Goal: Information Seeking & Learning: Find specific fact

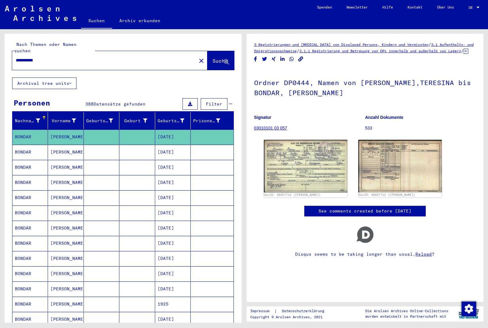
click at [198, 57] on mat-icon "close" at bounding box center [201, 60] width 7 height 7
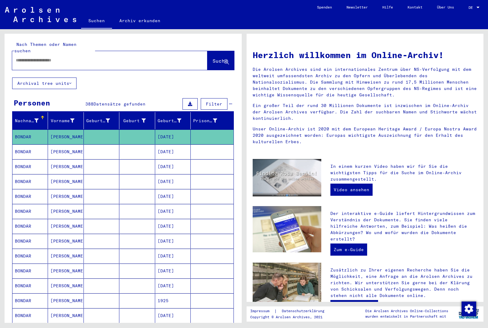
click at [174, 57] on input "text" at bounding box center [103, 60] width 174 height 6
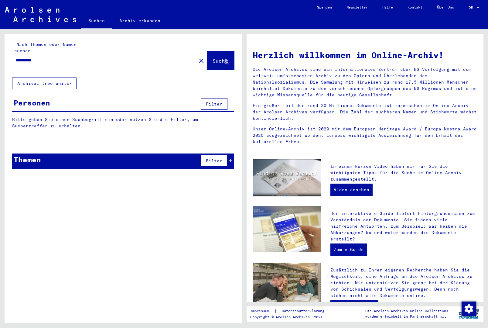
type input "**********"
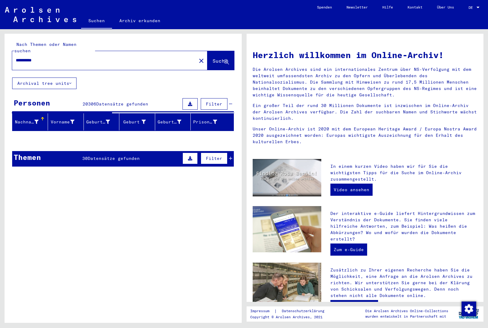
click at [140, 156] on span "Datensätze gefunden" at bounding box center [114, 158] width 52 height 5
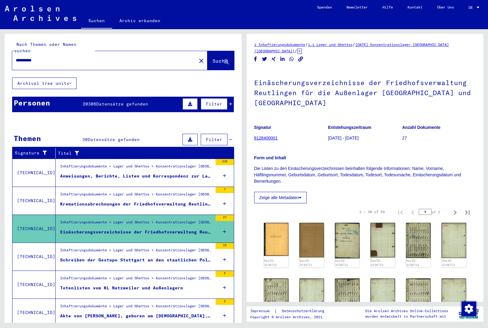
click at [168, 173] on div "Anweisungen, Berichte, Listen und Korrespondenz zur Lagerverwaltung, zu Belange…" at bounding box center [136, 176] width 153 height 6
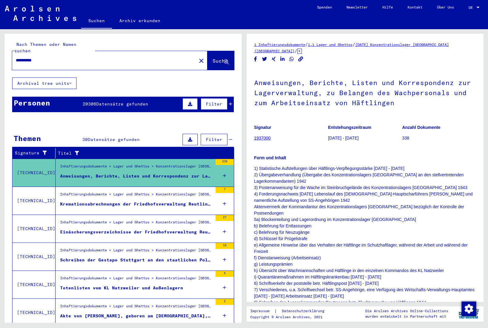
click at [174, 201] on div "Kremationsabrechnungen der Friedhofsverwaltung Reutlingen für verstorbene Häftl…" at bounding box center [136, 204] width 153 height 6
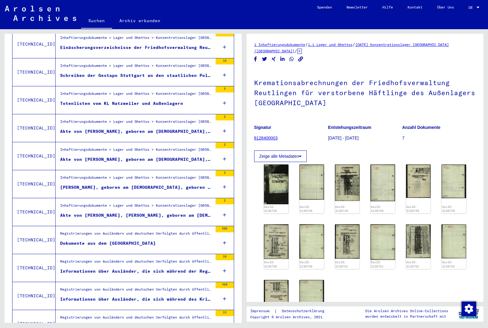
scroll to position [185, 0]
click at [168, 240] on figure "Dokumente aus dem [GEOGRAPHIC_DATA]" at bounding box center [136, 244] width 153 height 9
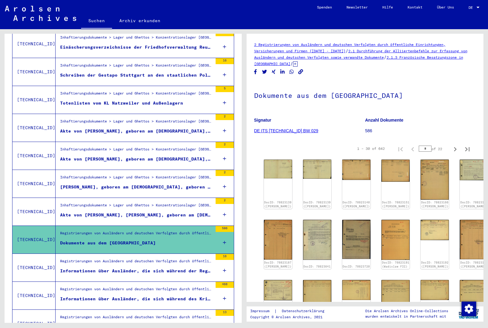
click at [157, 268] on div "Informationen über Ausländer, die sich während der Registrierung (nach dem Krie…" at bounding box center [136, 271] width 153 height 6
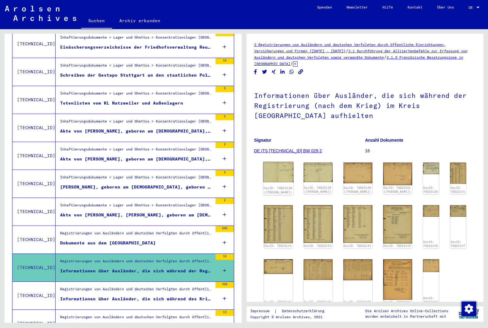
click at [277, 172] on img at bounding box center [278, 172] width 30 height 20
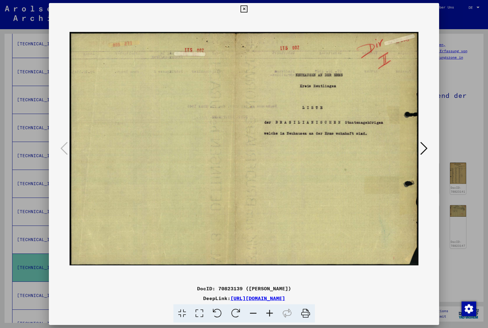
click at [425, 151] on icon at bounding box center [424, 148] width 7 height 15
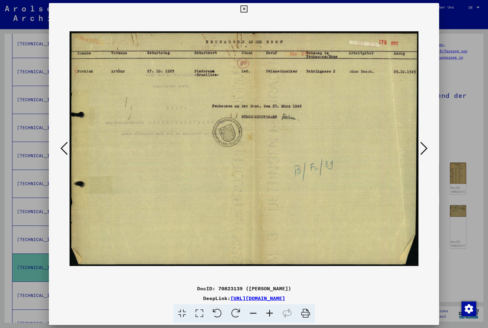
click at [417, 154] on img at bounding box center [244, 148] width 349 height 267
click at [428, 154] on icon at bounding box center [424, 148] width 7 height 15
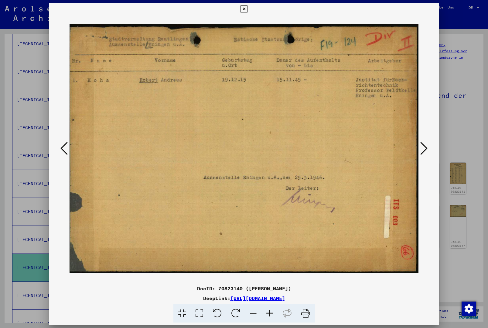
click at [422, 156] on button at bounding box center [424, 148] width 11 height 17
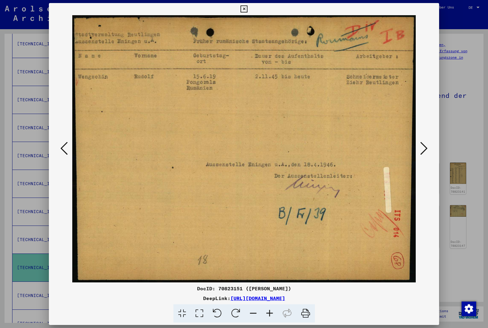
click at [420, 157] on button at bounding box center [424, 148] width 11 height 17
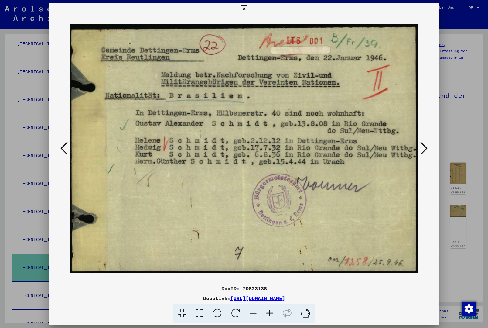
click at [427, 153] on icon at bounding box center [424, 148] width 7 height 15
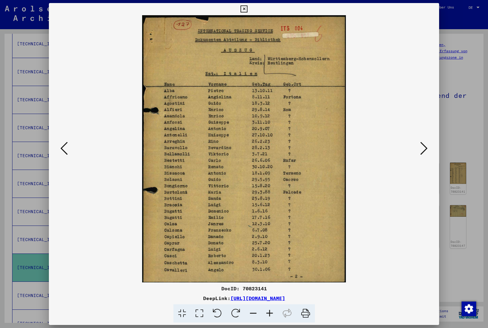
click at [425, 152] on icon at bounding box center [424, 148] width 7 height 15
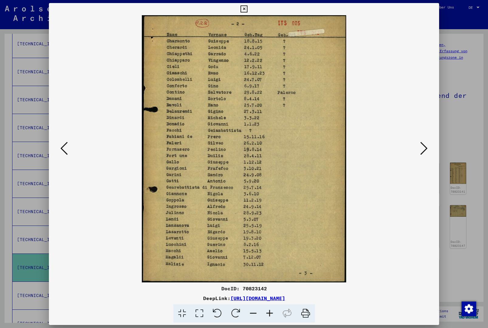
click at [425, 152] on icon at bounding box center [424, 148] width 7 height 15
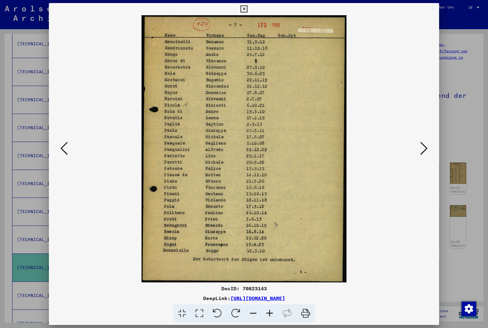
click at [419, 157] on button at bounding box center [424, 148] width 11 height 17
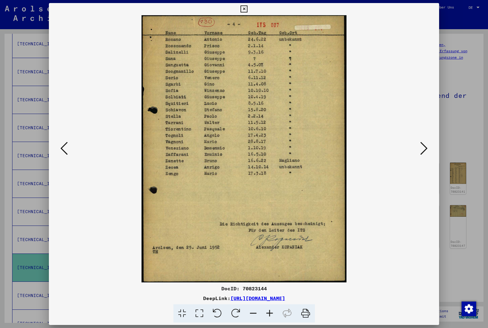
click at [419, 156] on button at bounding box center [424, 148] width 11 height 17
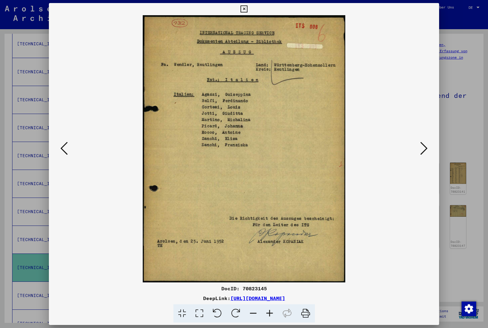
click at [417, 156] on img at bounding box center [244, 148] width 349 height 267
click at [426, 150] on icon at bounding box center [424, 148] width 7 height 15
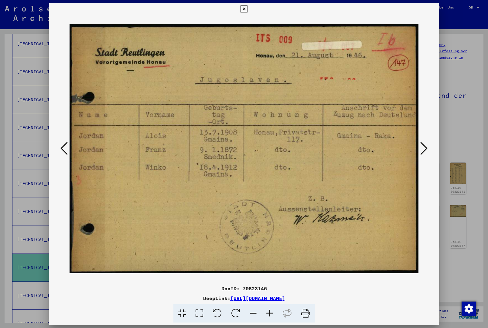
click at [427, 149] on icon at bounding box center [424, 148] width 7 height 15
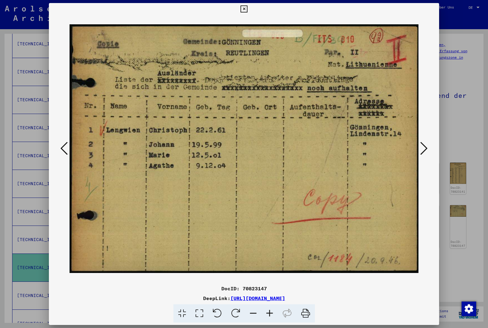
click at [427, 153] on icon at bounding box center [424, 148] width 7 height 15
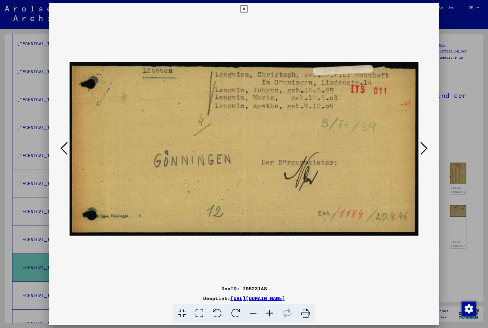
click at [430, 151] on button at bounding box center [424, 148] width 11 height 17
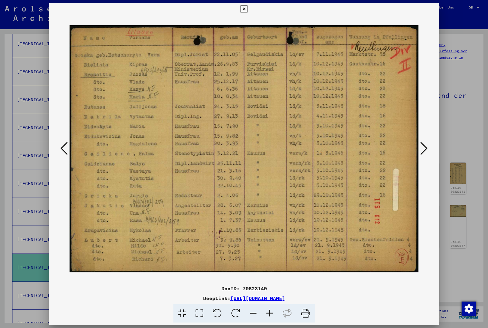
click at [425, 149] on icon at bounding box center [424, 148] width 7 height 15
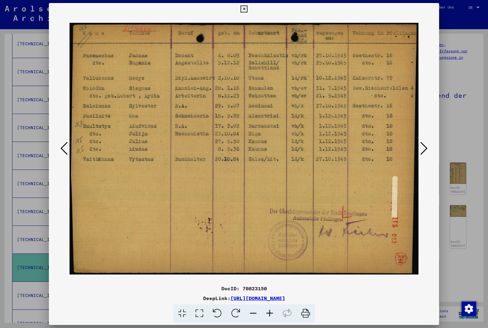
click at [427, 153] on icon at bounding box center [424, 148] width 7 height 15
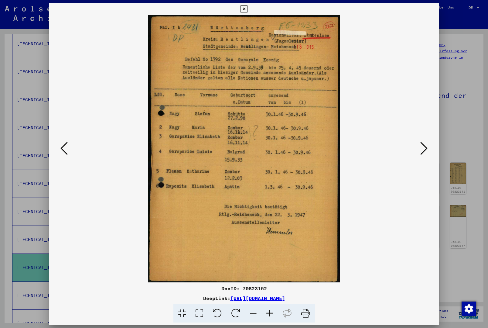
click at [424, 152] on icon at bounding box center [424, 148] width 7 height 15
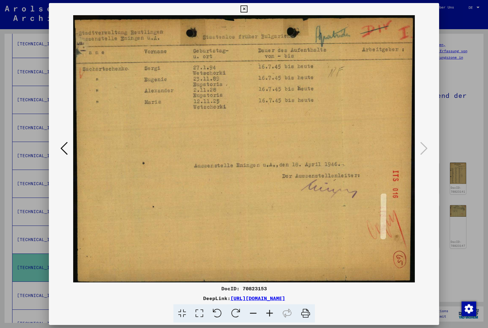
click at [248, 10] on icon at bounding box center [244, 8] width 7 height 7
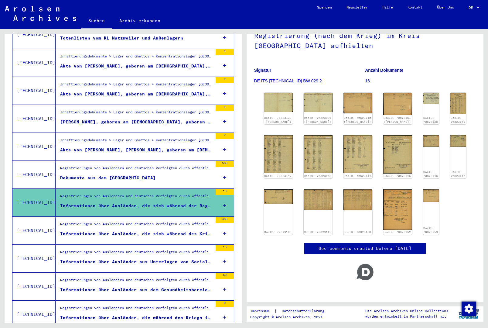
scroll to position [251, 0]
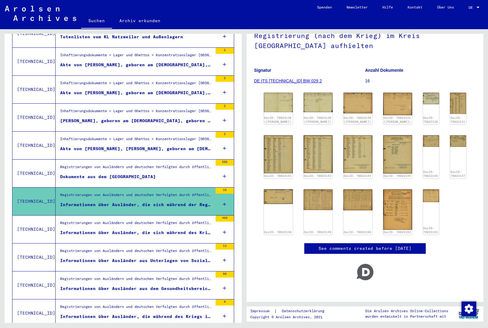
click at [171, 229] on div "Informationen über Ausländer, die sich während des Kriegs im Kreis [GEOGRAPHIC_…" at bounding box center [136, 232] width 153 height 6
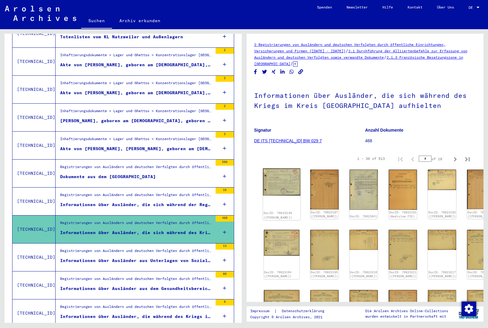
click at [276, 182] on img at bounding box center [281, 181] width 37 height 27
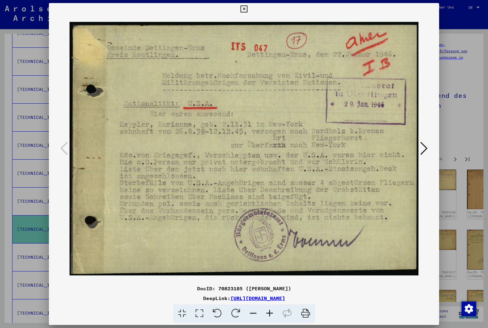
click at [423, 148] on icon at bounding box center [424, 148] width 7 height 15
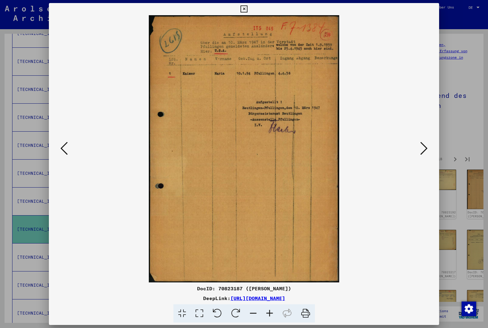
click at [422, 153] on icon at bounding box center [424, 148] width 7 height 15
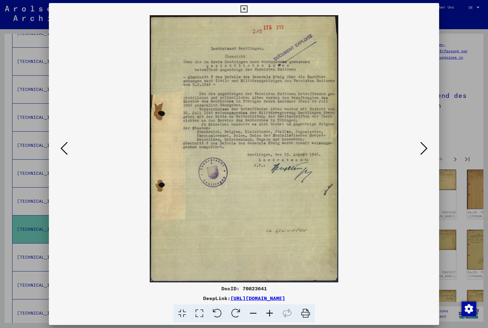
click at [421, 154] on icon at bounding box center [424, 148] width 7 height 15
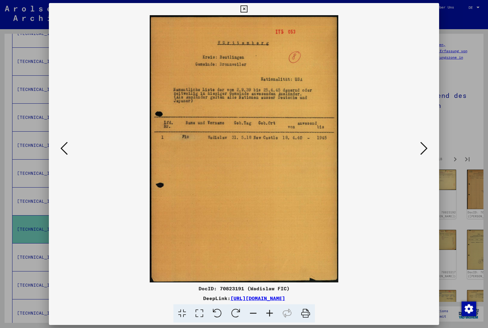
click at [422, 155] on icon at bounding box center [424, 148] width 7 height 15
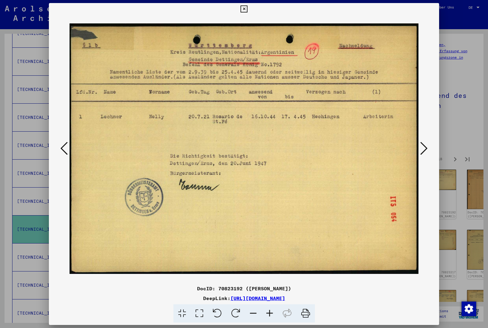
click at [424, 153] on icon at bounding box center [424, 148] width 7 height 15
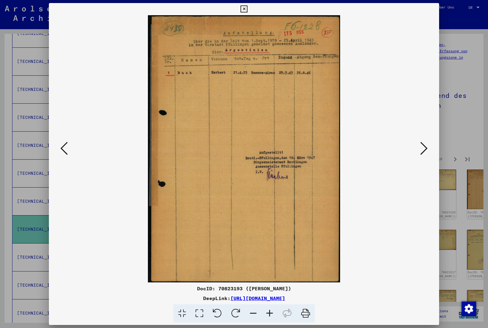
click at [420, 153] on button at bounding box center [424, 148] width 11 height 17
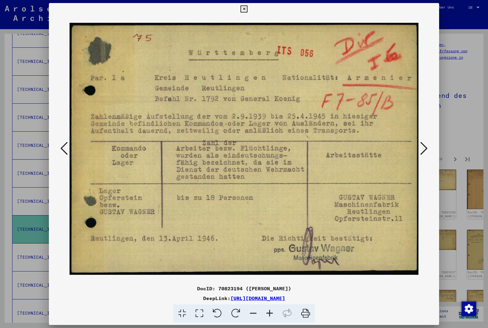
click at [422, 152] on icon at bounding box center [424, 148] width 7 height 15
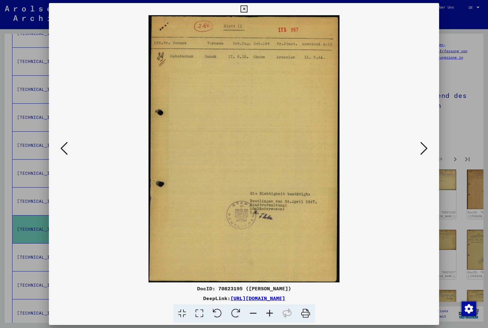
click at [418, 156] on img at bounding box center [244, 148] width 349 height 267
click at [422, 153] on icon at bounding box center [424, 148] width 7 height 15
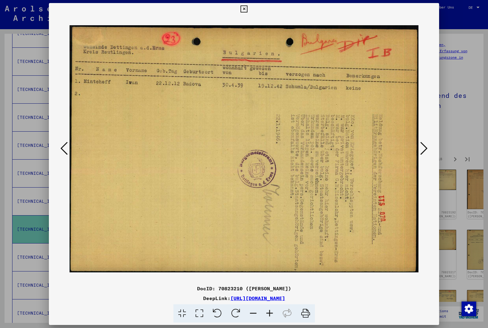
click at [424, 154] on icon at bounding box center [424, 148] width 7 height 15
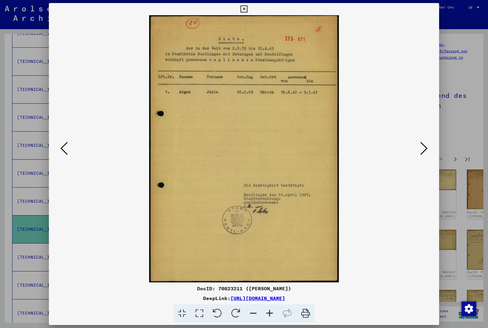
click at [421, 155] on icon at bounding box center [424, 148] width 7 height 15
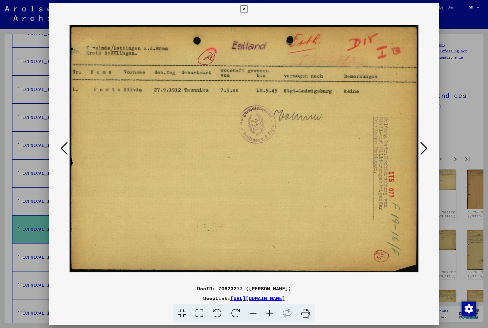
click at [422, 156] on button at bounding box center [424, 148] width 11 height 17
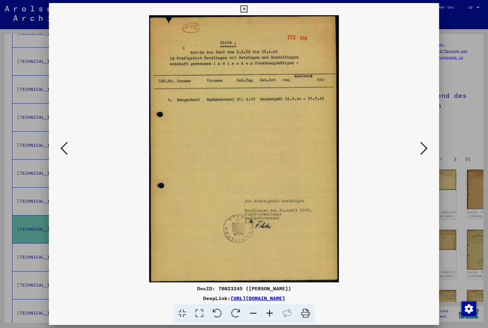
click at [421, 157] on button at bounding box center [424, 148] width 11 height 17
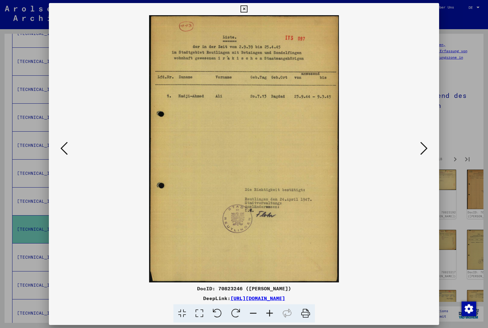
click at [420, 156] on button at bounding box center [424, 148] width 11 height 17
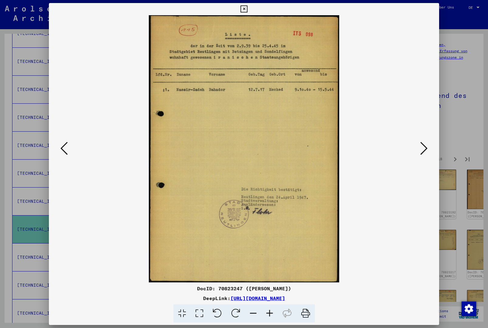
click at [419, 155] on button at bounding box center [424, 148] width 11 height 17
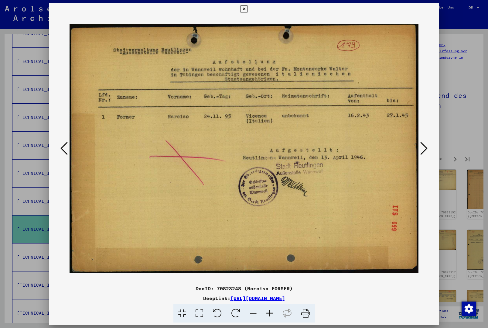
click at [419, 159] on img at bounding box center [244, 148] width 349 height 267
click at [423, 154] on icon at bounding box center [424, 148] width 7 height 15
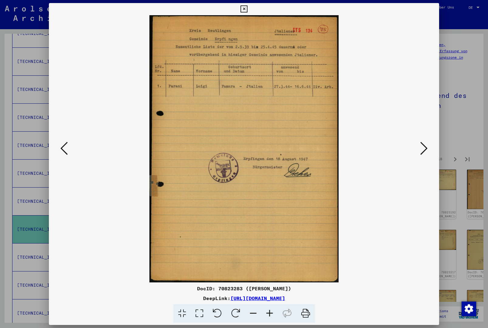
click at [423, 156] on button at bounding box center [424, 148] width 11 height 17
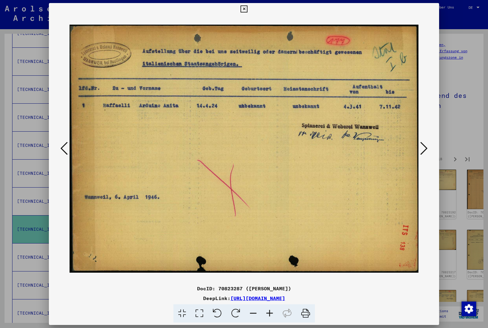
click at [426, 153] on icon at bounding box center [424, 148] width 7 height 15
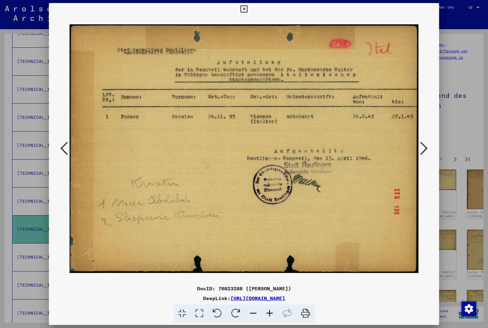
click at [426, 157] on button at bounding box center [424, 148] width 11 height 17
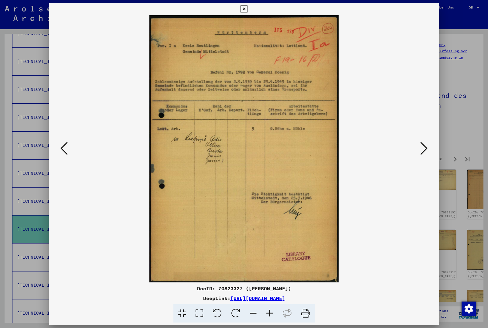
click at [424, 154] on icon at bounding box center [424, 148] width 7 height 15
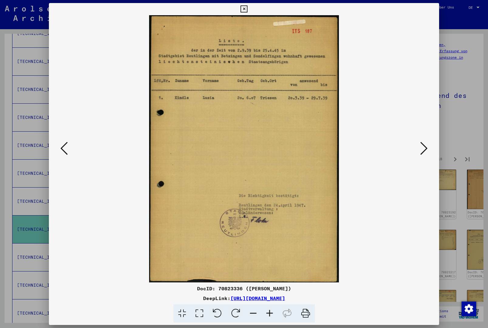
click at [424, 157] on button at bounding box center [424, 148] width 11 height 17
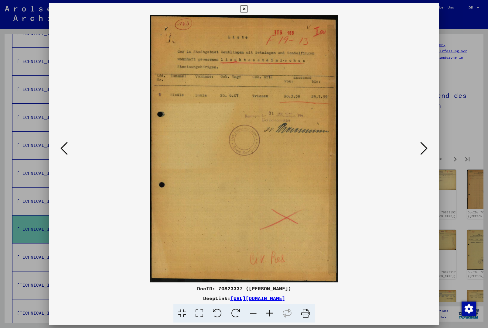
click at [424, 156] on icon at bounding box center [424, 148] width 7 height 15
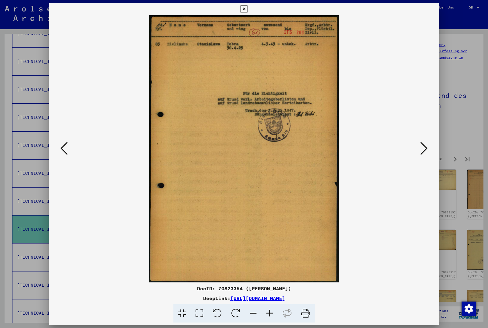
click at [426, 156] on icon at bounding box center [424, 148] width 7 height 15
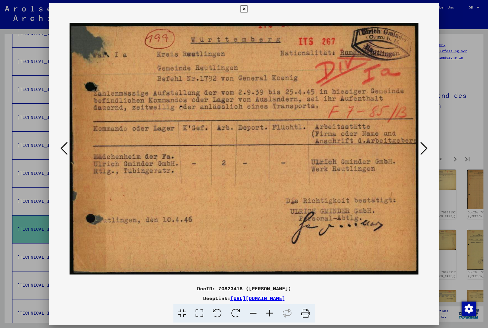
click at [424, 153] on icon at bounding box center [424, 148] width 7 height 15
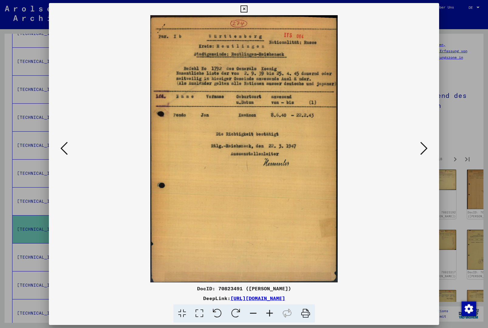
click at [424, 154] on icon at bounding box center [424, 148] width 7 height 15
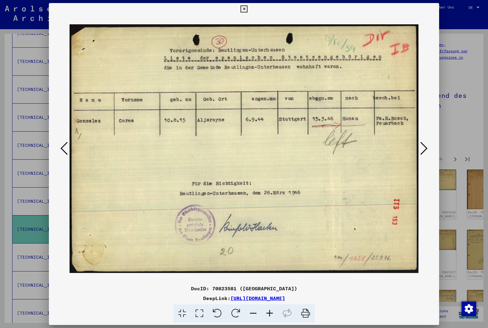
click at [427, 152] on icon at bounding box center [424, 148] width 7 height 15
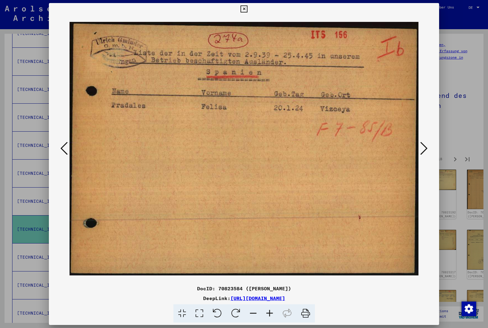
click at [426, 154] on icon at bounding box center [424, 148] width 7 height 15
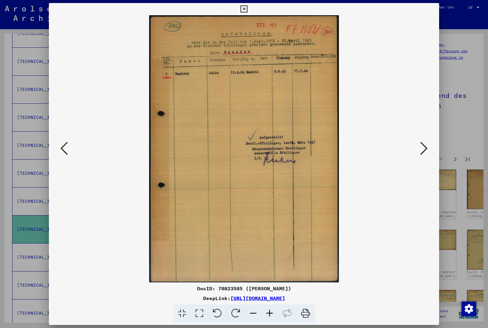
click at [427, 152] on icon at bounding box center [424, 148] width 7 height 15
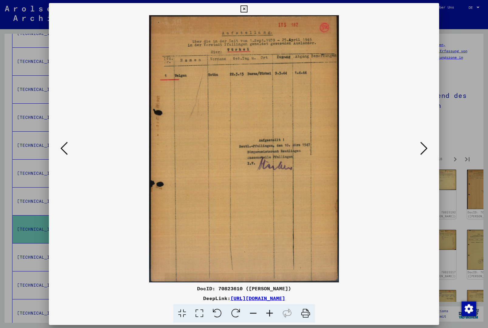
click at [426, 151] on icon at bounding box center [424, 148] width 7 height 15
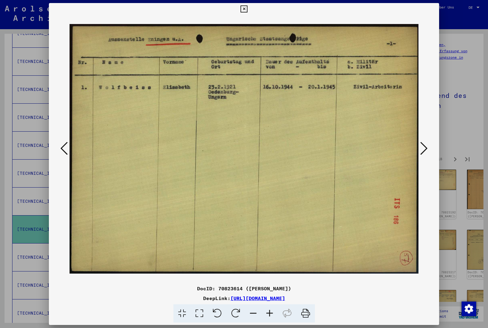
click at [425, 153] on icon at bounding box center [424, 148] width 7 height 15
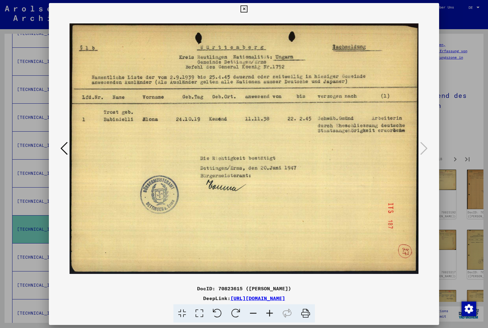
click at [249, 15] on button at bounding box center [244, 9] width 11 height 12
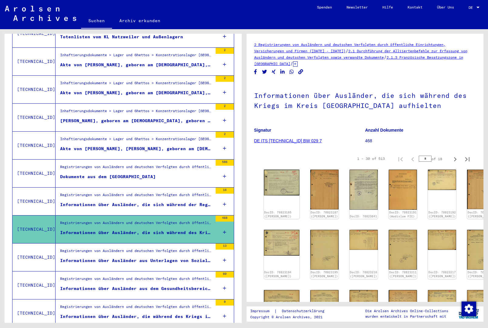
click at [455, 159] on icon "Next page" at bounding box center [455, 159] width 3 height 4
type input "*"
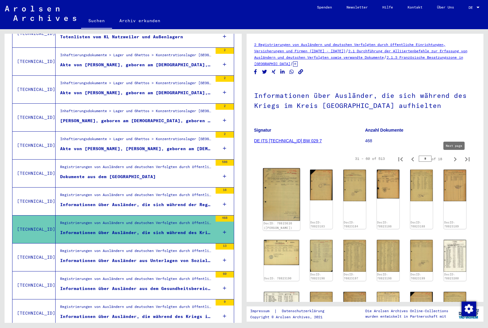
click at [276, 189] on img at bounding box center [281, 194] width 37 height 53
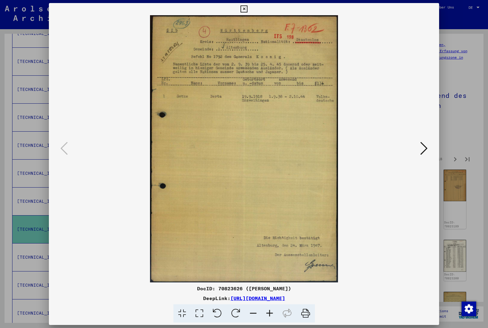
click at [425, 154] on icon at bounding box center [424, 148] width 7 height 15
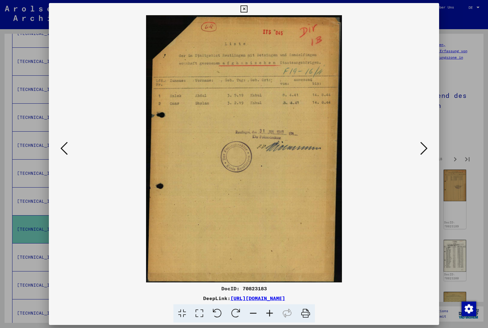
click at [425, 154] on icon at bounding box center [424, 148] width 7 height 15
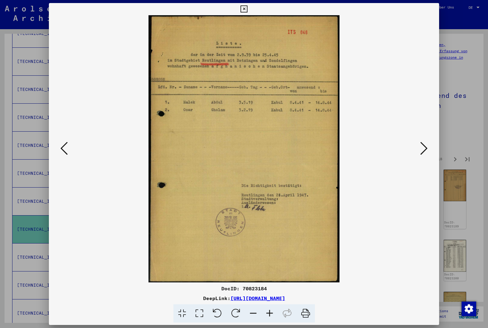
click at [427, 151] on icon at bounding box center [424, 148] width 7 height 15
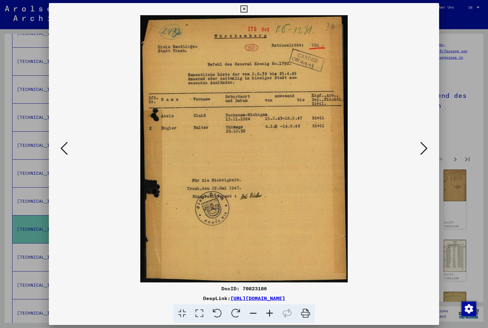
click at [425, 153] on icon at bounding box center [424, 148] width 7 height 15
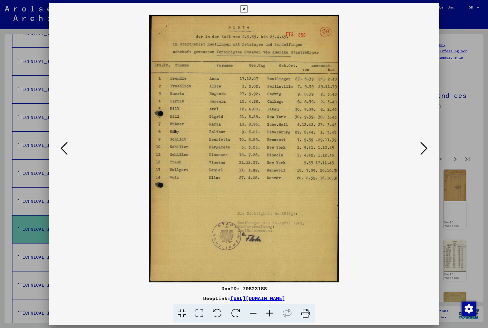
click at [427, 152] on icon at bounding box center [424, 148] width 7 height 15
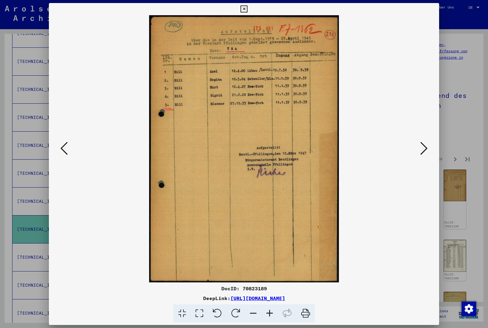
click at [429, 146] on button at bounding box center [424, 148] width 11 height 17
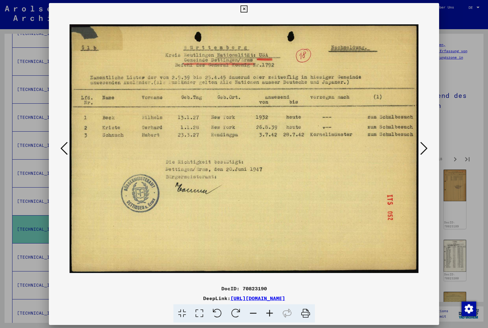
click at [425, 152] on icon at bounding box center [424, 148] width 7 height 15
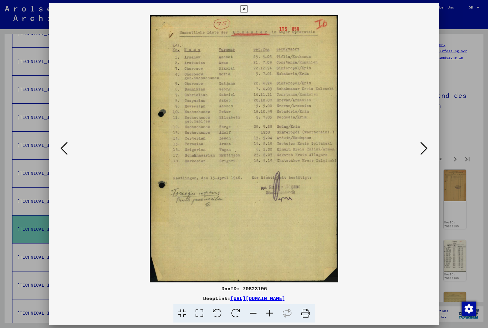
click at [423, 152] on icon at bounding box center [424, 148] width 7 height 15
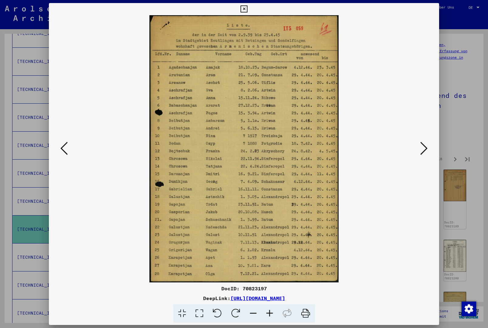
click at [425, 152] on icon at bounding box center [424, 148] width 7 height 15
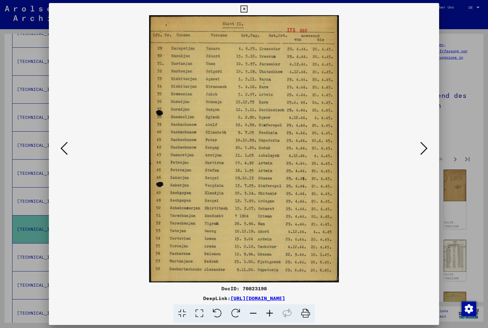
click at [428, 149] on button at bounding box center [424, 148] width 11 height 17
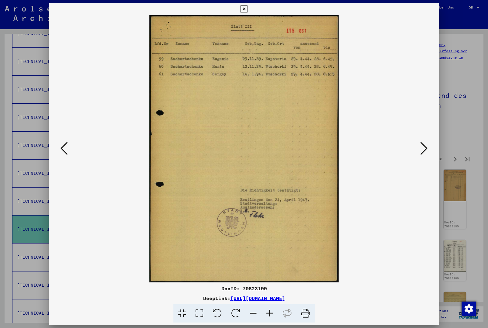
click at [426, 150] on icon at bounding box center [424, 148] width 7 height 15
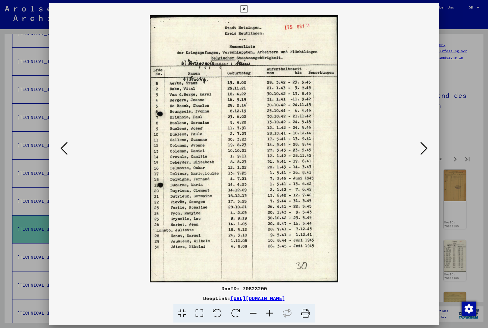
click at [426, 150] on icon at bounding box center [424, 148] width 7 height 15
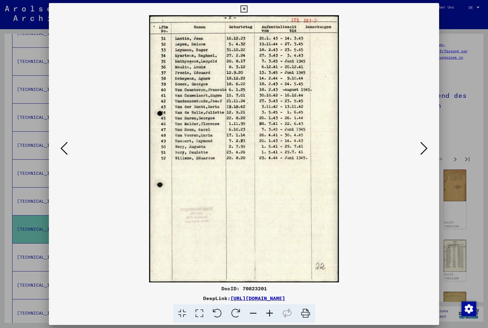
click at [426, 150] on icon at bounding box center [424, 148] width 7 height 15
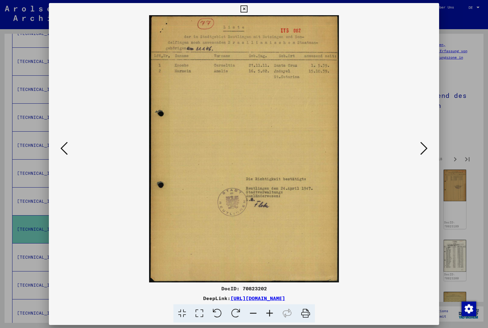
click at [427, 150] on icon at bounding box center [424, 148] width 7 height 15
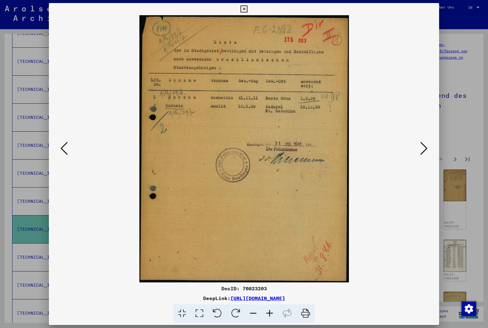
click at [426, 151] on icon at bounding box center [424, 148] width 7 height 15
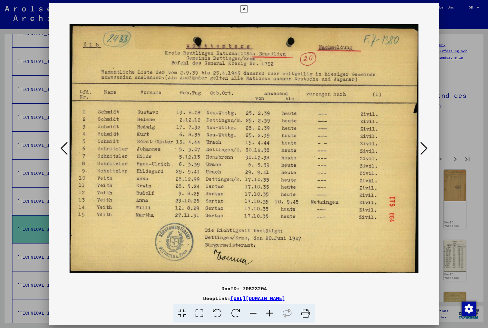
click at [427, 151] on icon at bounding box center [424, 148] width 7 height 15
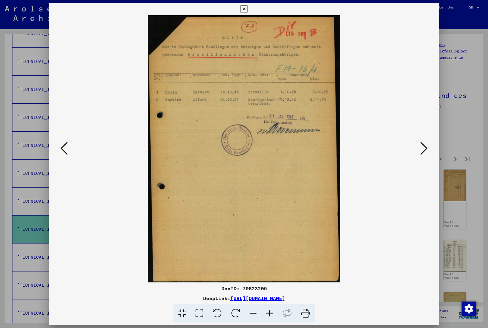
click at [426, 150] on icon at bounding box center [424, 148] width 7 height 15
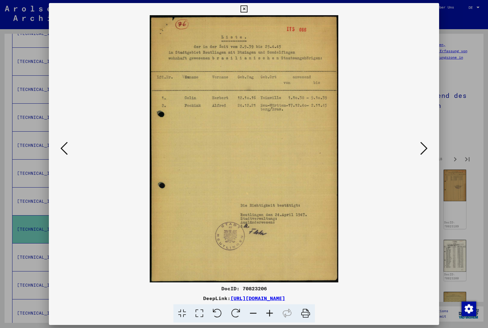
click at [425, 149] on icon at bounding box center [424, 148] width 7 height 15
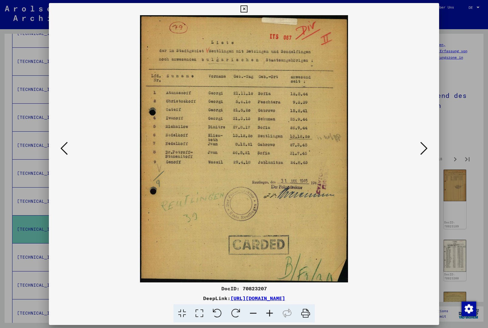
click at [426, 146] on icon at bounding box center [424, 148] width 7 height 15
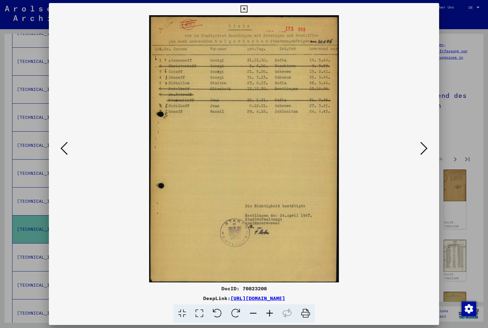
click at [425, 147] on icon at bounding box center [424, 148] width 7 height 15
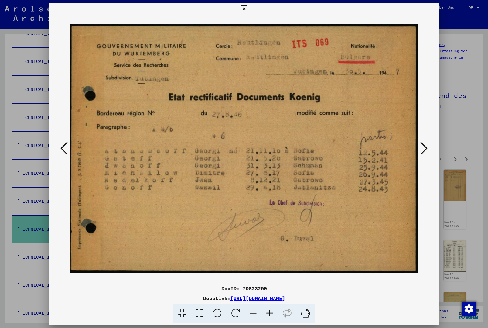
click at [423, 152] on icon at bounding box center [424, 148] width 7 height 15
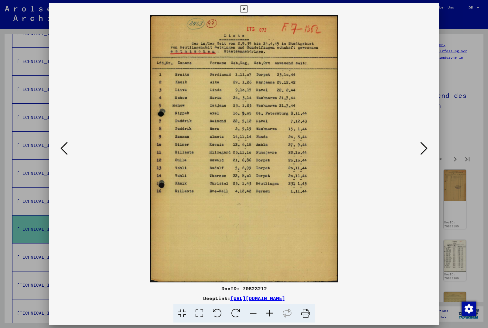
click at [428, 151] on icon at bounding box center [424, 148] width 7 height 15
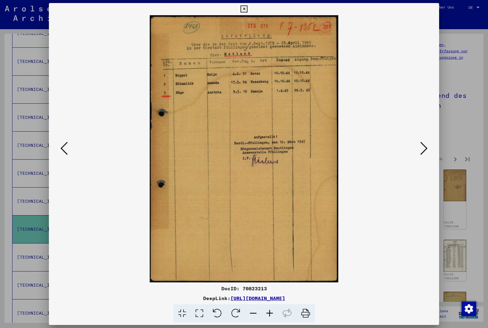
click at [429, 149] on button at bounding box center [424, 148] width 11 height 17
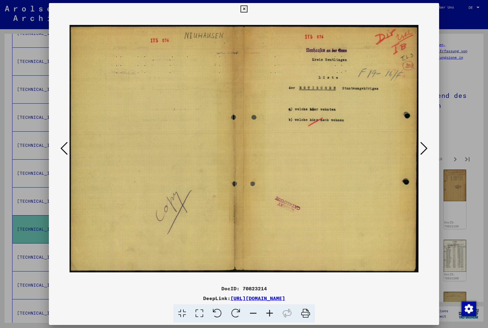
click at [429, 149] on button at bounding box center [424, 148] width 11 height 17
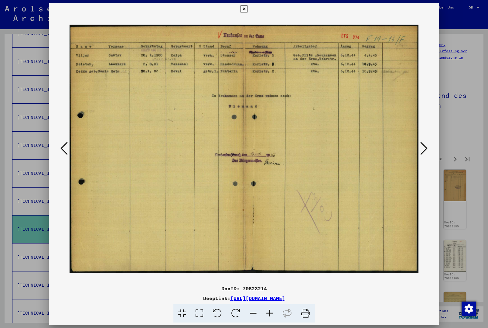
click at [426, 150] on icon at bounding box center [424, 148] width 7 height 15
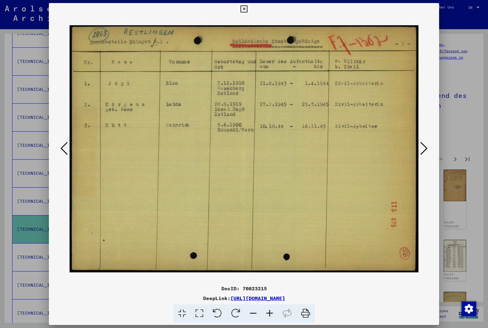
click at [428, 150] on icon at bounding box center [424, 148] width 7 height 15
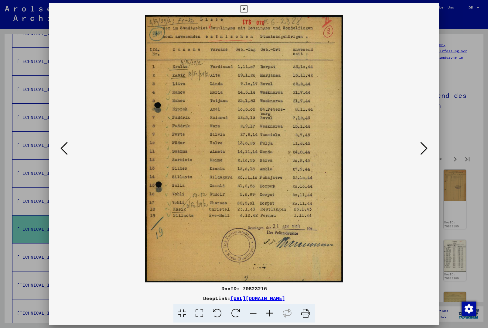
click at [427, 153] on icon at bounding box center [424, 148] width 7 height 15
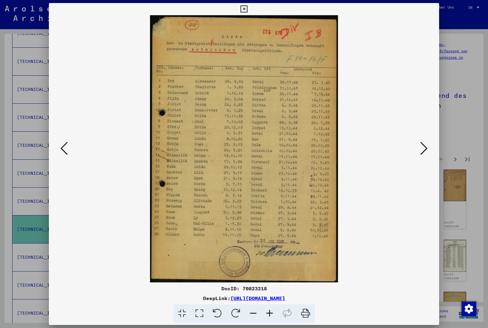
click at [424, 152] on icon at bounding box center [424, 148] width 7 height 15
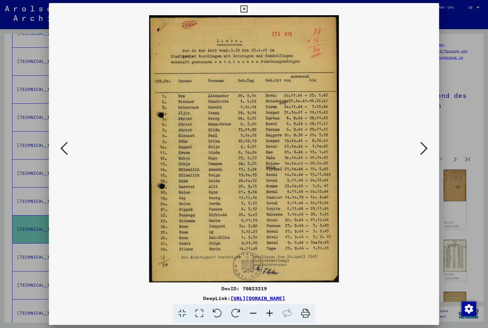
click at [426, 152] on icon at bounding box center [424, 148] width 7 height 15
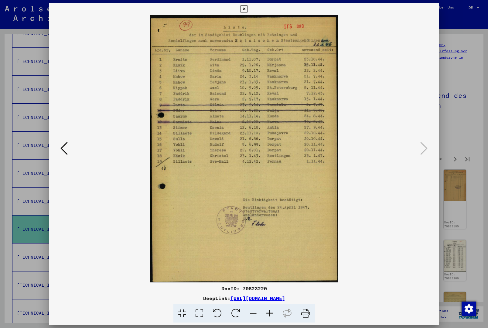
click at [249, 15] on button at bounding box center [244, 9] width 11 height 12
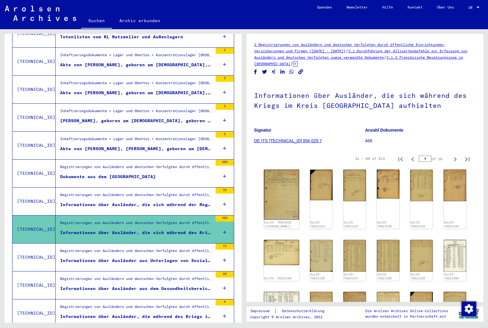
click at [456, 158] on icon "Next page" at bounding box center [455, 159] width 9 height 9
type input "*"
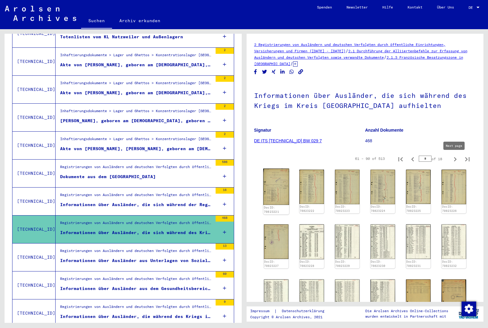
click at [284, 184] on img at bounding box center [276, 187] width 26 height 36
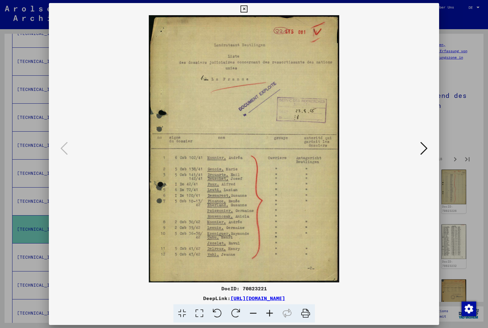
click at [424, 149] on icon at bounding box center [424, 148] width 7 height 15
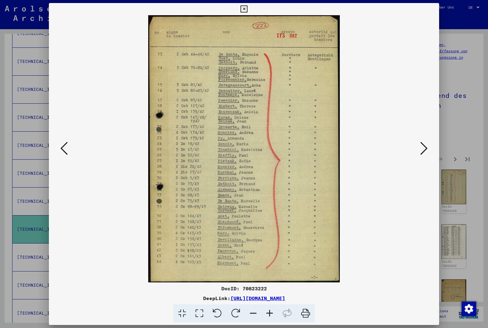
click at [424, 149] on icon at bounding box center [424, 148] width 7 height 15
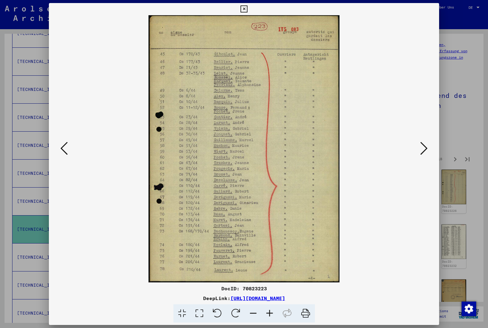
click at [422, 151] on icon at bounding box center [424, 148] width 7 height 15
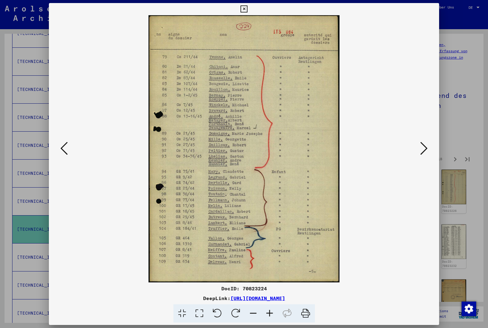
click at [421, 151] on icon at bounding box center [424, 148] width 7 height 15
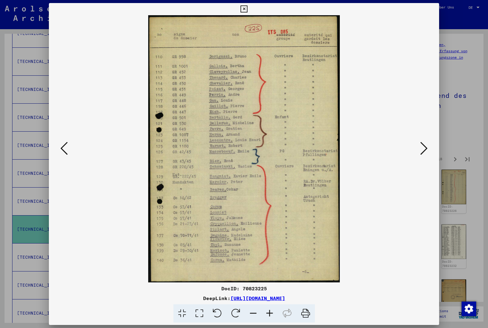
click at [421, 152] on icon at bounding box center [424, 148] width 7 height 15
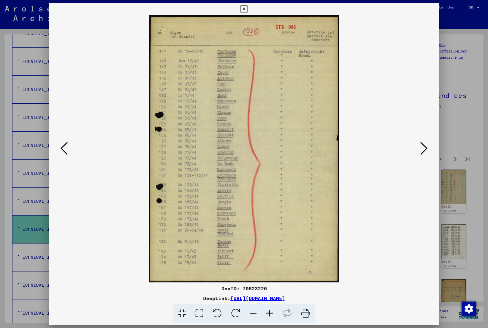
click at [425, 150] on icon at bounding box center [424, 148] width 7 height 15
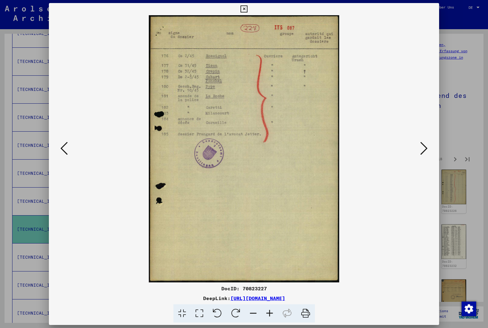
click at [422, 151] on icon at bounding box center [424, 148] width 7 height 15
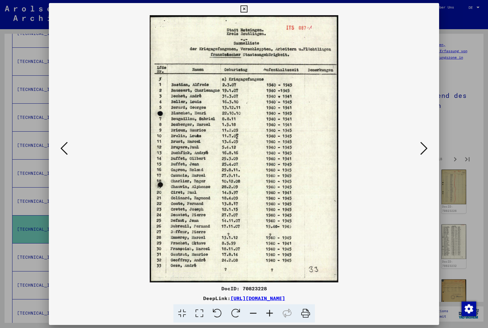
click at [425, 152] on icon at bounding box center [424, 148] width 7 height 15
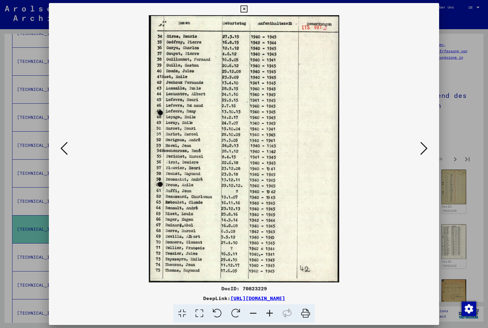
click at [423, 152] on icon at bounding box center [424, 148] width 7 height 15
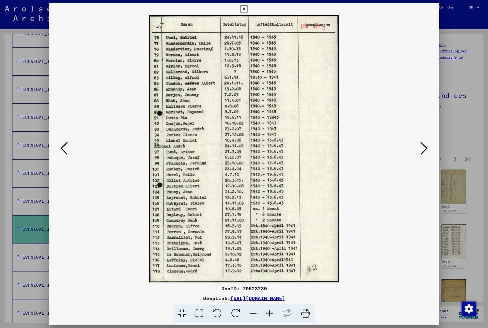
click at [423, 152] on icon at bounding box center [424, 148] width 7 height 15
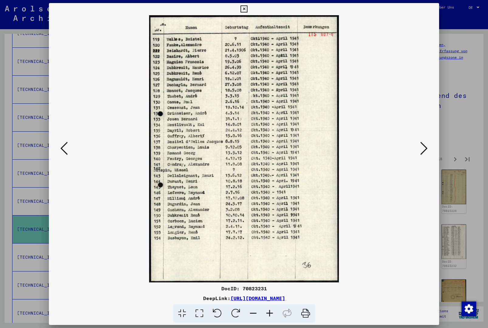
click at [425, 151] on icon at bounding box center [424, 148] width 7 height 15
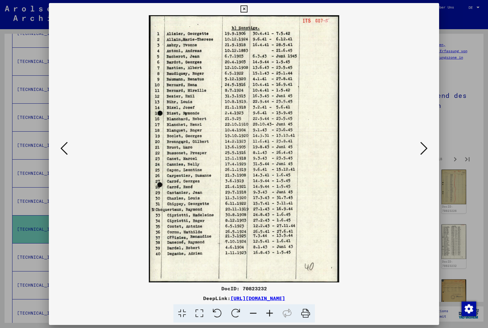
click at [423, 153] on icon at bounding box center [424, 148] width 7 height 15
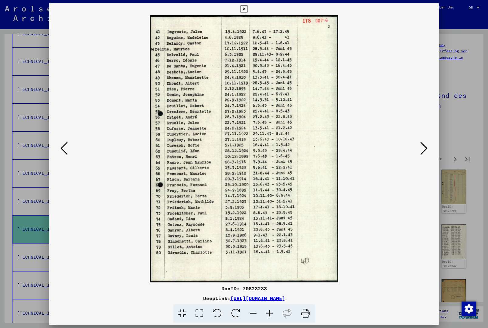
click at [426, 150] on icon at bounding box center [424, 148] width 7 height 15
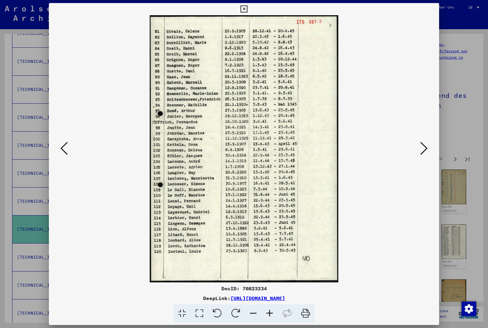
click at [425, 150] on icon at bounding box center [424, 148] width 7 height 15
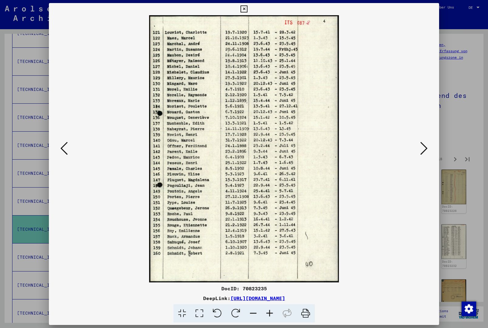
click at [428, 149] on icon at bounding box center [424, 148] width 7 height 15
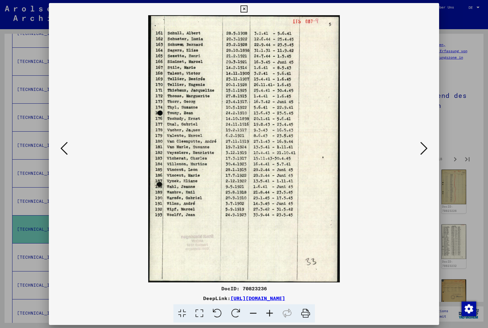
click at [428, 150] on icon at bounding box center [424, 148] width 7 height 15
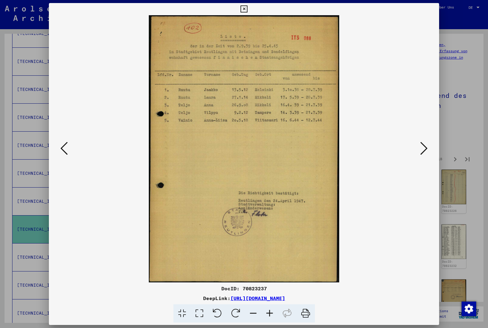
click at [426, 149] on icon at bounding box center [424, 148] width 7 height 15
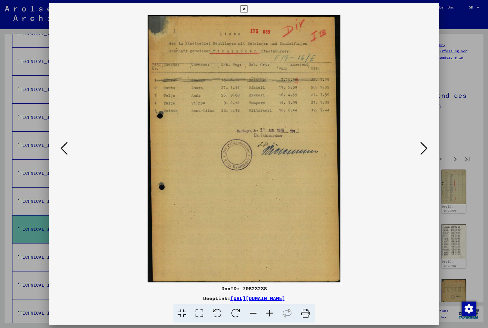
click at [425, 148] on icon at bounding box center [424, 148] width 7 height 15
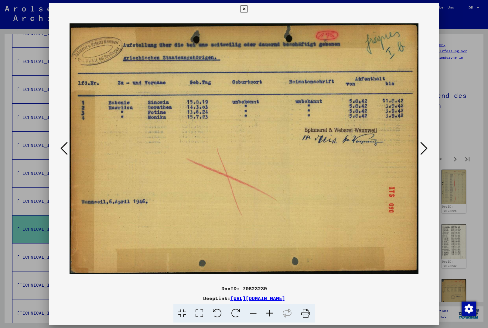
click at [429, 147] on button at bounding box center [424, 148] width 11 height 17
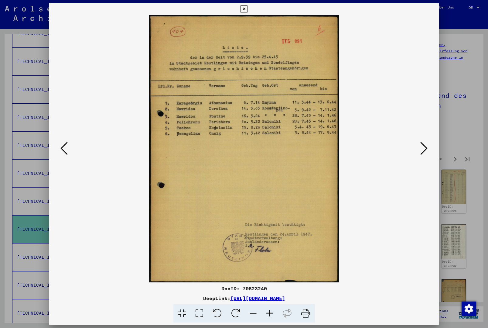
click at [427, 150] on icon at bounding box center [424, 148] width 7 height 15
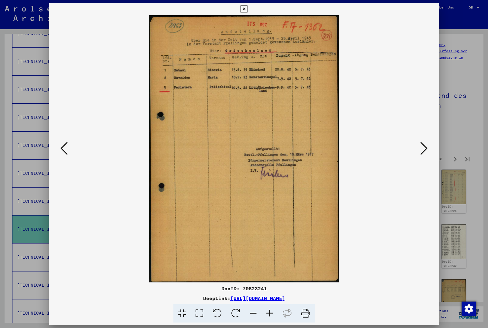
click at [430, 149] on button at bounding box center [424, 148] width 11 height 17
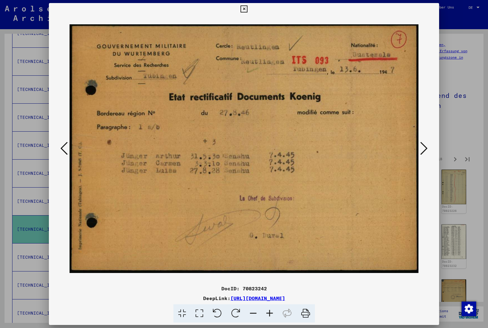
click at [428, 149] on button at bounding box center [424, 148] width 11 height 17
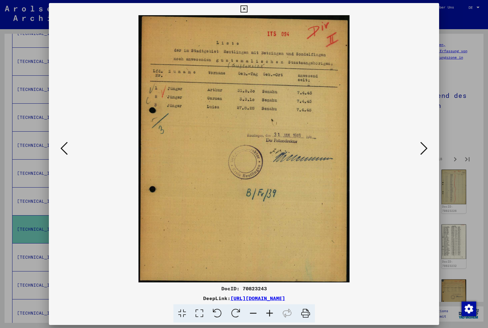
click at [428, 149] on icon at bounding box center [424, 148] width 7 height 15
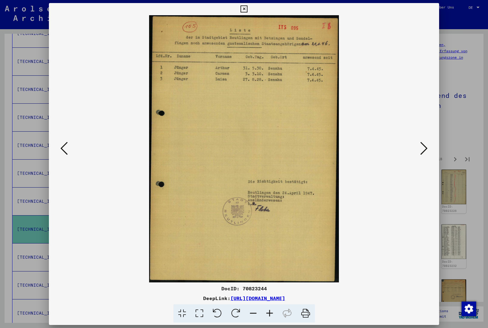
click at [428, 150] on icon at bounding box center [424, 148] width 7 height 15
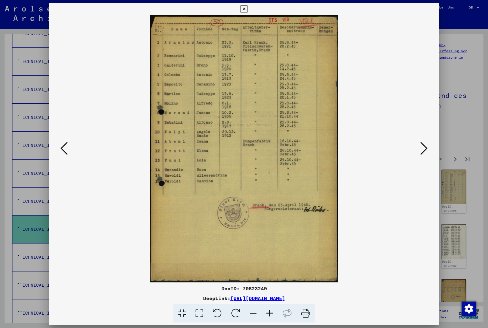
click at [425, 149] on icon at bounding box center [424, 148] width 7 height 15
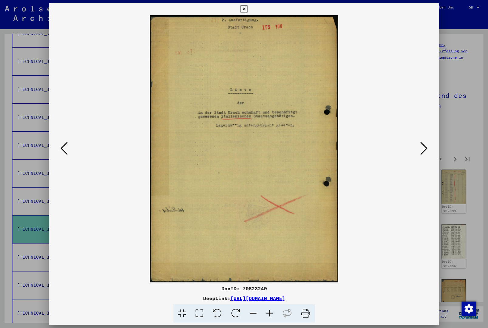
click at [426, 149] on icon at bounding box center [424, 148] width 7 height 15
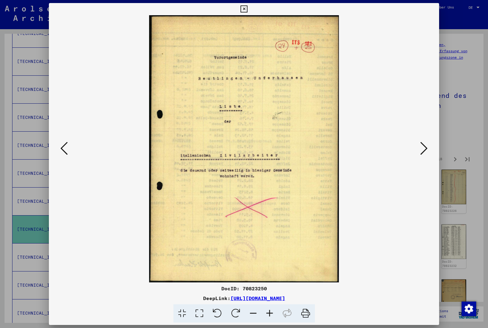
click at [426, 149] on icon at bounding box center [424, 148] width 7 height 15
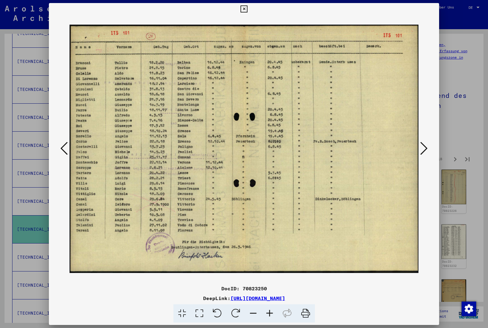
click at [423, 151] on icon at bounding box center [424, 148] width 7 height 15
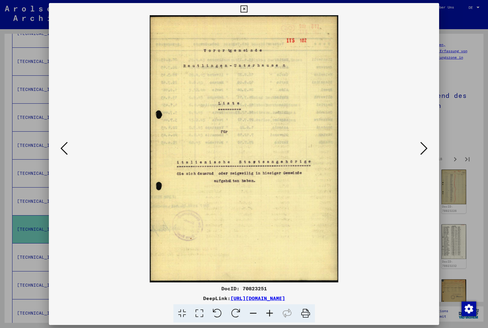
click at [425, 150] on icon at bounding box center [424, 148] width 7 height 15
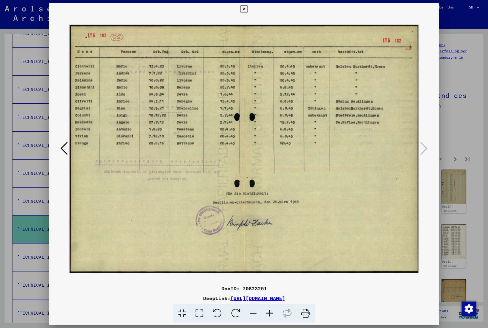
click at [248, 10] on icon at bounding box center [244, 8] width 7 height 7
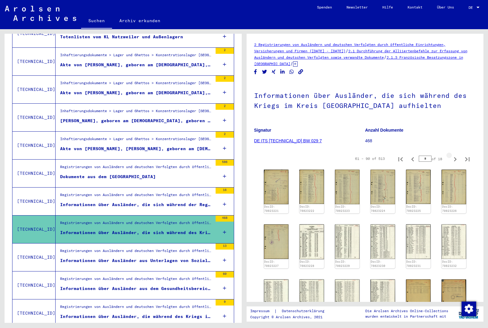
click at [455, 158] on icon "Next page" at bounding box center [455, 159] width 9 height 9
type input "*"
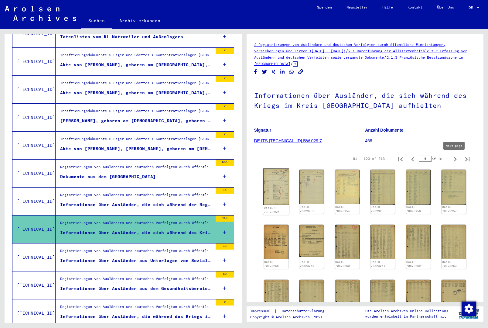
click at [278, 185] on img at bounding box center [276, 187] width 26 height 36
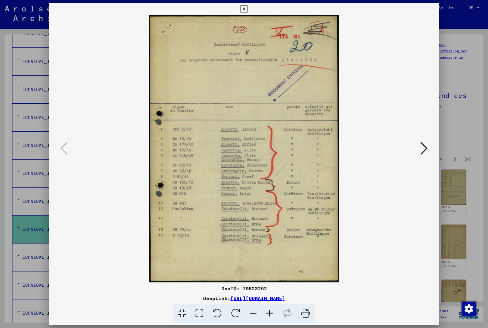
click at [428, 151] on icon at bounding box center [424, 148] width 7 height 15
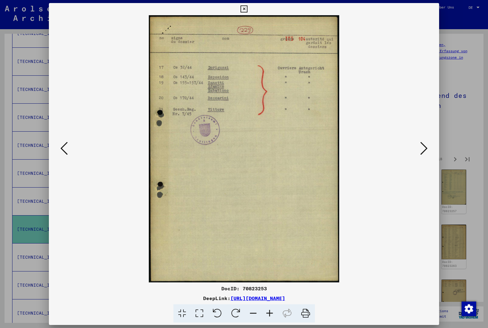
click at [426, 149] on icon at bounding box center [424, 148] width 7 height 15
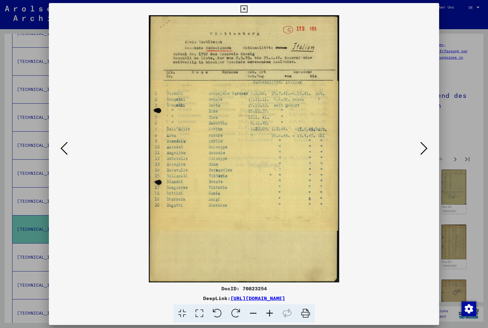
click at [427, 149] on icon at bounding box center [424, 148] width 7 height 15
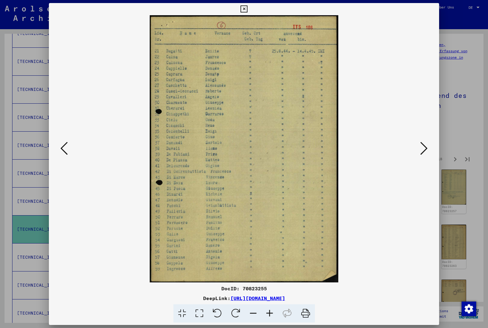
click at [425, 148] on icon at bounding box center [424, 148] width 7 height 15
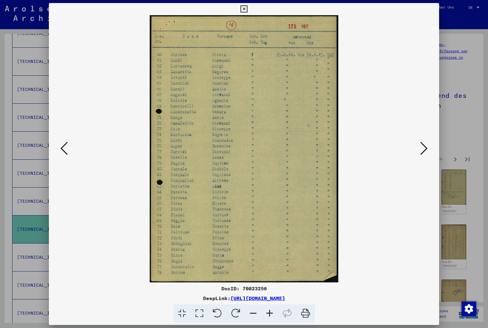
click at [428, 147] on icon at bounding box center [424, 148] width 7 height 15
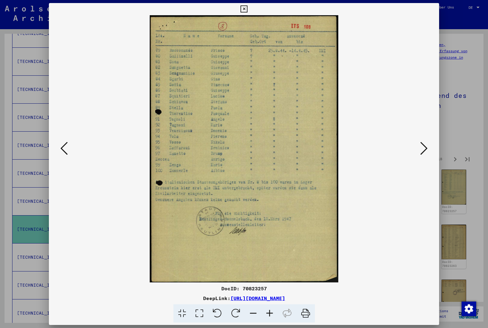
click at [427, 147] on icon at bounding box center [424, 148] width 7 height 15
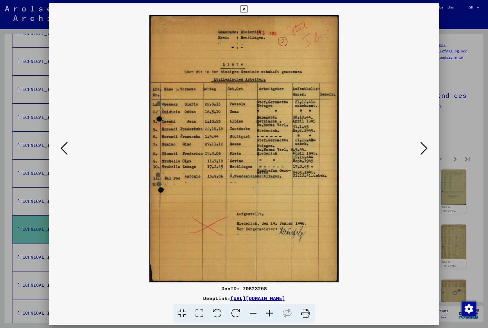
click at [425, 149] on icon at bounding box center [424, 148] width 7 height 15
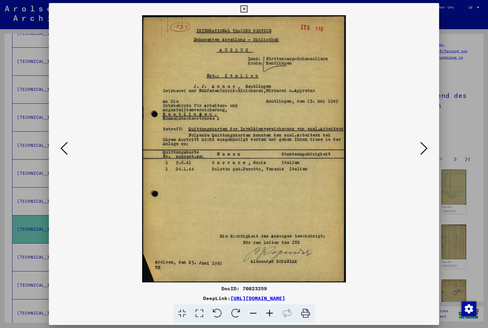
click at [422, 150] on icon at bounding box center [424, 148] width 7 height 15
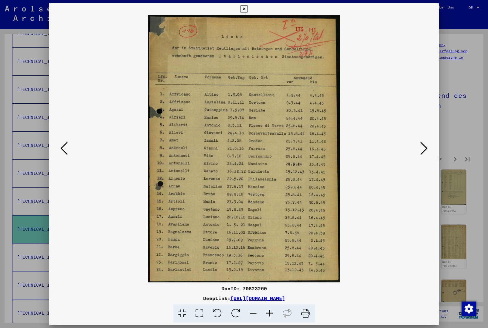
click at [424, 148] on icon at bounding box center [424, 148] width 7 height 15
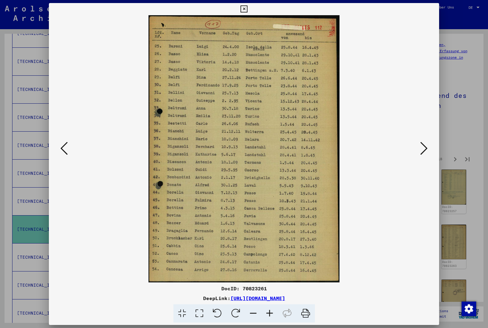
click at [425, 149] on icon at bounding box center [424, 148] width 7 height 15
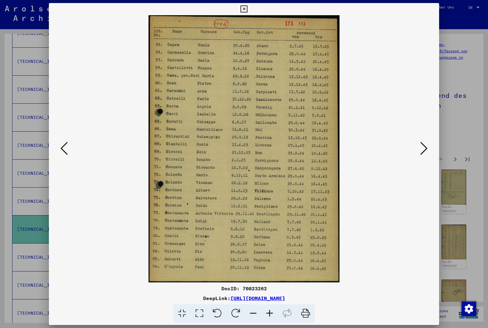
click at [424, 149] on icon at bounding box center [424, 148] width 7 height 15
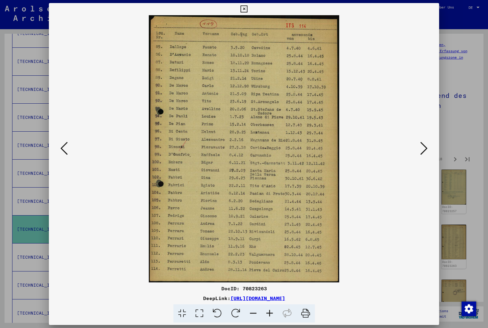
click at [425, 148] on icon at bounding box center [424, 148] width 7 height 15
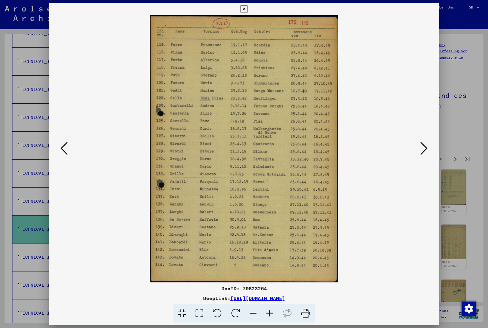
click at [423, 150] on icon at bounding box center [424, 148] width 7 height 15
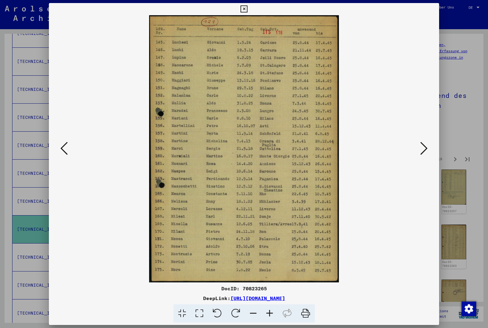
click at [426, 148] on icon at bounding box center [424, 148] width 7 height 15
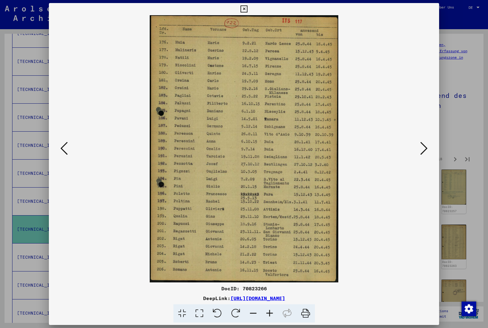
click at [424, 149] on icon at bounding box center [424, 148] width 7 height 15
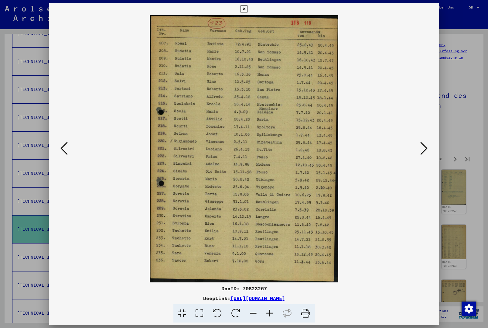
click at [427, 148] on icon at bounding box center [424, 148] width 7 height 15
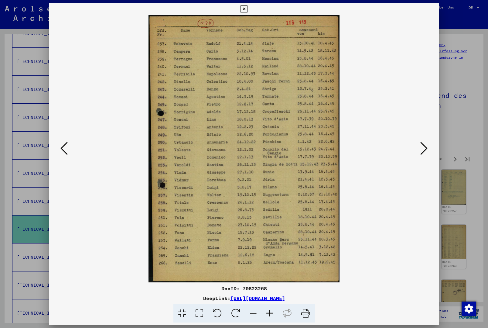
click at [424, 150] on icon at bounding box center [424, 148] width 7 height 15
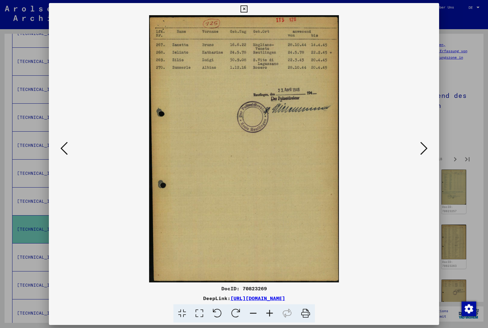
click at [425, 149] on icon at bounding box center [424, 148] width 7 height 15
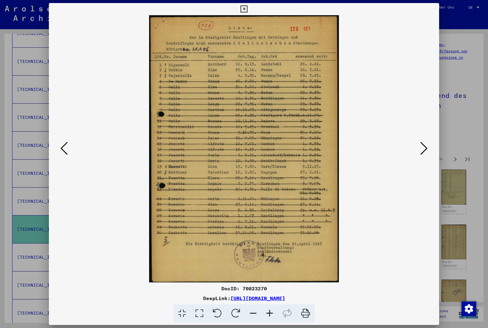
click at [427, 150] on icon at bounding box center [424, 148] width 7 height 15
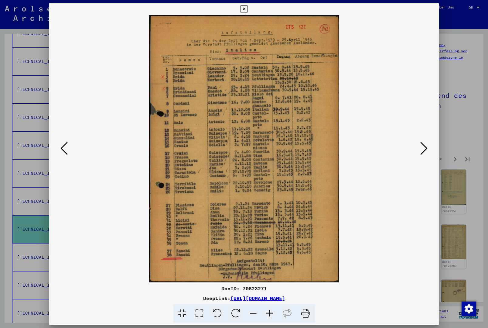
click at [426, 149] on icon at bounding box center [424, 148] width 7 height 15
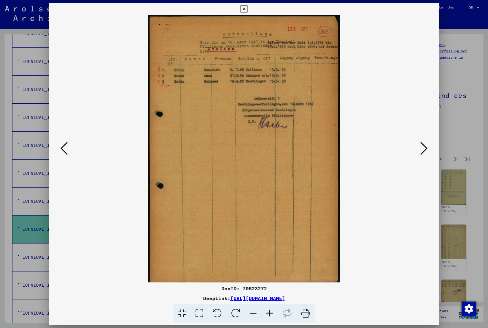
click at [427, 149] on icon at bounding box center [424, 148] width 7 height 15
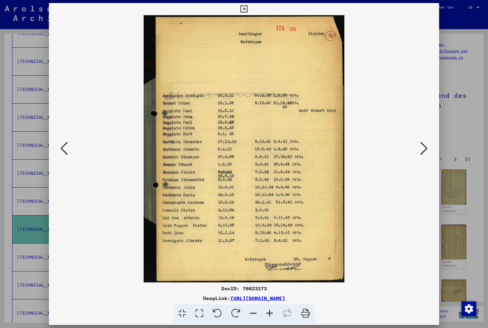
click at [425, 149] on icon at bounding box center [424, 148] width 7 height 15
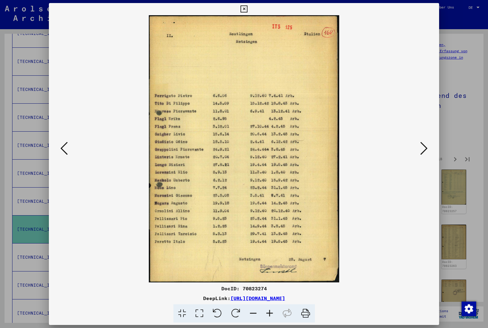
click at [424, 150] on icon at bounding box center [424, 148] width 7 height 15
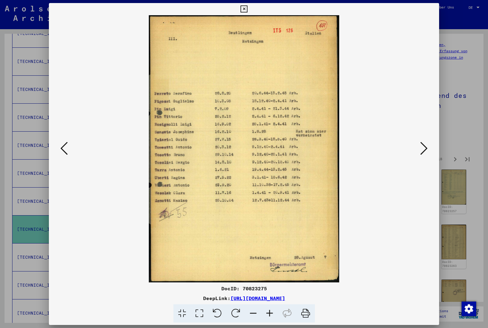
click at [423, 150] on icon at bounding box center [424, 148] width 7 height 15
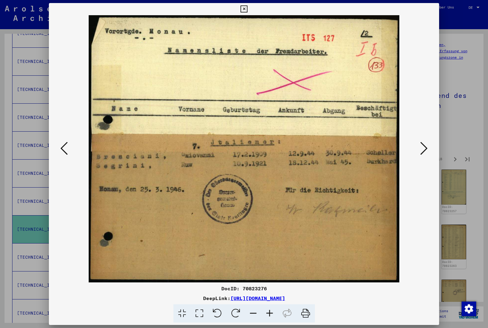
click at [424, 150] on icon at bounding box center [424, 148] width 7 height 15
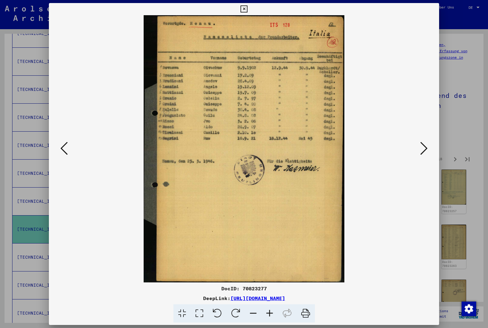
click at [426, 148] on icon at bounding box center [424, 148] width 7 height 15
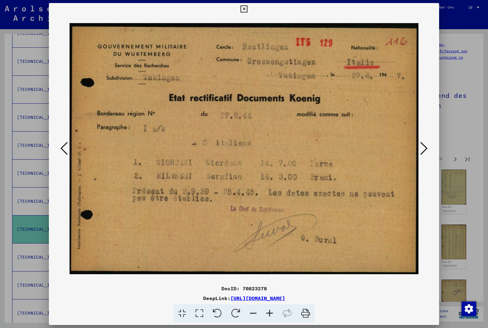
click at [421, 150] on icon at bounding box center [424, 148] width 7 height 15
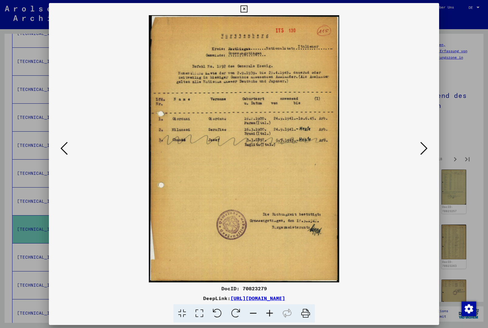
click at [423, 153] on icon at bounding box center [424, 148] width 7 height 15
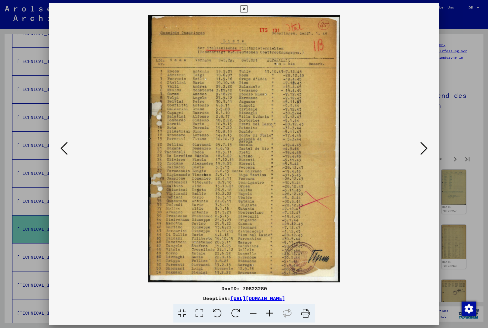
click at [425, 152] on icon at bounding box center [424, 148] width 7 height 15
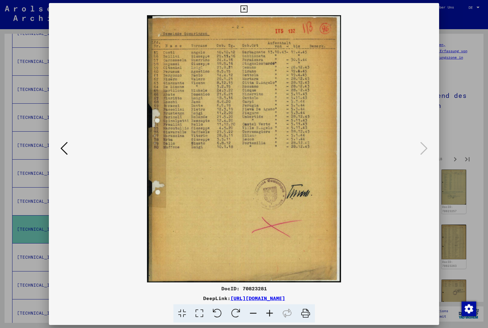
click at [248, 9] on icon at bounding box center [244, 8] width 7 height 7
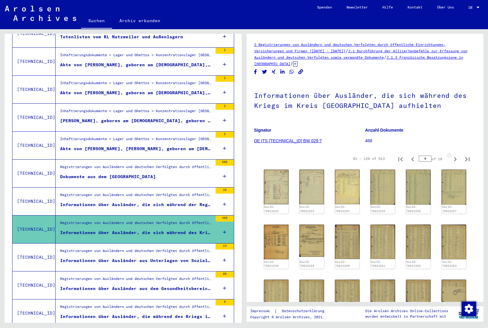
click at [456, 160] on icon "Next page" at bounding box center [455, 159] width 9 height 9
type input "*"
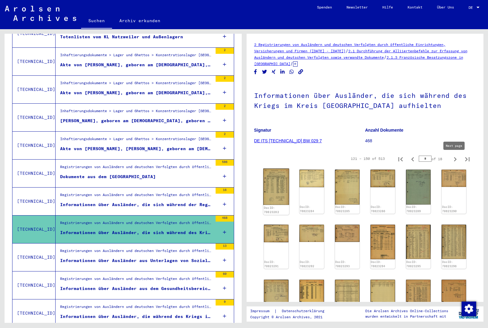
click at [272, 185] on img at bounding box center [276, 187] width 26 height 36
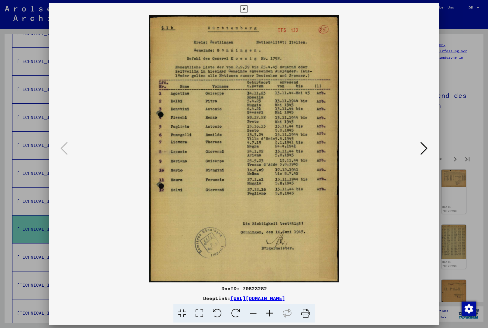
click at [426, 149] on icon at bounding box center [424, 148] width 7 height 15
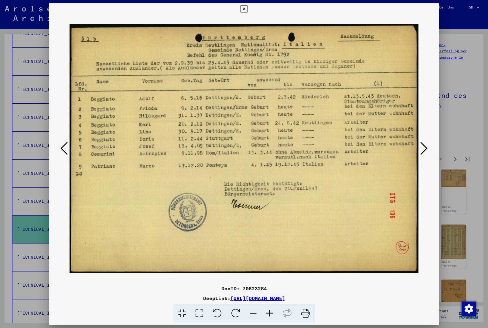
click at [429, 150] on button at bounding box center [424, 148] width 11 height 17
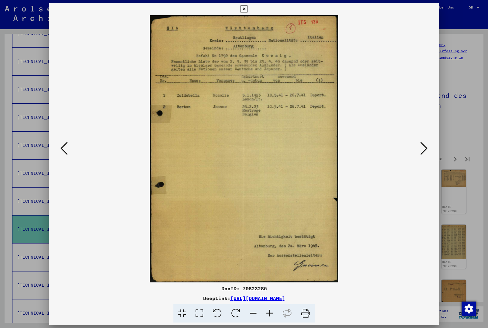
click at [430, 150] on button at bounding box center [424, 148] width 11 height 17
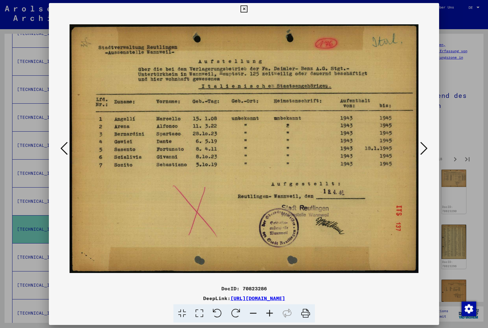
click at [428, 150] on button at bounding box center [424, 148] width 11 height 17
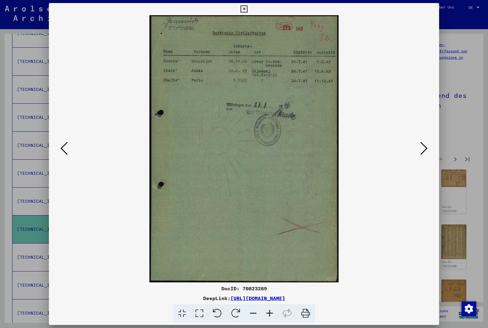
click at [429, 148] on button at bounding box center [424, 148] width 11 height 17
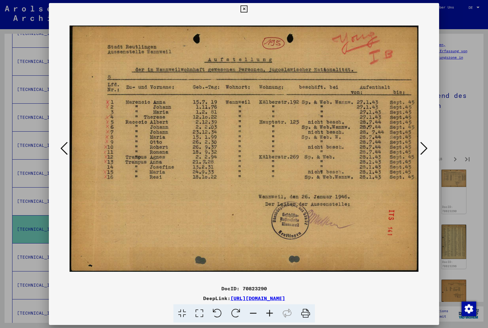
click at [428, 150] on button at bounding box center [424, 148] width 11 height 17
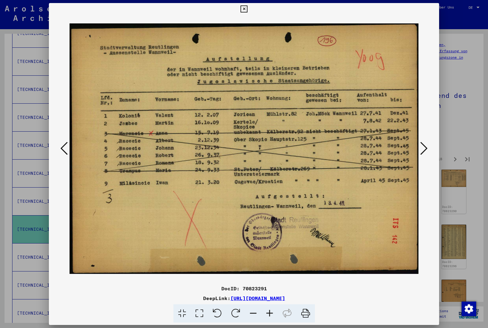
click at [428, 150] on icon at bounding box center [424, 148] width 7 height 15
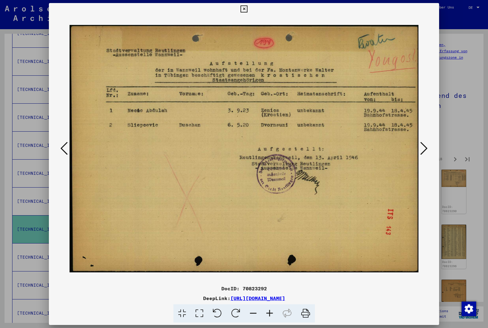
click at [429, 148] on button at bounding box center [424, 148] width 11 height 17
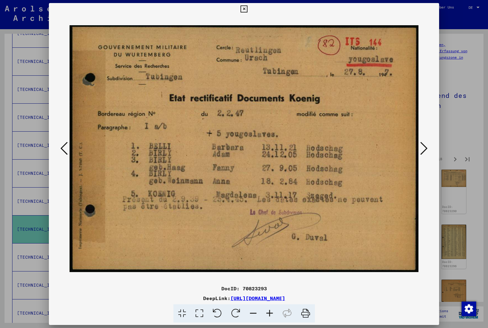
click at [427, 149] on icon at bounding box center [424, 148] width 7 height 15
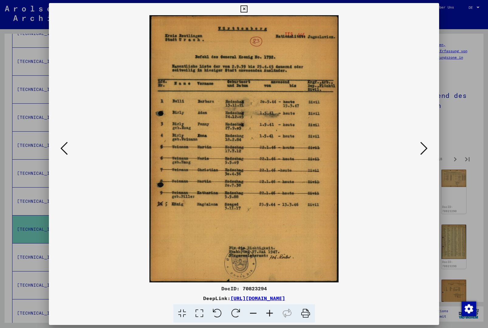
click at [428, 152] on button at bounding box center [424, 148] width 11 height 17
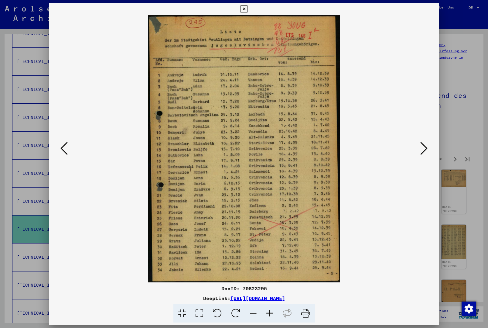
click at [428, 149] on button at bounding box center [424, 148] width 11 height 17
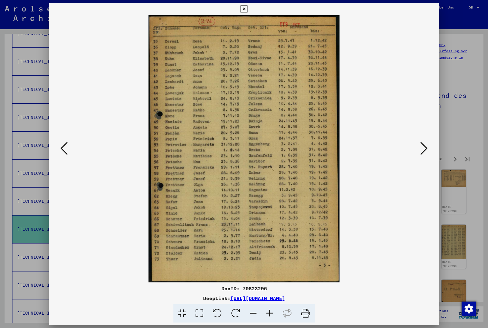
click at [427, 150] on icon at bounding box center [424, 148] width 7 height 15
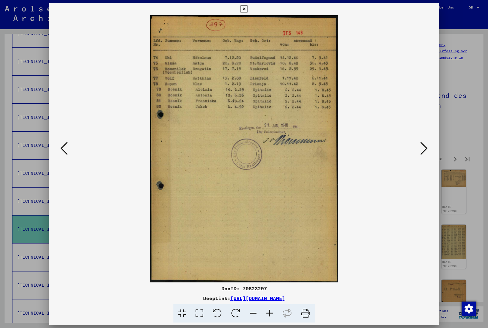
click at [428, 148] on button at bounding box center [424, 148] width 11 height 17
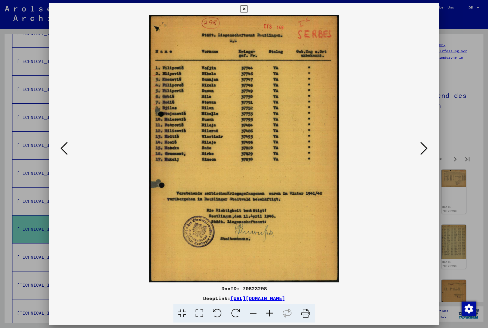
click at [426, 150] on icon at bounding box center [424, 148] width 7 height 15
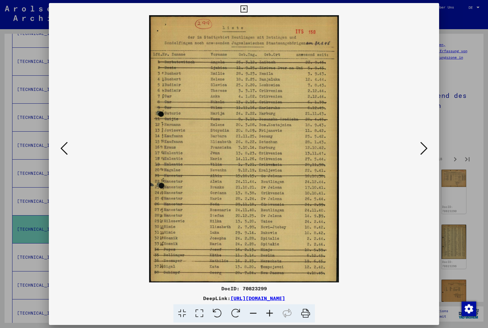
click at [428, 149] on icon at bounding box center [424, 148] width 7 height 15
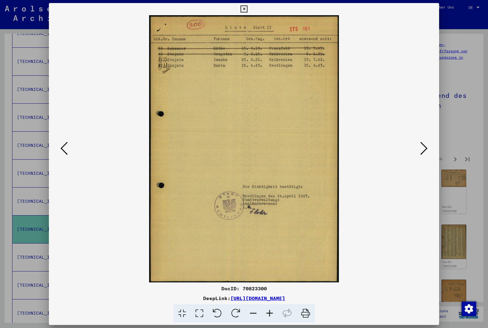
click at [428, 148] on icon at bounding box center [424, 148] width 7 height 15
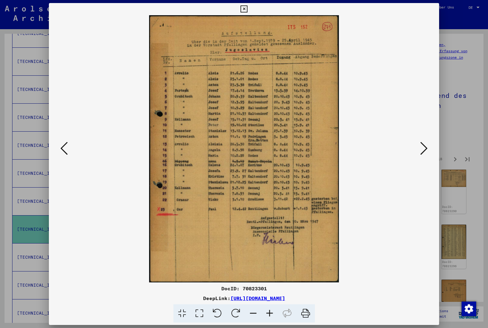
click at [426, 150] on icon at bounding box center [424, 148] width 7 height 15
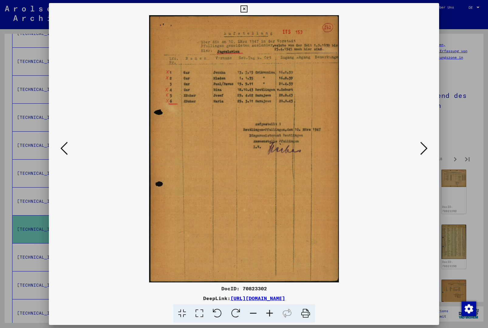
click at [426, 149] on icon at bounding box center [424, 148] width 7 height 15
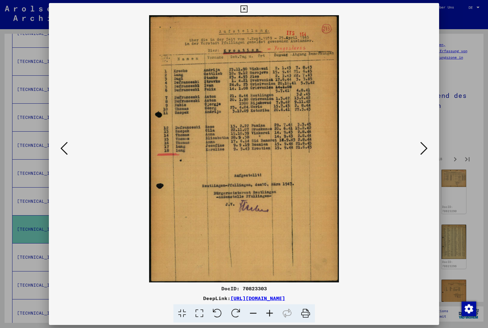
click at [426, 147] on icon at bounding box center [424, 148] width 7 height 15
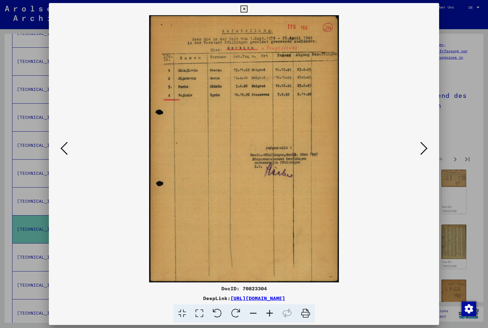
click at [426, 150] on icon at bounding box center [424, 148] width 7 height 15
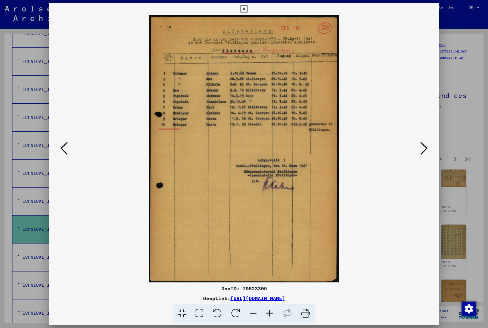
click at [422, 150] on icon at bounding box center [424, 148] width 7 height 15
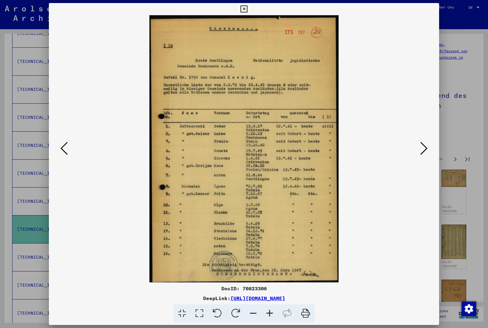
click at [427, 149] on icon at bounding box center [424, 148] width 7 height 15
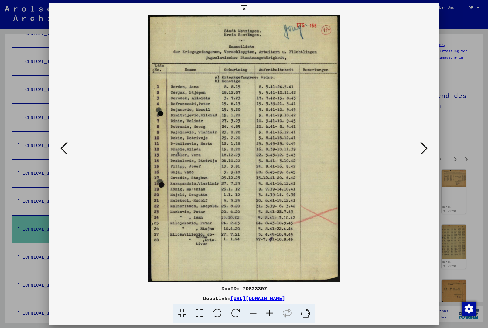
click at [426, 149] on icon at bounding box center [424, 148] width 7 height 15
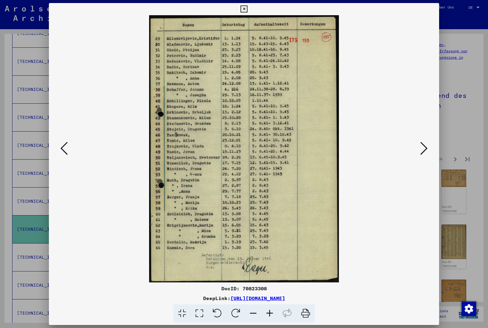
click at [427, 147] on icon at bounding box center [424, 148] width 7 height 15
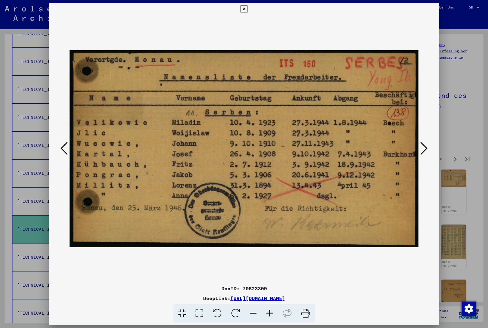
click at [426, 149] on icon at bounding box center [424, 148] width 7 height 15
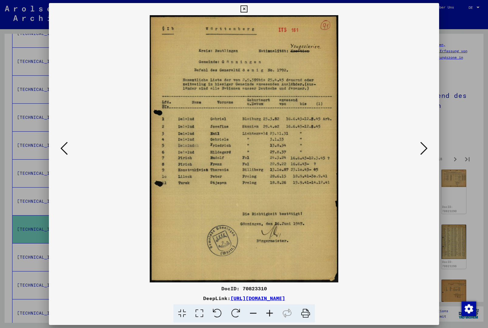
click at [64, 150] on icon at bounding box center [63, 148] width 7 height 15
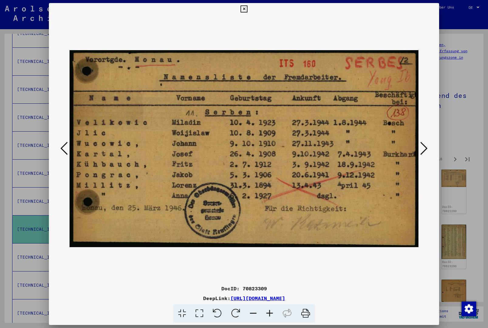
click at [429, 145] on button at bounding box center [424, 148] width 11 height 17
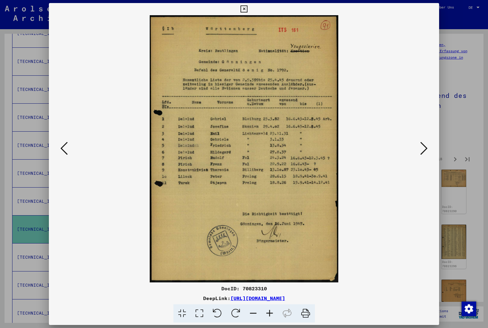
click at [422, 148] on icon at bounding box center [424, 148] width 7 height 15
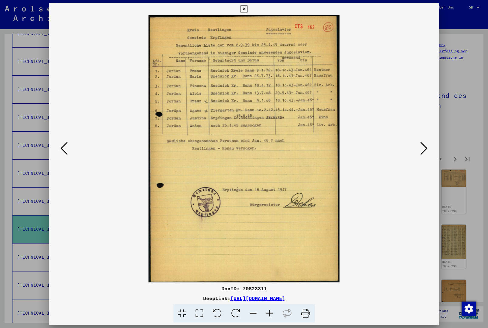
click at [425, 150] on icon at bounding box center [424, 148] width 7 height 15
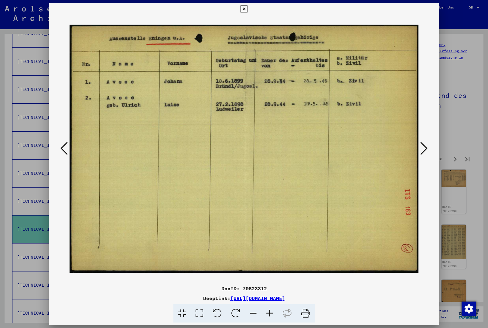
click at [423, 150] on icon at bounding box center [424, 148] width 7 height 15
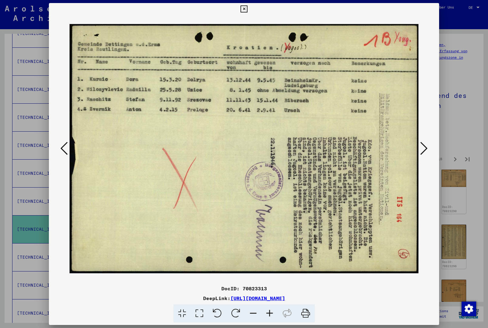
click at [423, 148] on icon at bounding box center [424, 148] width 7 height 15
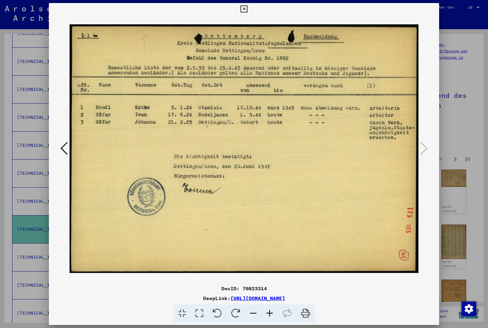
click at [418, 152] on img at bounding box center [244, 148] width 349 height 267
click at [248, 11] on icon at bounding box center [244, 8] width 7 height 7
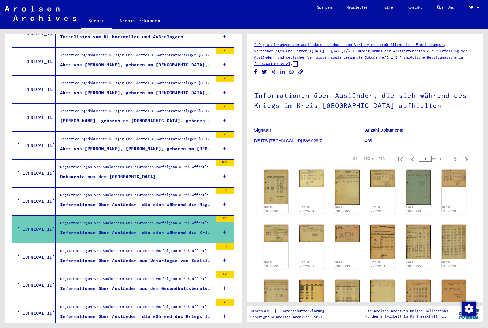
click at [456, 161] on icon "Next page" at bounding box center [455, 159] width 3 height 4
type input "*"
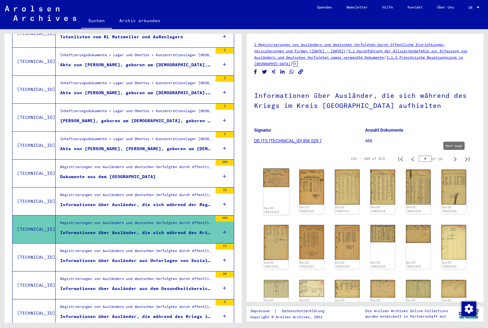
click at [279, 177] on img at bounding box center [276, 178] width 26 height 19
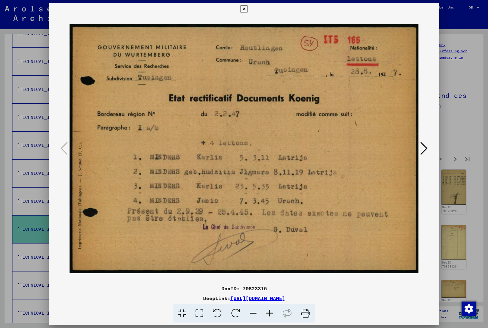
click at [425, 151] on icon at bounding box center [424, 148] width 7 height 15
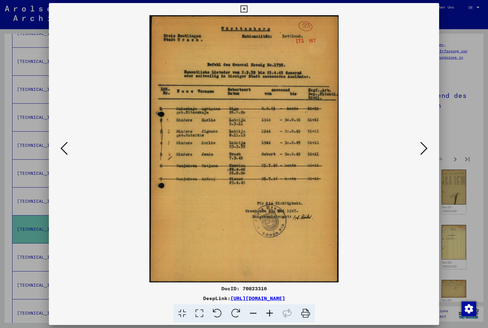
click at [423, 154] on icon at bounding box center [424, 148] width 7 height 15
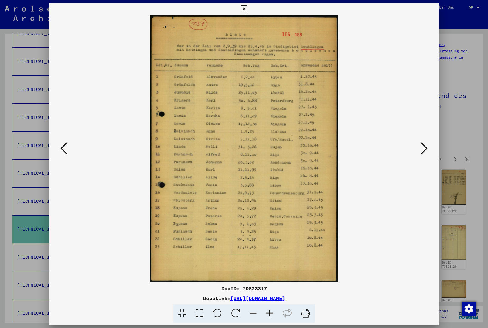
click at [424, 150] on icon at bounding box center [424, 148] width 7 height 15
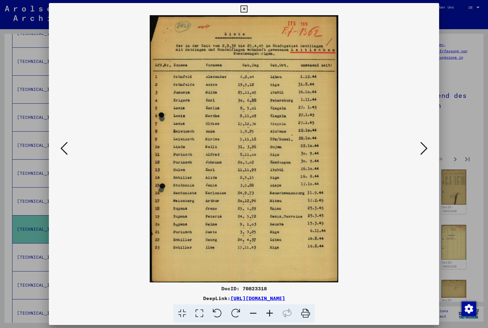
click at [427, 146] on icon at bounding box center [424, 148] width 7 height 15
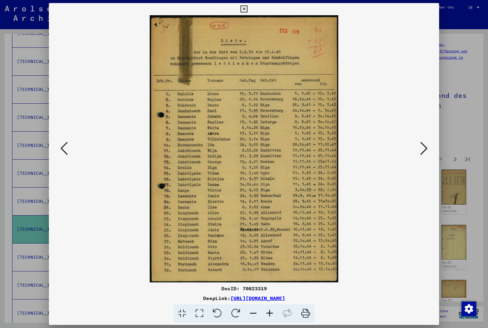
click at [425, 146] on icon at bounding box center [424, 148] width 7 height 15
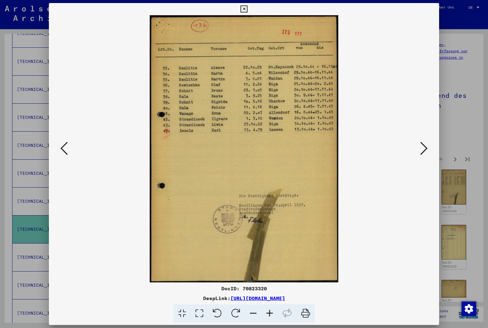
click at [424, 145] on icon at bounding box center [424, 148] width 7 height 15
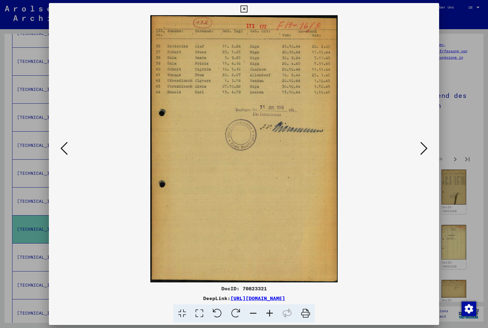
click at [426, 144] on icon at bounding box center [424, 148] width 7 height 15
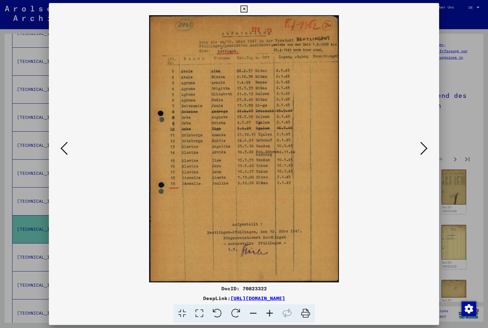
click at [426, 144] on icon at bounding box center [424, 148] width 7 height 15
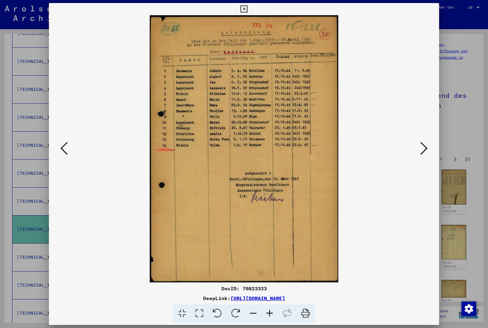
click at [426, 144] on icon at bounding box center [424, 148] width 7 height 15
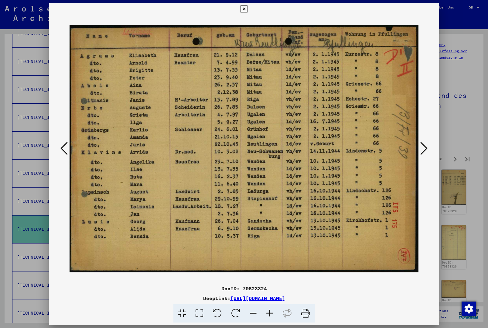
click at [427, 143] on icon at bounding box center [424, 148] width 7 height 15
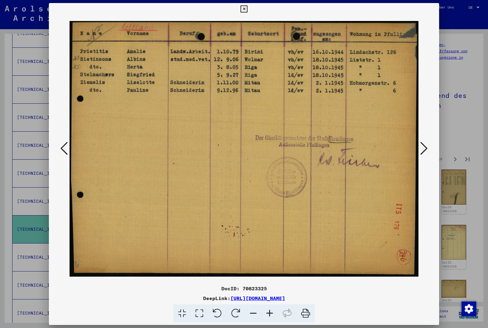
click at [429, 144] on button at bounding box center [424, 148] width 11 height 17
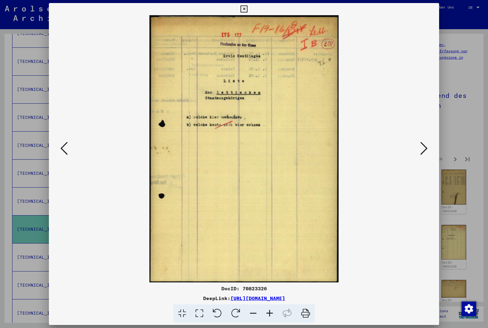
click at [426, 145] on icon at bounding box center [424, 148] width 7 height 15
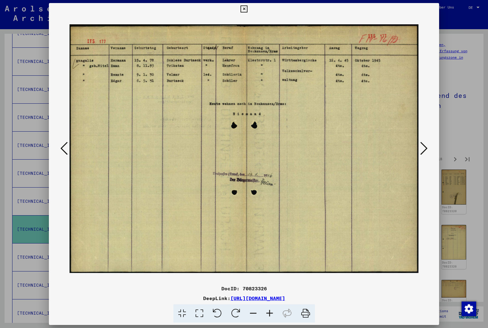
click at [428, 144] on icon at bounding box center [424, 148] width 7 height 15
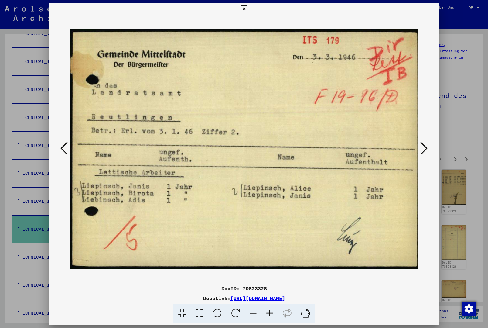
click at [425, 145] on icon at bounding box center [424, 148] width 7 height 15
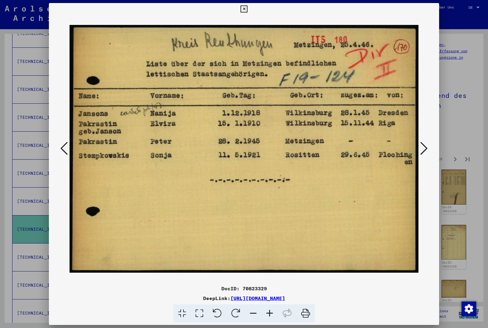
click at [426, 145] on icon at bounding box center [424, 148] width 7 height 15
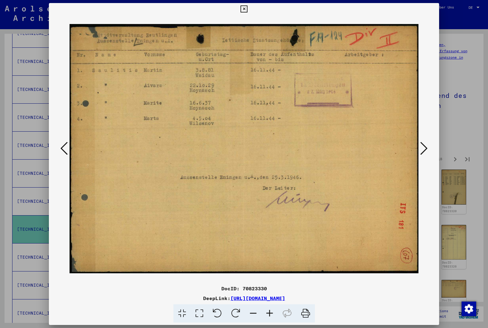
click at [427, 144] on icon at bounding box center [424, 148] width 7 height 15
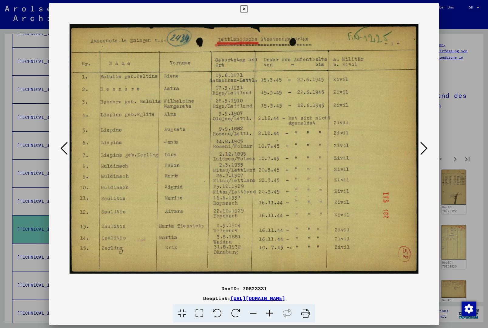
click at [428, 143] on icon at bounding box center [424, 148] width 7 height 15
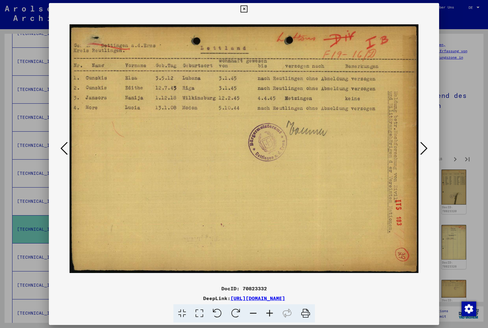
click at [428, 144] on icon at bounding box center [424, 148] width 7 height 15
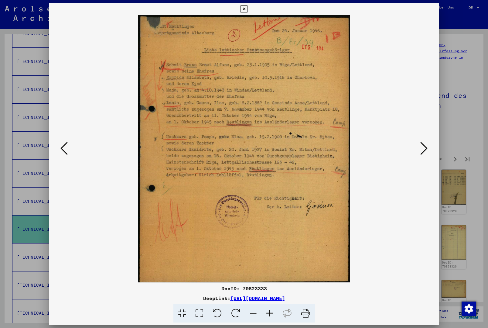
click at [426, 143] on icon at bounding box center [424, 148] width 7 height 15
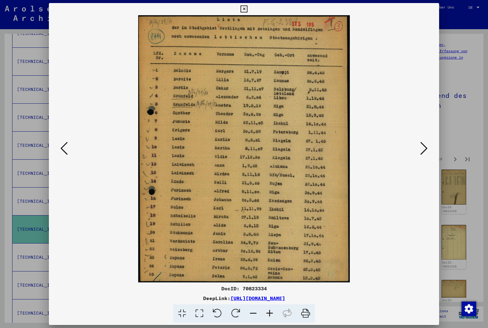
click at [429, 142] on button at bounding box center [424, 148] width 11 height 17
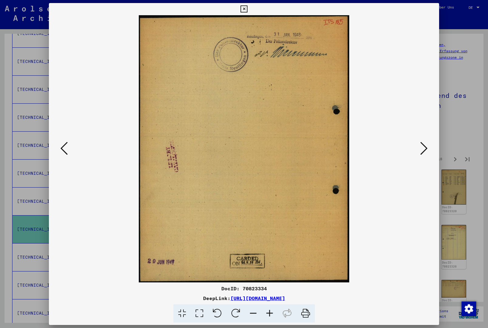
click at [427, 143] on icon at bounding box center [424, 148] width 7 height 15
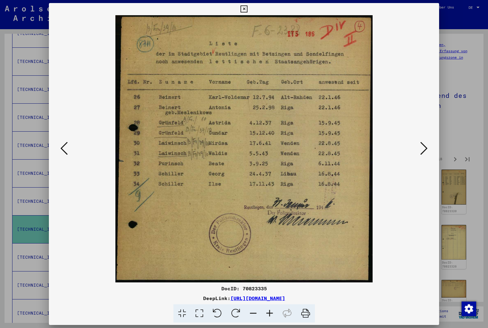
click at [425, 145] on icon at bounding box center [424, 148] width 7 height 15
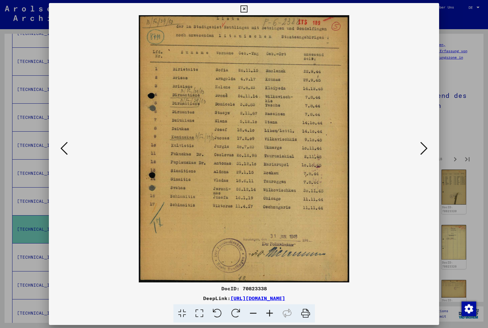
click at [425, 143] on icon at bounding box center [424, 148] width 7 height 15
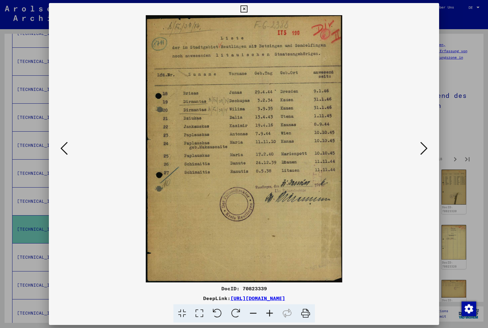
click at [426, 144] on icon at bounding box center [424, 148] width 7 height 15
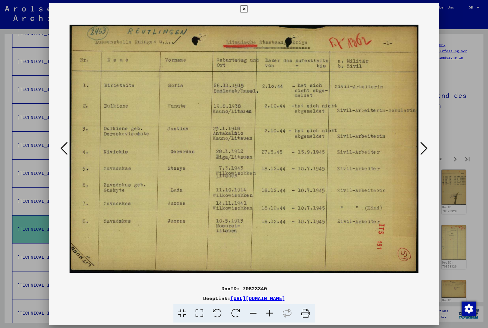
click at [428, 143] on button at bounding box center [424, 148] width 11 height 17
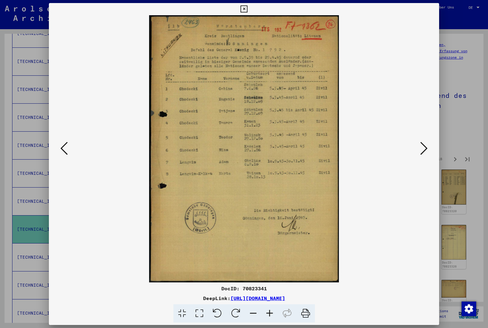
click at [425, 144] on icon at bounding box center [424, 148] width 7 height 15
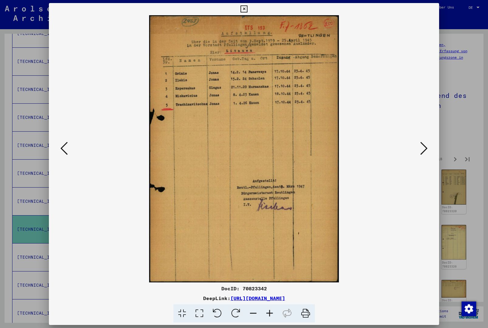
click at [427, 143] on icon at bounding box center [424, 148] width 7 height 15
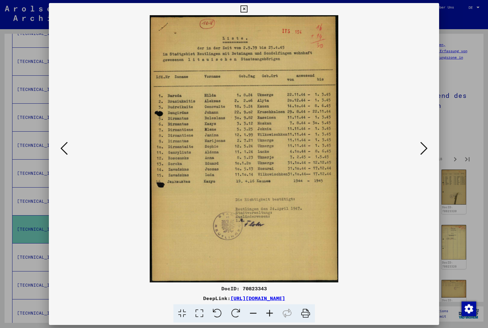
click at [423, 145] on icon at bounding box center [424, 148] width 7 height 15
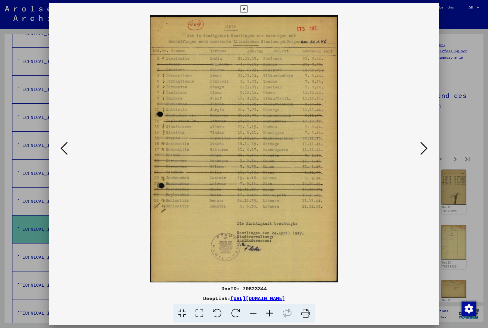
click at [422, 145] on icon at bounding box center [424, 148] width 7 height 15
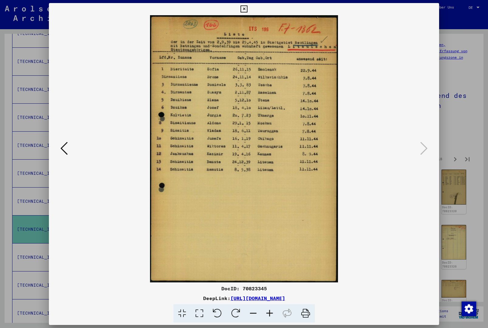
click at [249, 9] on button at bounding box center [244, 9] width 11 height 12
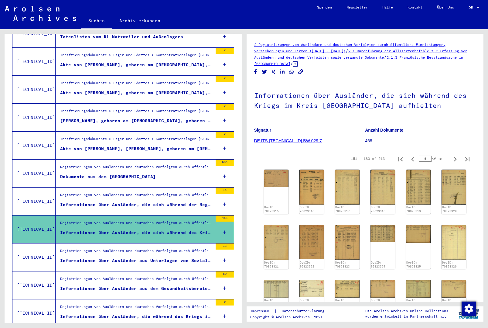
click at [456, 157] on icon "Next page" at bounding box center [455, 159] width 9 height 9
type input "*"
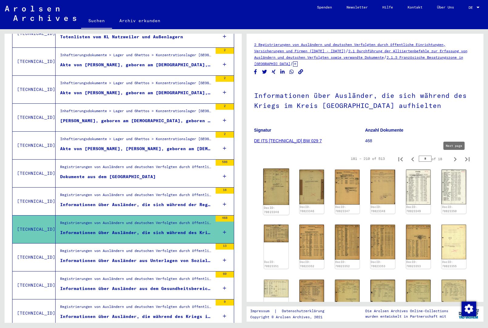
click at [279, 184] on img at bounding box center [276, 187] width 26 height 36
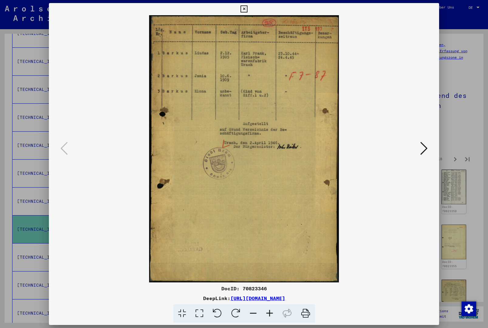
click at [429, 144] on button at bounding box center [424, 148] width 11 height 17
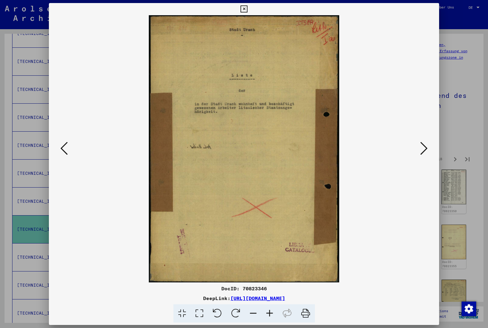
click at [426, 145] on icon at bounding box center [424, 148] width 7 height 15
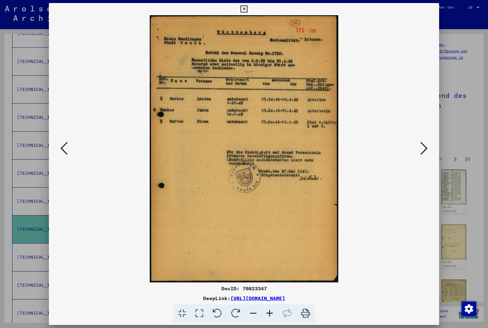
click at [429, 143] on button at bounding box center [424, 148] width 11 height 17
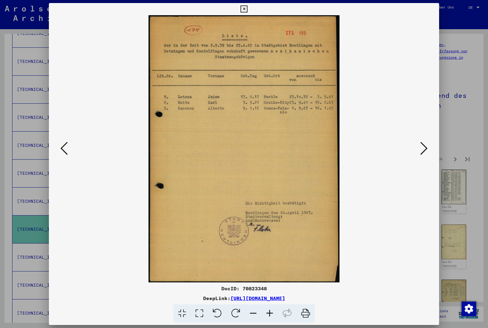
click at [427, 143] on icon at bounding box center [424, 148] width 7 height 15
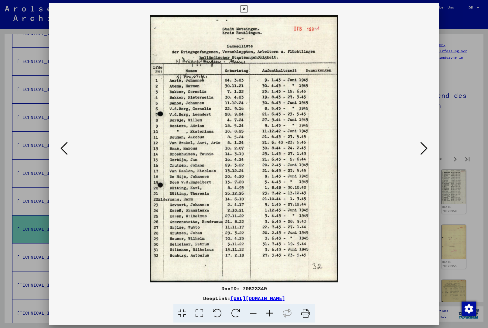
click at [427, 143] on icon at bounding box center [424, 148] width 7 height 15
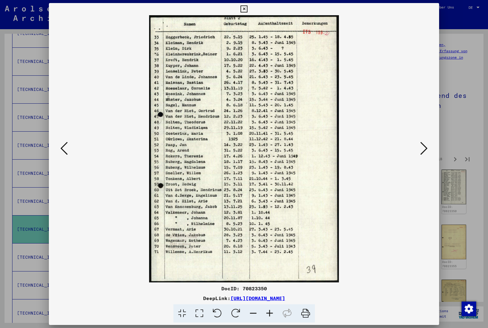
click at [426, 144] on icon at bounding box center [424, 148] width 7 height 15
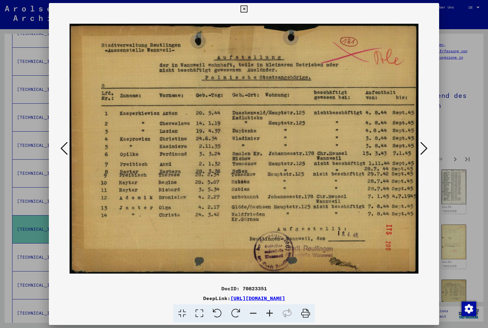
click at [425, 143] on icon at bounding box center [424, 148] width 7 height 15
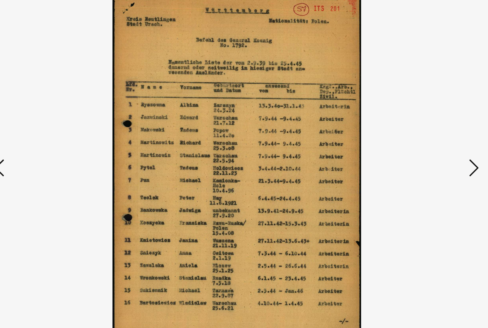
click at [354, 128] on img at bounding box center [244, 148] width 349 height 267
click at [421, 141] on icon at bounding box center [424, 148] width 7 height 15
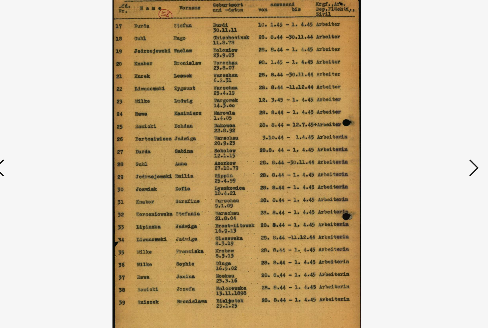
click at [419, 140] on button at bounding box center [424, 148] width 11 height 17
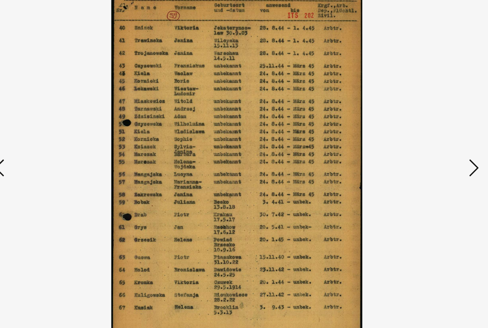
click at [354, 131] on img at bounding box center [244, 148] width 349 height 267
click at [419, 140] on button at bounding box center [424, 148] width 11 height 17
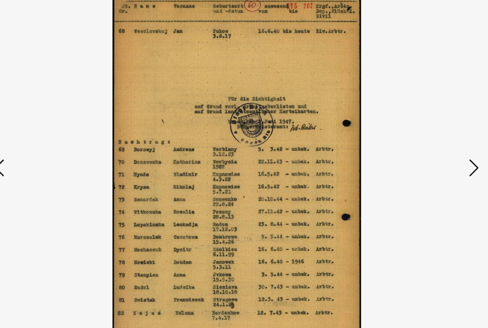
click at [419, 140] on button at bounding box center [424, 148] width 11 height 17
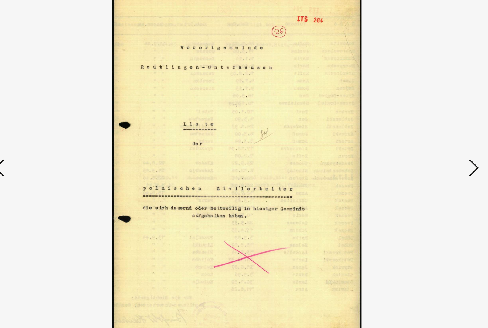
click at [421, 141] on icon at bounding box center [424, 148] width 7 height 15
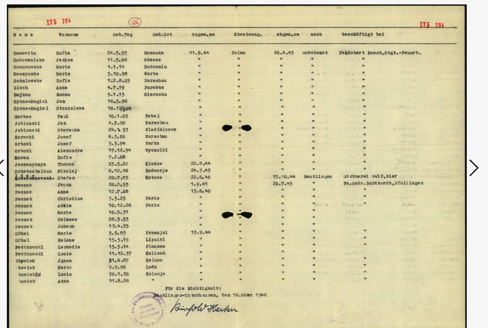
click at [354, 130] on img at bounding box center [244, 148] width 349 height 267
click at [421, 141] on icon at bounding box center [424, 148] width 7 height 15
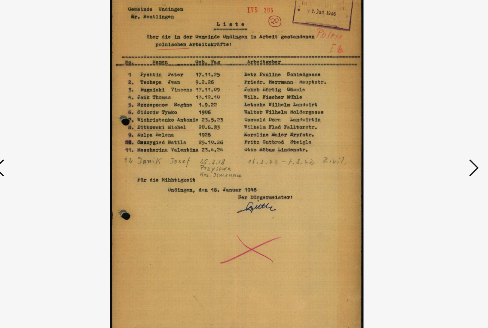
click at [421, 141] on icon at bounding box center [424, 148] width 7 height 15
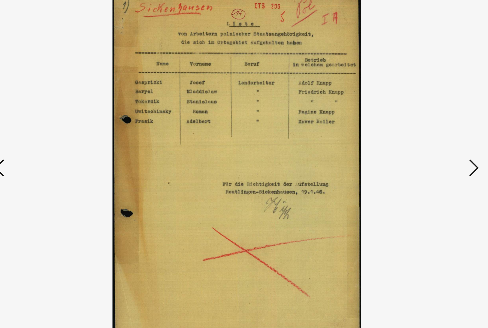
click at [419, 140] on button at bounding box center [424, 148] width 11 height 17
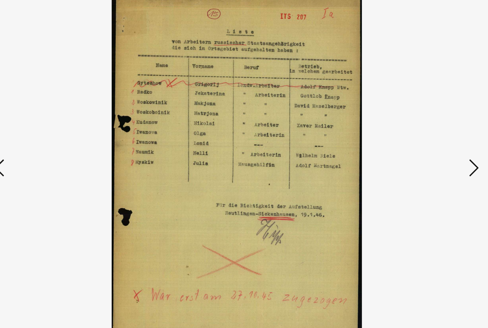
click at [421, 141] on icon at bounding box center [424, 148] width 7 height 15
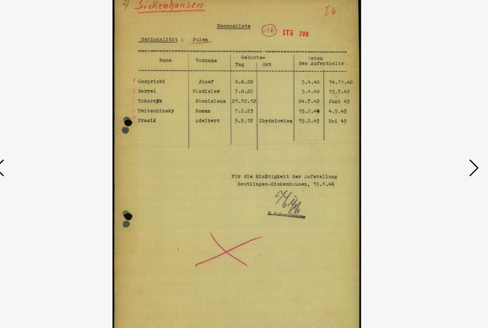
click at [60, 141] on icon at bounding box center [63, 148] width 7 height 15
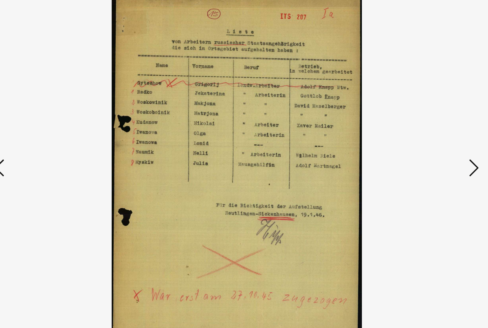
click at [60, 141] on icon at bounding box center [63, 148] width 7 height 15
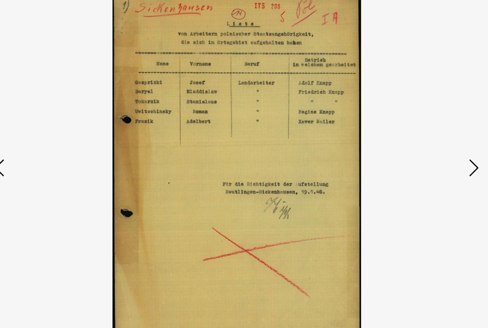
click at [421, 141] on icon at bounding box center [424, 148] width 7 height 15
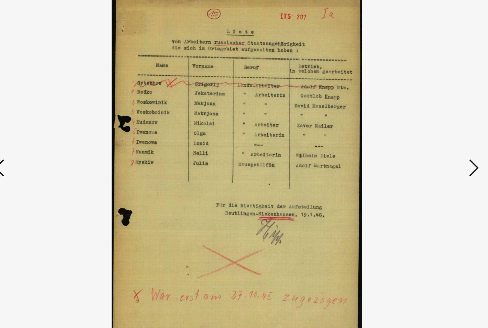
click at [421, 141] on icon at bounding box center [424, 148] width 7 height 15
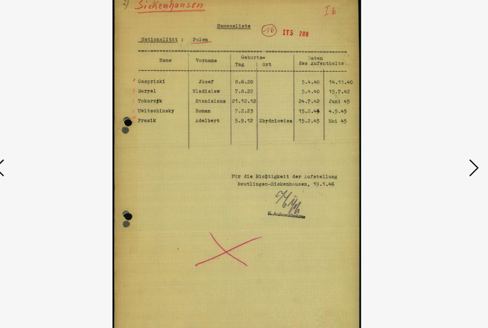
click at [421, 141] on icon at bounding box center [424, 148] width 7 height 15
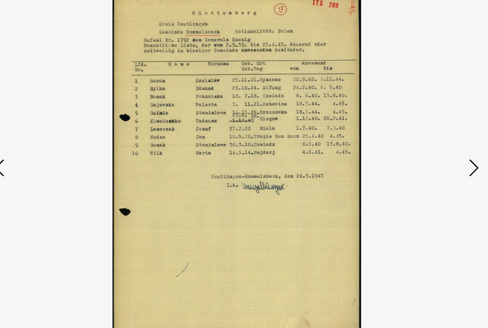
click at [421, 141] on icon at bounding box center [424, 148] width 7 height 15
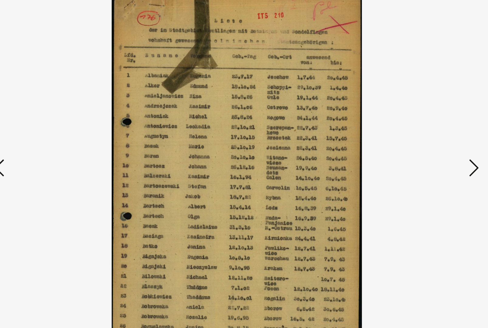
click at [421, 141] on icon at bounding box center [424, 148] width 7 height 15
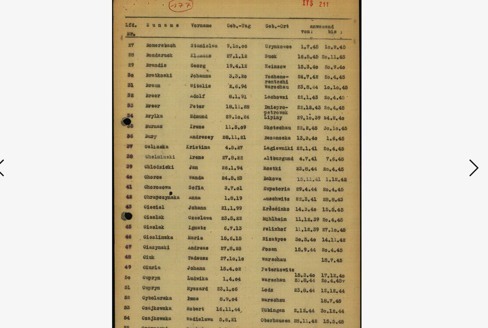
click at [421, 141] on icon at bounding box center [424, 148] width 7 height 15
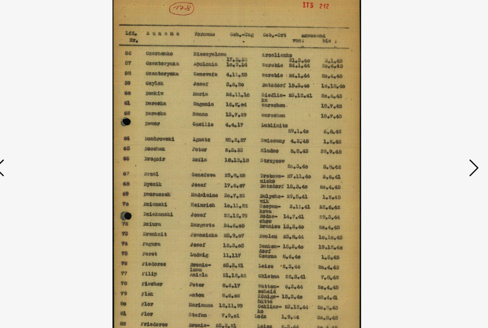
click at [419, 140] on button at bounding box center [424, 148] width 11 height 17
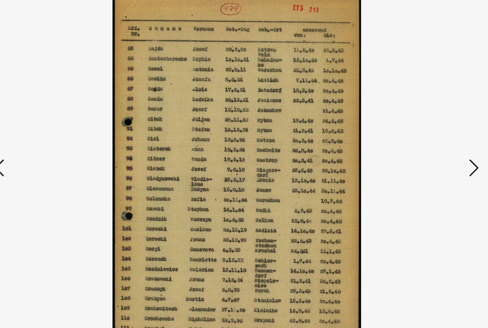
click at [421, 141] on icon at bounding box center [424, 148] width 7 height 15
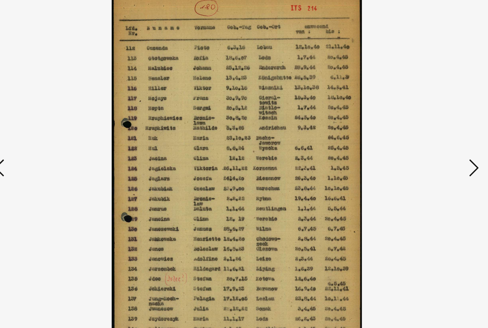
click at [421, 141] on icon at bounding box center [424, 148] width 7 height 15
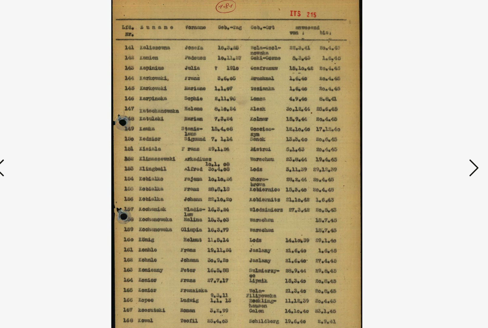
click at [421, 141] on icon at bounding box center [424, 148] width 7 height 15
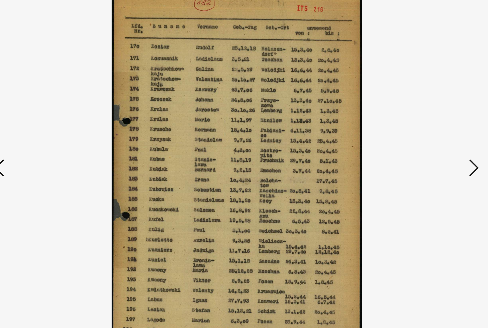
click at [421, 141] on icon at bounding box center [424, 148] width 7 height 15
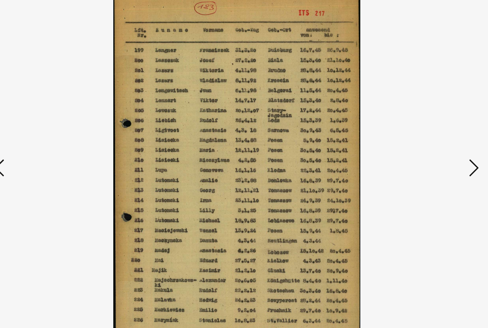
click at [421, 141] on icon at bounding box center [424, 148] width 7 height 15
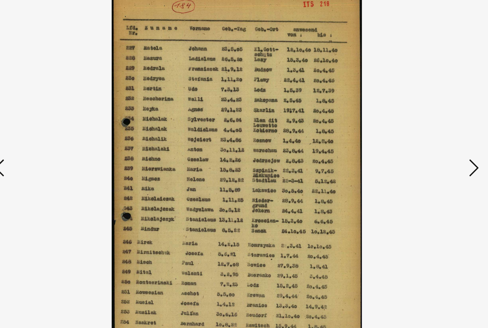
click at [421, 141] on icon at bounding box center [424, 148] width 7 height 15
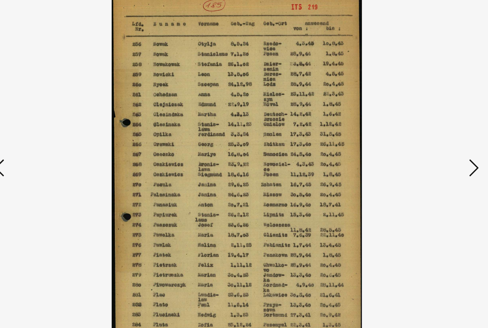
click at [419, 140] on button at bounding box center [424, 148] width 11 height 17
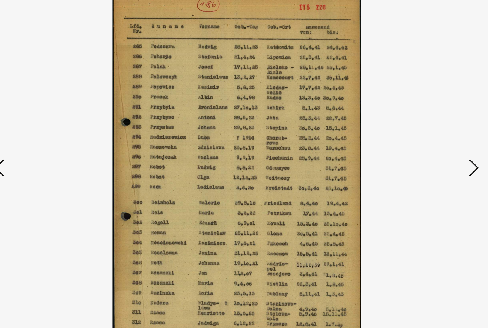
click at [421, 141] on icon at bounding box center [424, 148] width 7 height 15
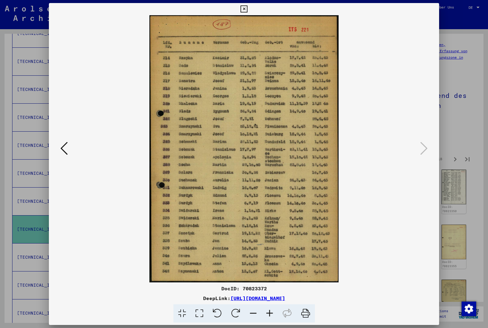
click at [248, 9] on icon at bounding box center [244, 8] width 7 height 7
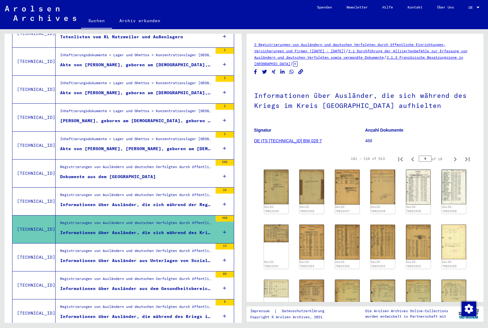
click at [458, 163] on icon "Next page" at bounding box center [455, 159] width 9 height 9
type input "*"
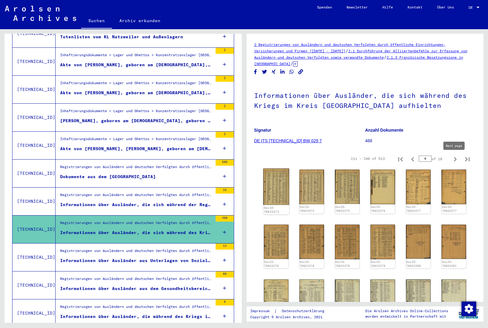
click at [277, 183] on img at bounding box center [276, 187] width 26 height 36
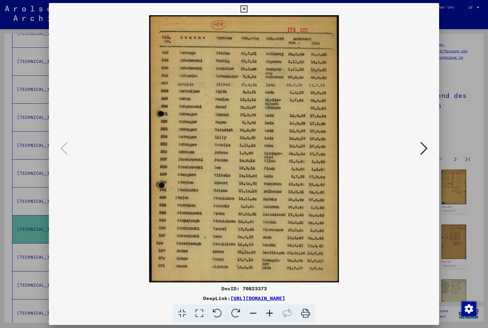
click at [435, 137] on div at bounding box center [244, 148] width 391 height 267
click at [429, 148] on button at bounding box center [424, 148] width 11 height 17
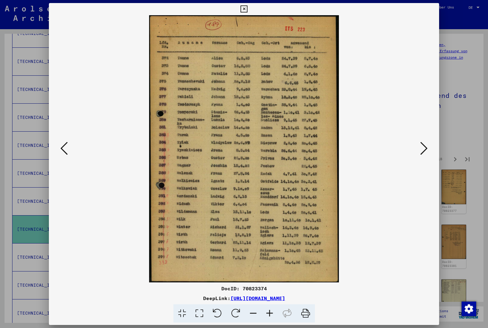
click at [428, 150] on icon at bounding box center [424, 148] width 7 height 15
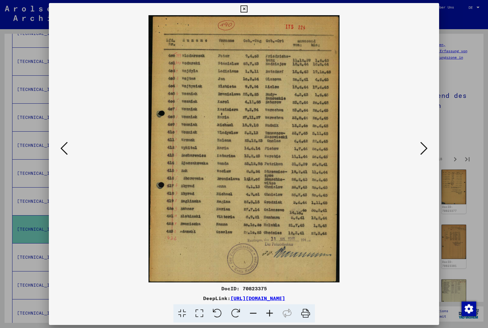
click at [426, 153] on icon at bounding box center [424, 148] width 7 height 15
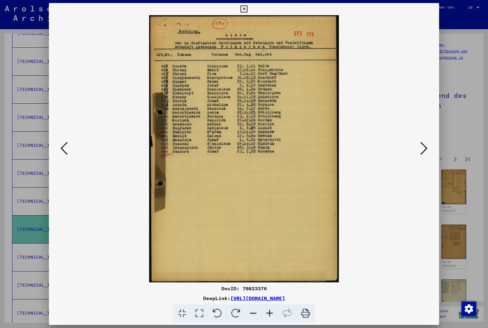
click at [426, 150] on icon at bounding box center [424, 148] width 7 height 15
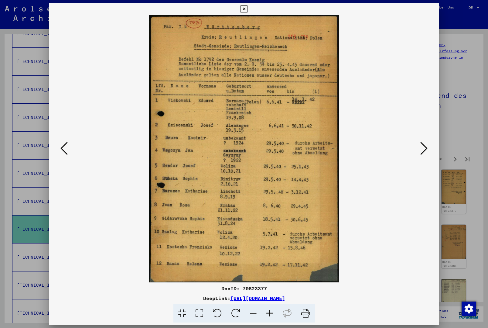
click at [427, 153] on icon at bounding box center [424, 148] width 7 height 15
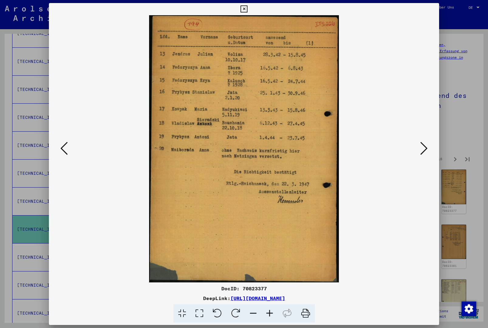
click at [425, 153] on icon at bounding box center [424, 148] width 7 height 15
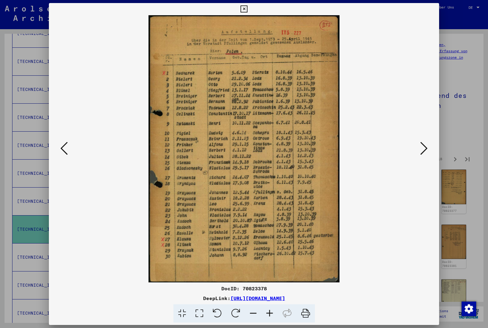
click at [426, 152] on icon at bounding box center [424, 148] width 7 height 15
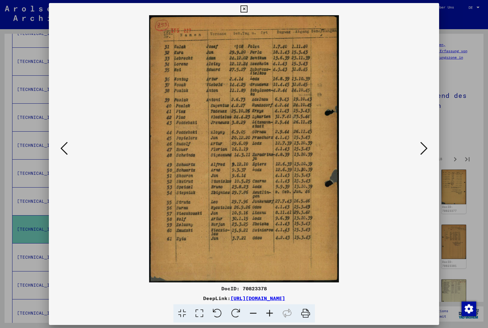
click at [426, 153] on icon at bounding box center [424, 148] width 7 height 15
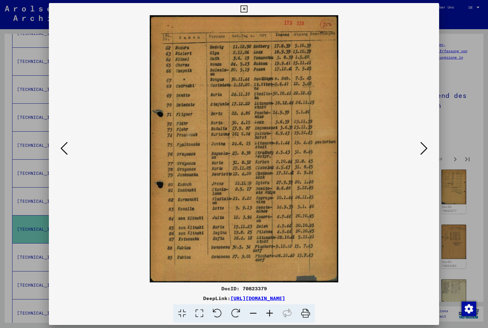
click at [427, 151] on icon at bounding box center [424, 148] width 7 height 15
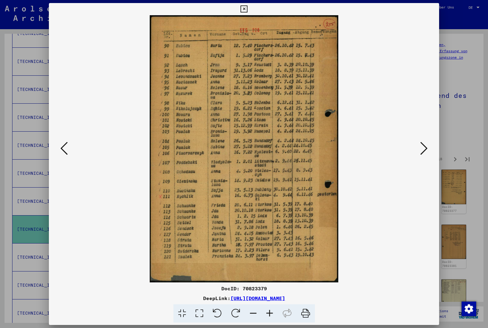
click at [425, 152] on icon at bounding box center [424, 148] width 7 height 15
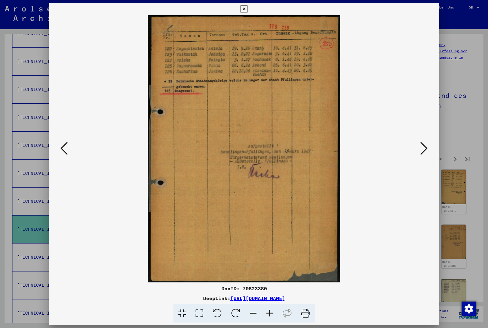
click at [427, 150] on icon at bounding box center [424, 148] width 7 height 15
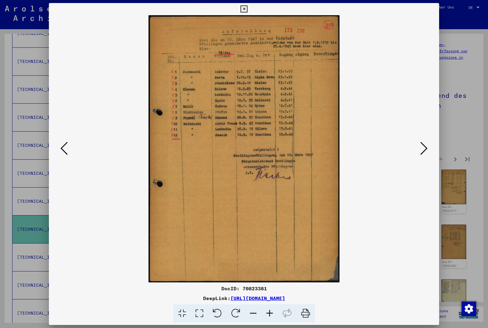
click at [428, 152] on icon at bounding box center [424, 148] width 7 height 15
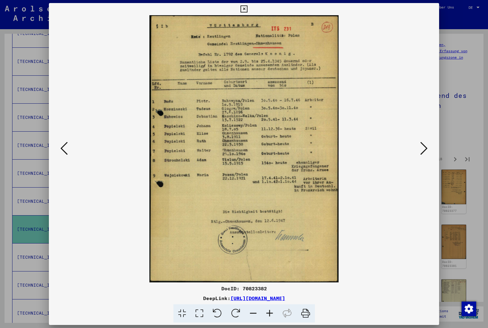
click at [429, 150] on button at bounding box center [424, 148] width 11 height 17
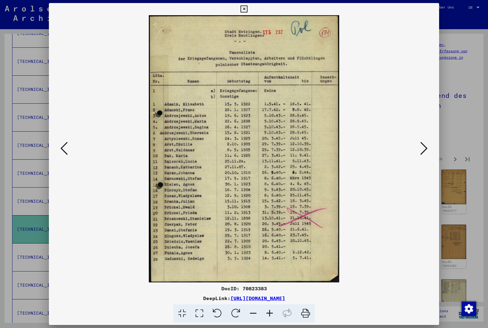
click at [429, 148] on button at bounding box center [424, 148] width 11 height 17
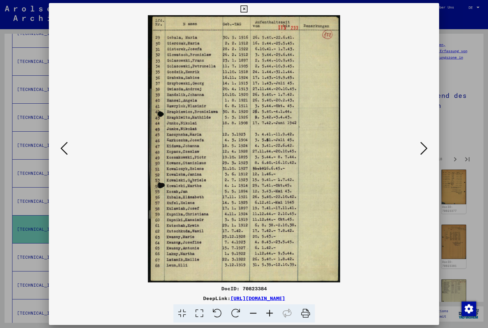
click at [430, 150] on button at bounding box center [424, 148] width 11 height 17
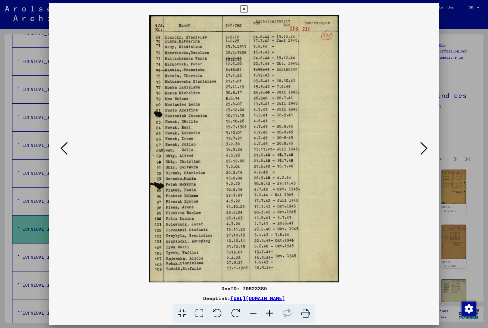
click at [429, 148] on button at bounding box center [424, 148] width 11 height 17
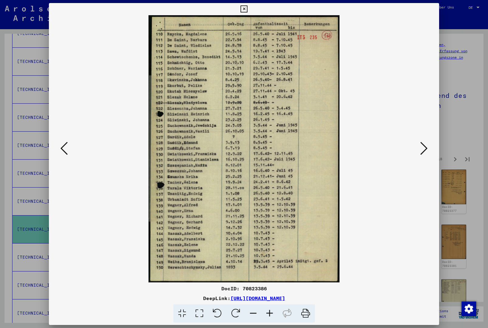
click at [430, 151] on button at bounding box center [424, 148] width 11 height 17
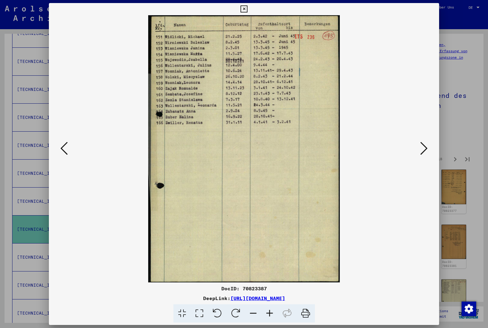
click at [429, 149] on button at bounding box center [424, 148] width 11 height 17
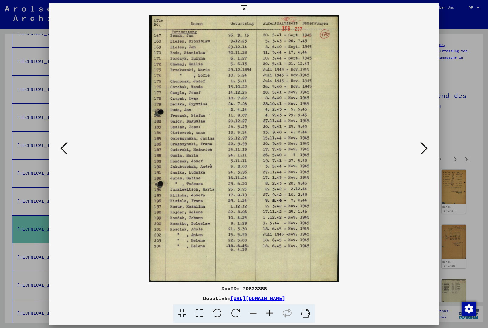
click at [430, 151] on button at bounding box center [424, 148] width 11 height 17
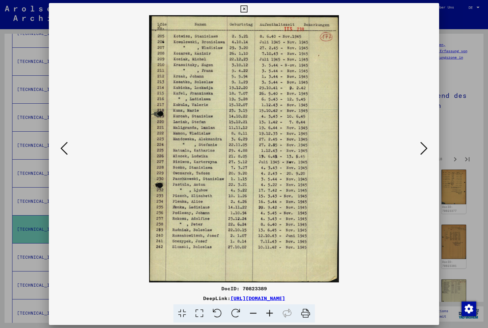
click at [429, 151] on button at bounding box center [424, 148] width 11 height 17
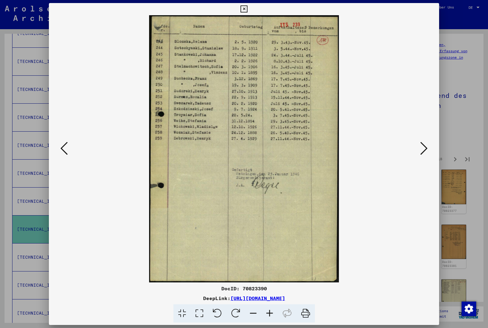
click at [430, 150] on button at bounding box center [424, 148] width 11 height 17
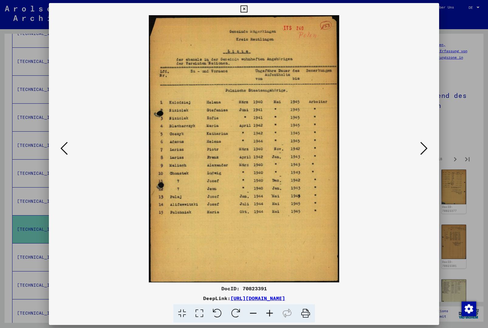
click at [429, 149] on button at bounding box center [424, 148] width 11 height 17
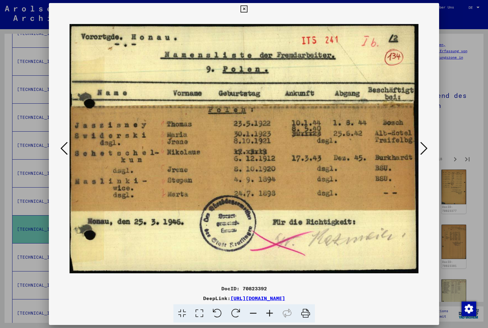
click at [429, 143] on button at bounding box center [424, 148] width 11 height 17
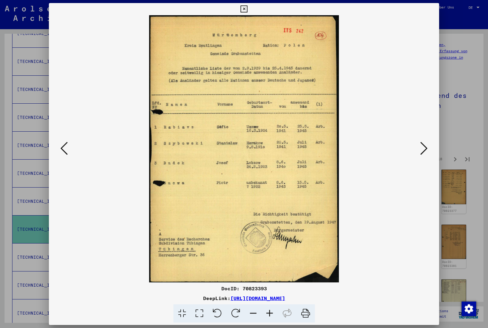
click at [428, 145] on button at bounding box center [424, 148] width 11 height 17
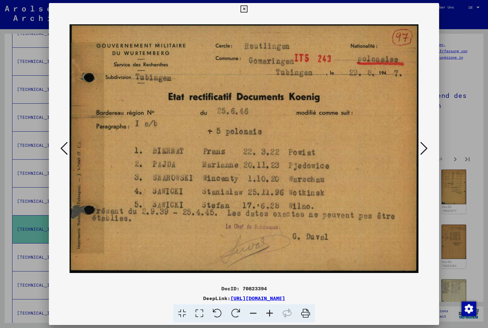
click at [428, 147] on icon at bounding box center [424, 148] width 7 height 15
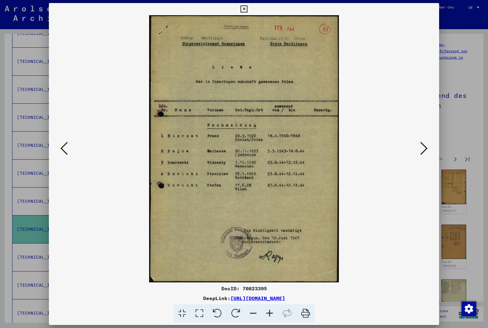
click at [429, 147] on button at bounding box center [424, 148] width 11 height 17
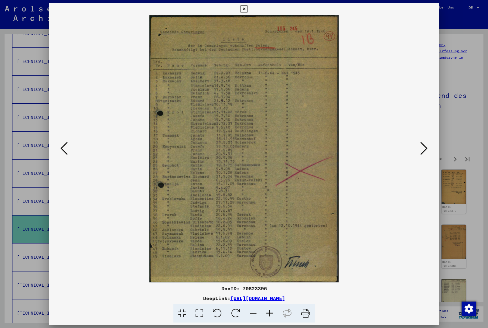
click at [427, 146] on icon at bounding box center [424, 148] width 7 height 15
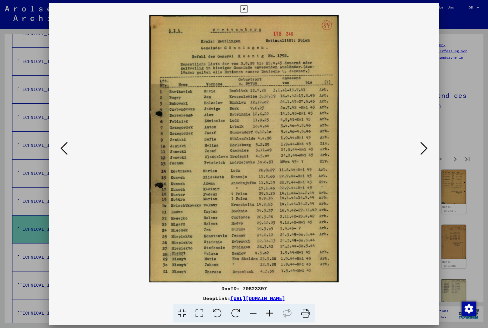
click at [427, 145] on icon at bounding box center [424, 148] width 7 height 15
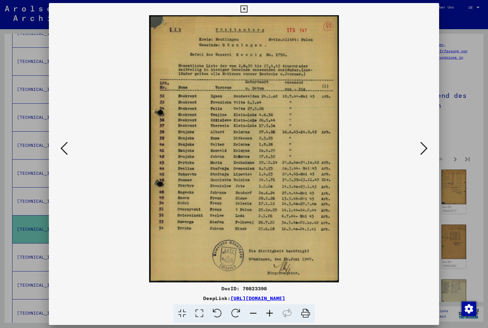
click at [427, 146] on icon at bounding box center [424, 148] width 7 height 15
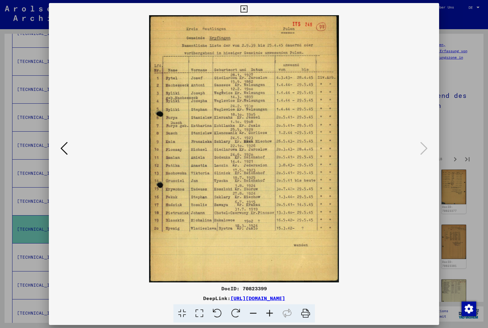
click at [249, 13] on button at bounding box center [244, 9] width 11 height 12
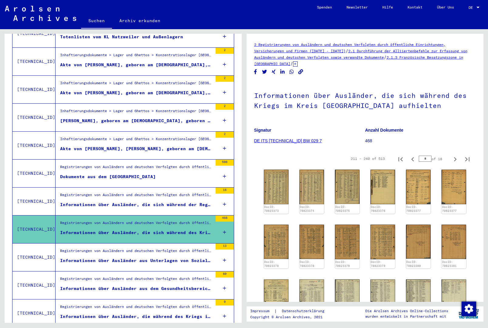
click at [454, 160] on icon "Next page" at bounding box center [455, 159] width 9 height 9
type input "*"
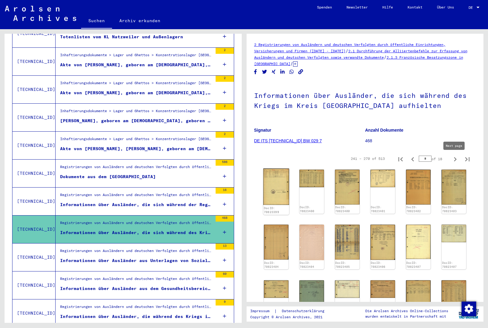
click at [277, 186] on img at bounding box center [276, 187] width 26 height 36
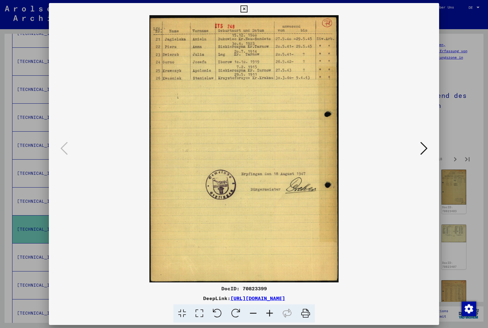
click at [426, 153] on icon at bounding box center [424, 148] width 7 height 15
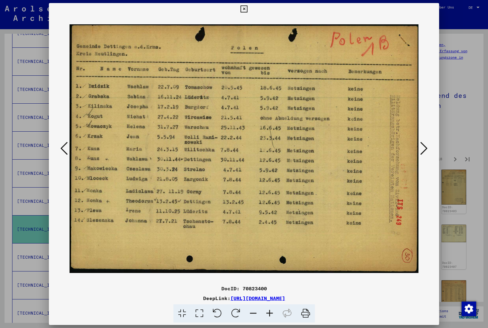
click at [425, 153] on icon at bounding box center [424, 148] width 7 height 15
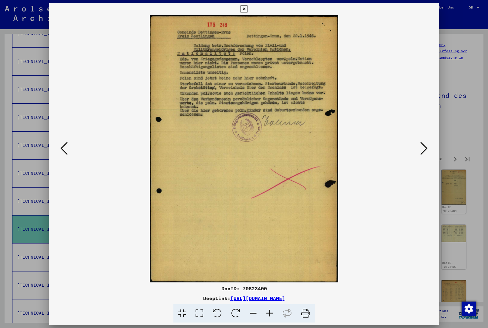
click at [426, 150] on icon at bounding box center [424, 148] width 7 height 15
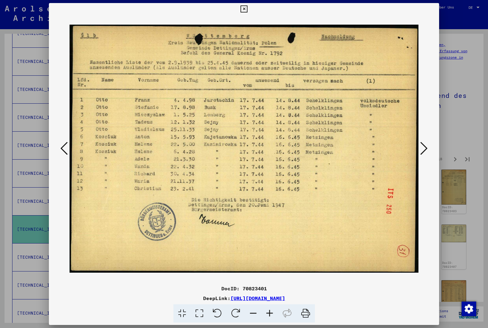
click at [429, 146] on button at bounding box center [424, 148] width 11 height 17
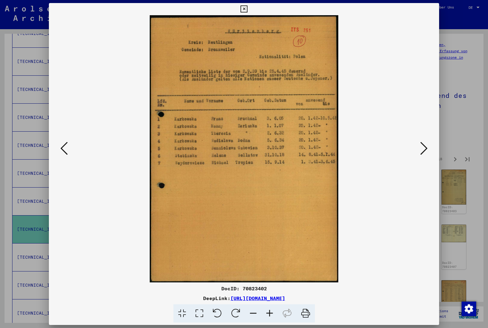
click at [429, 142] on button at bounding box center [424, 148] width 11 height 17
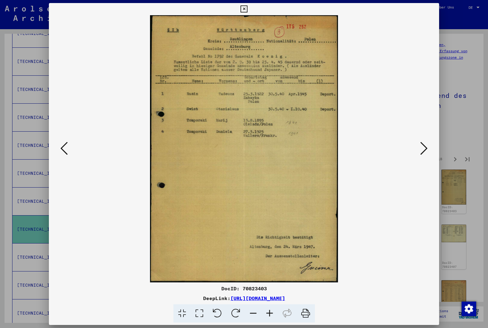
click at [428, 145] on button at bounding box center [424, 148] width 11 height 17
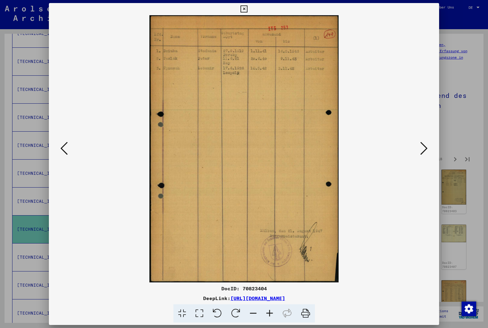
click at [429, 145] on button at bounding box center [424, 148] width 11 height 17
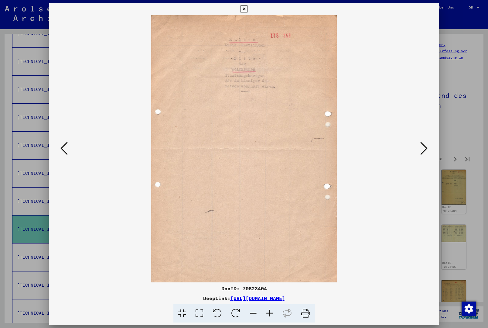
click at [427, 149] on icon at bounding box center [424, 148] width 7 height 15
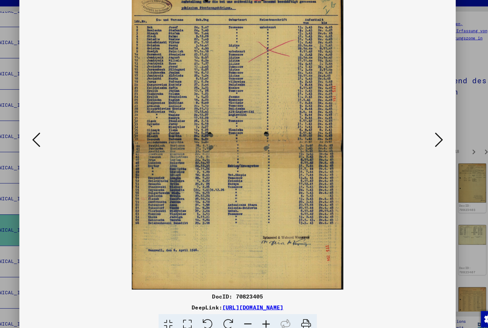
click at [421, 141] on icon at bounding box center [424, 148] width 7 height 15
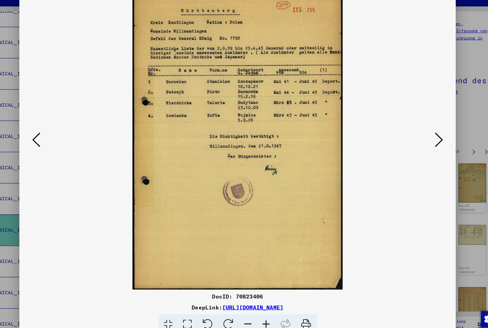
click at [419, 140] on button at bounding box center [424, 148] width 11 height 17
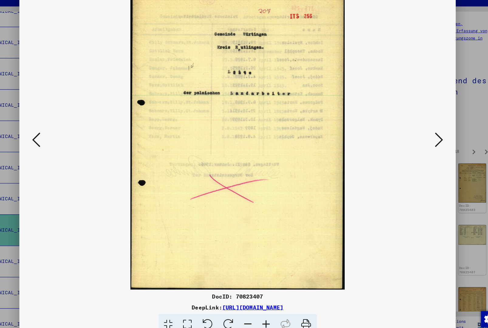
click at [419, 140] on button at bounding box center [424, 148] width 11 height 17
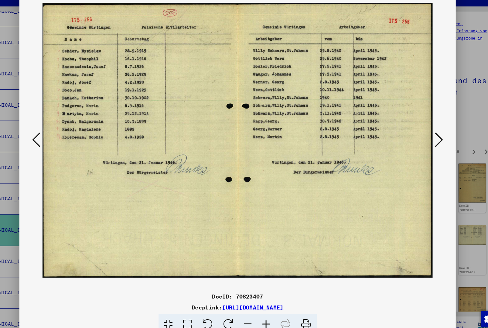
click at [421, 141] on icon at bounding box center [424, 148] width 7 height 15
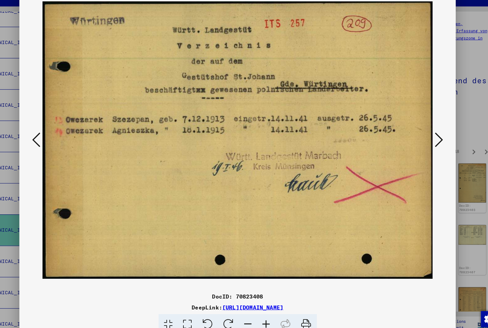
click at [421, 141] on icon at bounding box center [424, 148] width 7 height 15
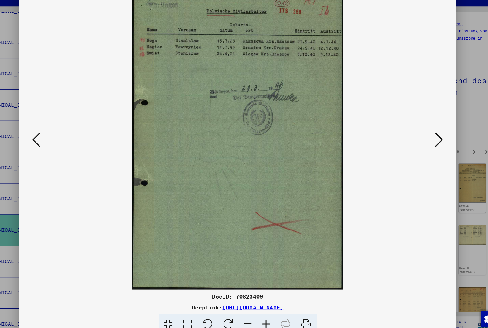
click at [421, 141] on icon at bounding box center [424, 148] width 7 height 15
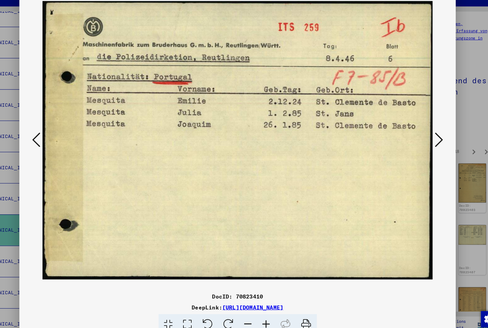
click at [421, 141] on icon at bounding box center [424, 148] width 7 height 15
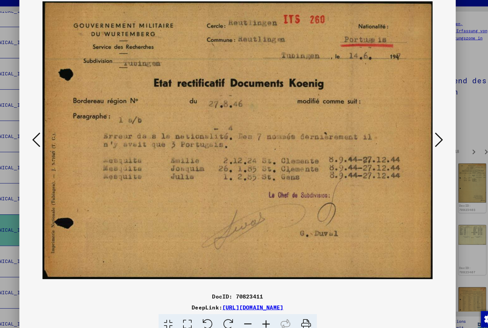
click at [421, 141] on icon at bounding box center [424, 148] width 7 height 15
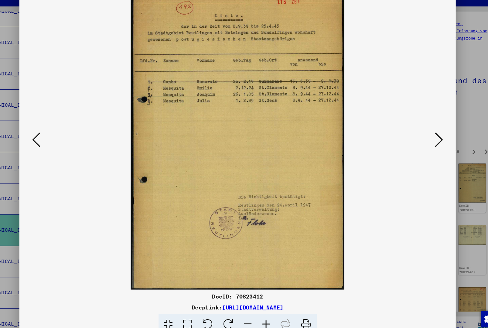
click at [421, 141] on icon at bounding box center [424, 148] width 7 height 15
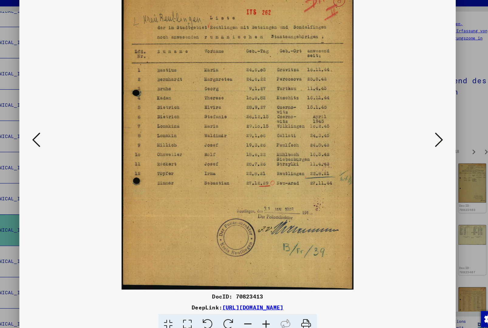
click at [421, 141] on icon at bounding box center [424, 148] width 7 height 15
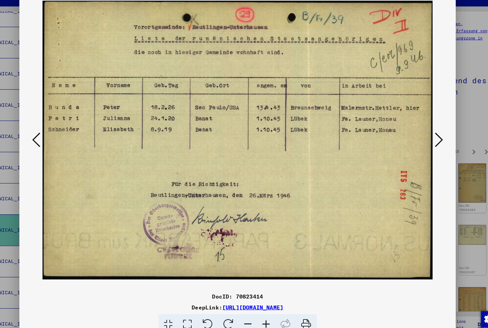
click at [421, 141] on icon at bounding box center [424, 148] width 7 height 15
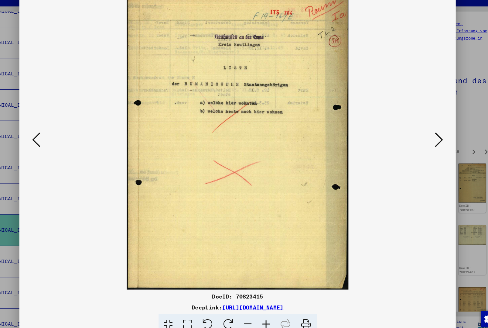
click at [421, 141] on icon at bounding box center [424, 148] width 7 height 15
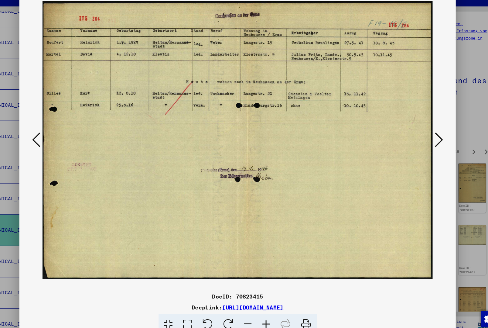
click at [421, 141] on icon at bounding box center [424, 148] width 7 height 15
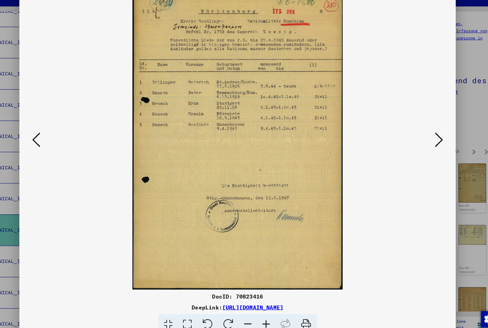
click at [421, 141] on icon at bounding box center [424, 148] width 7 height 15
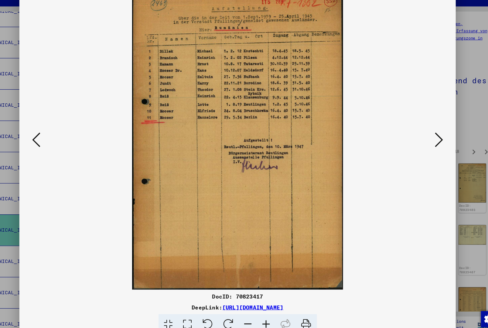
click at [421, 141] on icon at bounding box center [424, 148] width 7 height 15
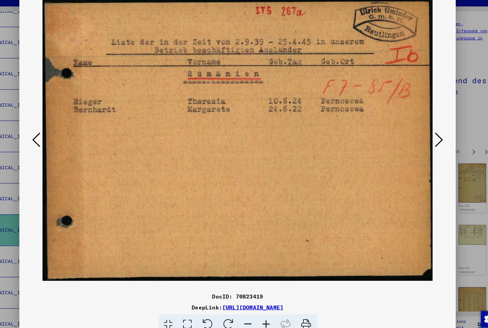
click at [419, 140] on button at bounding box center [424, 148] width 11 height 17
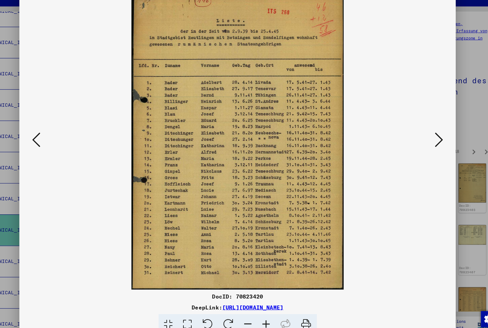
click at [421, 141] on icon at bounding box center [424, 148] width 7 height 15
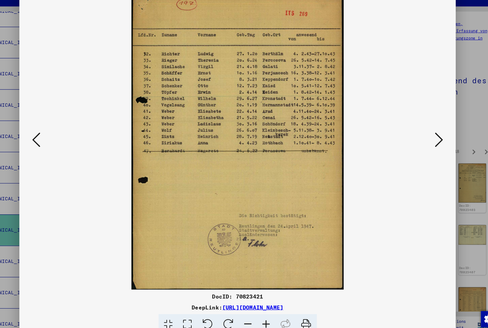
click at [421, 141] on icon at bounding box center [424, 148] width 7 height 15
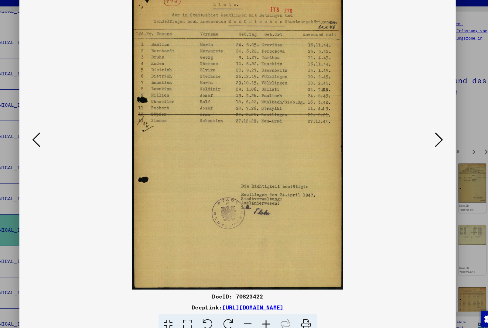
click at [421, 141] on icon at bounding box center [424, 148] width 7 height 15
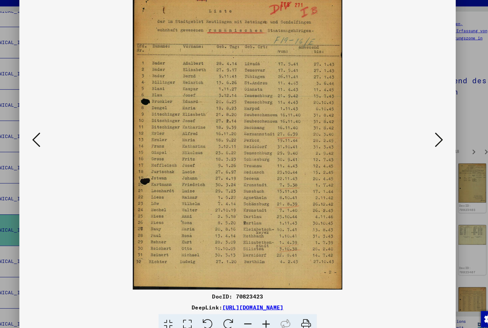
click at [419, 140] on button at bounding box center [424, 148] width 11 height 17
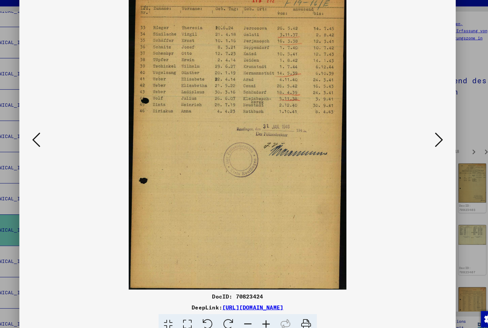
click at [421, 141] on icon at bounding box center [424, 148] width 7 height 15
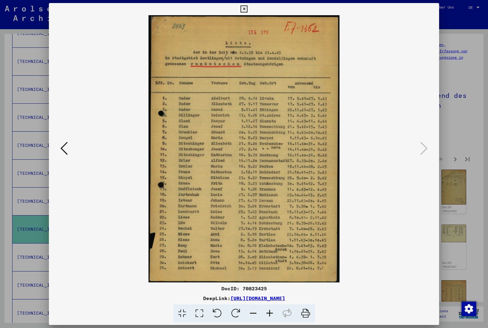
click at [248, 8] on icon at bounding box center [244, 8] width 7 height 7
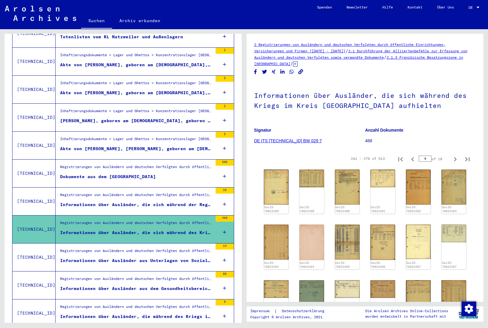
click at [455, 161] on icon "Next page" at bounding box center [455, 159] width 9 height 9
type input "**"
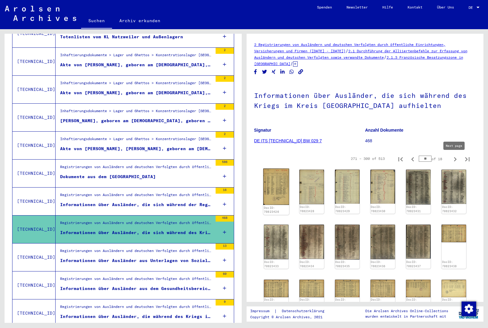
click at [279, 181] on img at bounding box center [276, 187] width 26 height 36
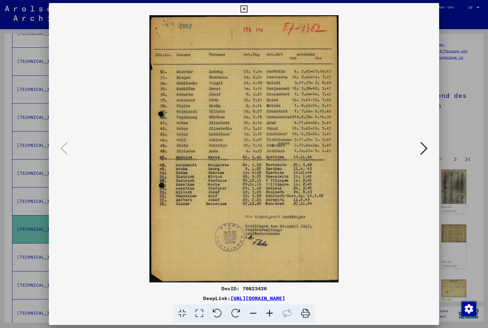
click at [429, 149] on button at bounding box center [424, 148] width 11 height 17
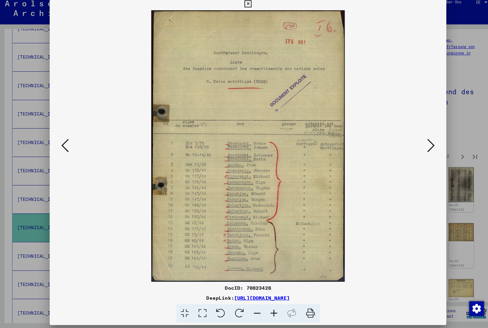
click at [422, 150] on icon at bounding box center [424, 148] width 7 height 15
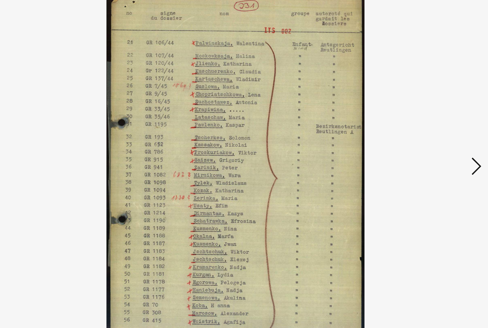
click at [421, 141] on icon at bounding box center [424, 148] width 7 height 15
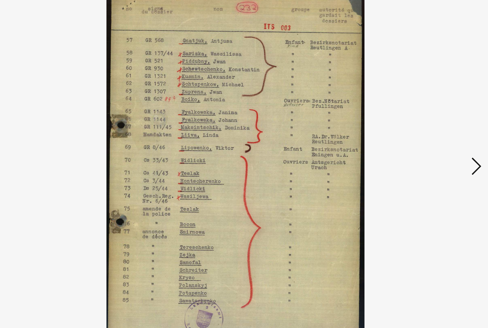
click at [421, 141] on icon at bounding box center [424, 148] width 7 height 15
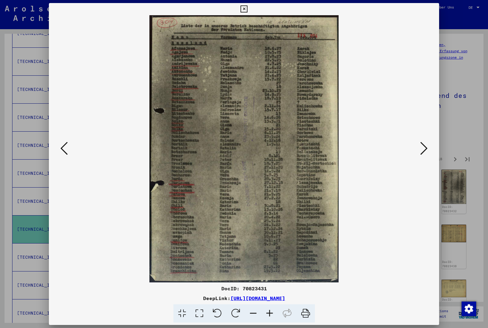
click at [400, 208] on img at bounding box center [244, 148] width 349 height 267
click at [424, 149] on icon at bounding box center [424, 148] width 7 height 15
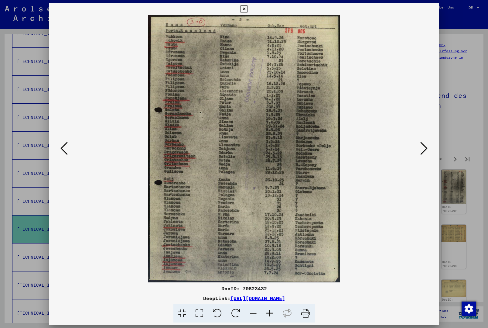
click at [426, 144] on icon at bounding box center [424, 148] width 7 height 15
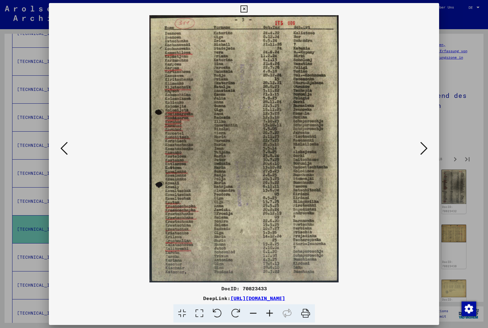
click at [428, 150] on button at bounding box center [424, 148] width 11 height 17
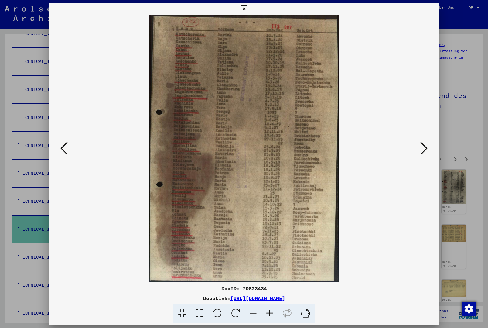
click at [426, 149] on icon at bounding box center [424, 148] width 7 height 15
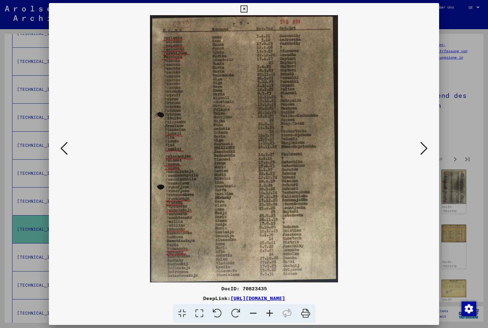
click at [428, 148] on icon at bounding box center [424, 148] width 7 height 15
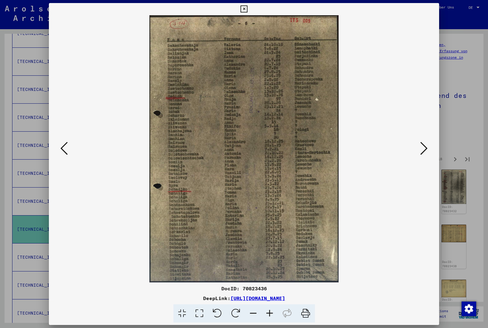
click at [426, 150] on icon at bounding box center [424, 148] width 7 height 15
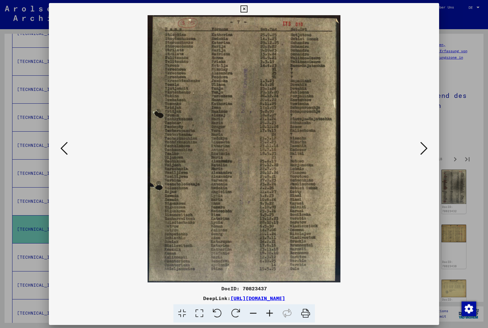
click at [429, 147] on button at bounding box center [424, 148] width 11 height 17
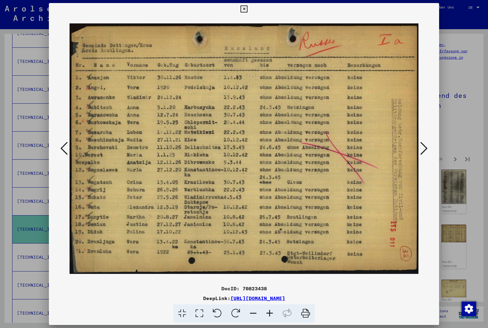
click at [425, 149] on icon at bounding box center [424, 148] width 7 height 15
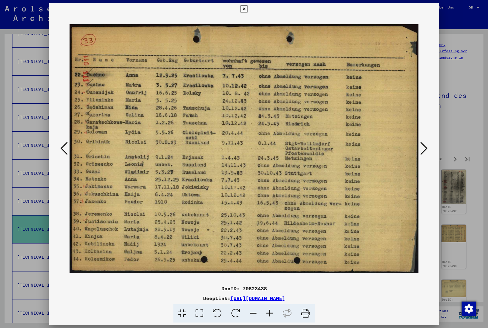
click at [427, 149] on icon at bounding box center [424, 148] width 7 height 15
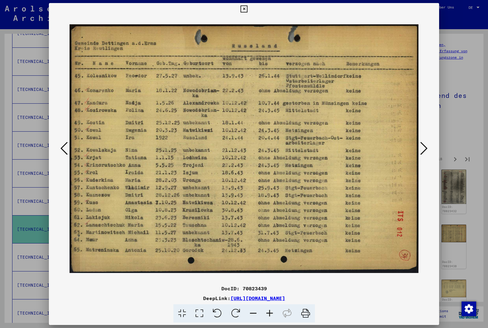
click at [427, 149] on icon at bounding box center [424, 148] width 7 height 15
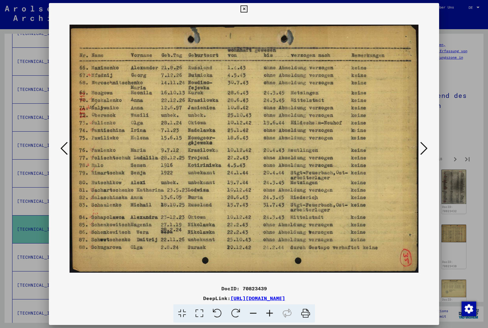
click at [427, 148] on icon at bounding box center [424, 148] width 7 height 15
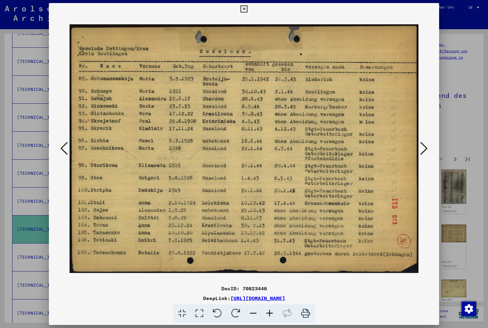
click at [428, 148] on icon at bounding box center [424, 148] width 7 height 15
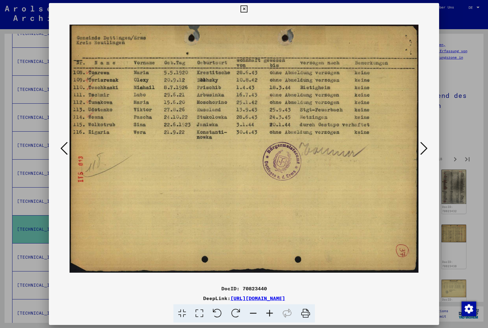
click at [428, 148] on button at bounding box center [424, 148] width 11 height 17
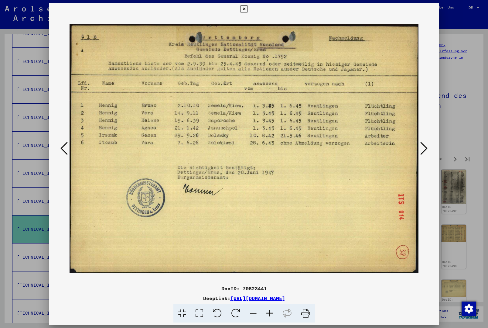
click at [428, 148] on button at bounding box center [424, 148] width 11 height 17
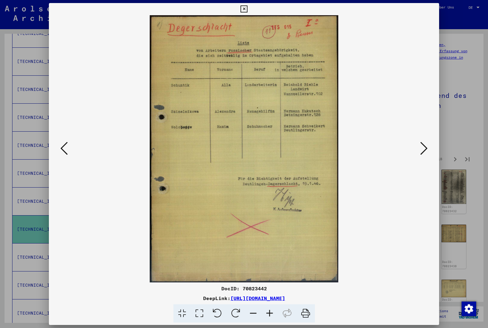
click at [428, 148] on icon at bounding box center [424, 148] width 7 height 15
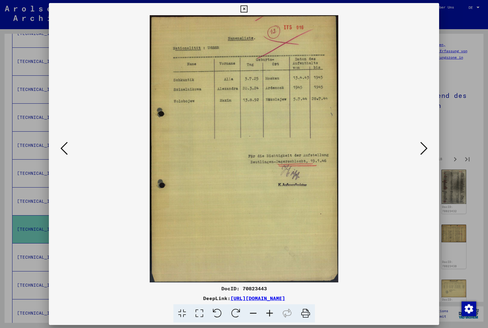
click at [427, 148] on icon at bounding box center [424, 148] width 7 height 15
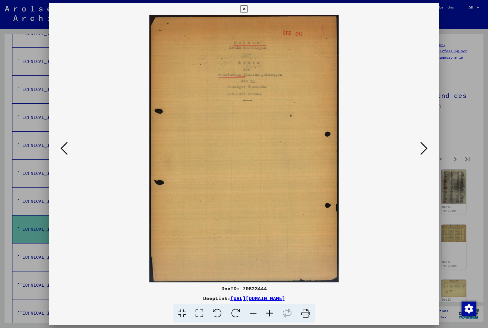
click at [429, 147] on button at bounding box center [424, 148] width 11 height 17
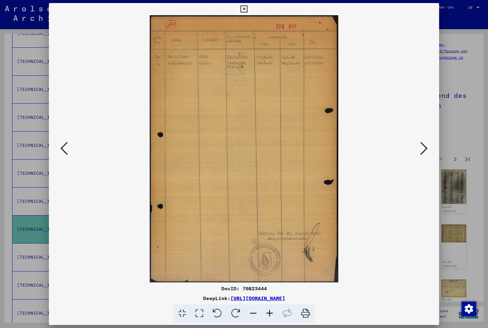
click at [428, 147] on button at bounding box center [424, 148] width 11 height 17
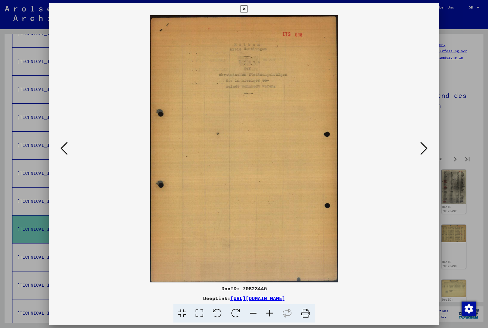
click at [425, 147] on icon at bounding box center [424, 148] width 7 height 15
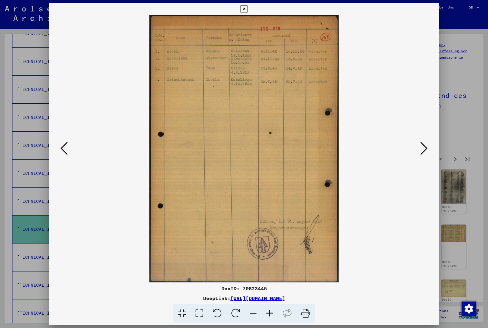
click at [427, 147] on icon at bounding box center [424, 148] width 7 height 15
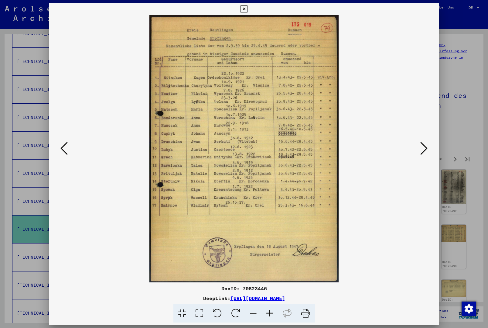
click at [425, 146] on icon at bounding box center [424, 148] width 7 height 15
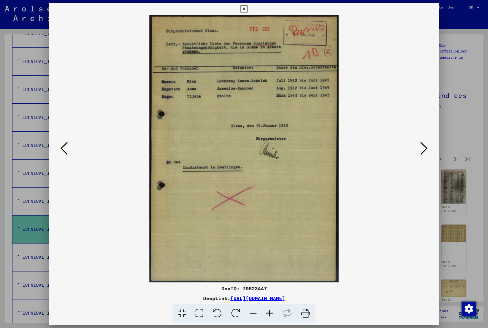
click at [430, 146] on button at bounding box center [424, 148] width 11 height 17
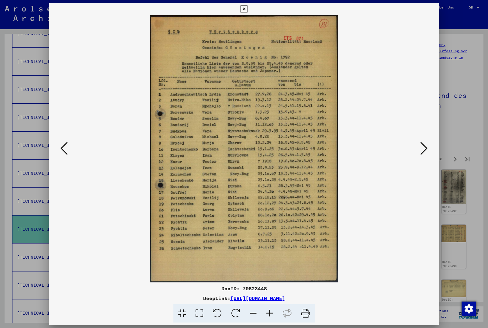
click at [422, 153] on icon at bounding box center [424, 148] width 7 height 15
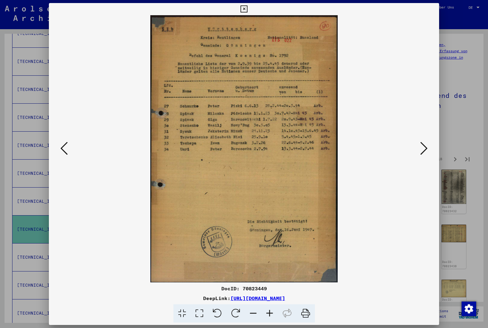
click at [422, 154] on icon at bounding box center [424, 148] width 7 height 15
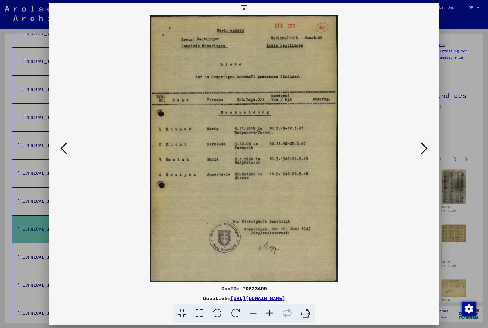
click at [420, 155] on button at bounding box center [424, 148] width 11 height 17
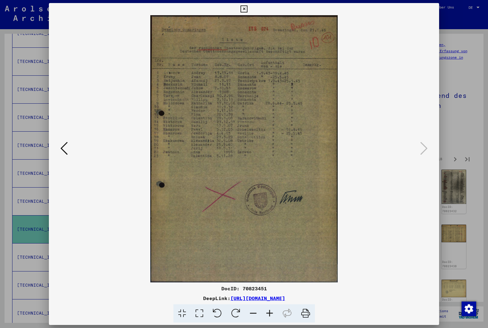
click at [249, 15] on button at bounding box center [244, 9] width 11 height 12
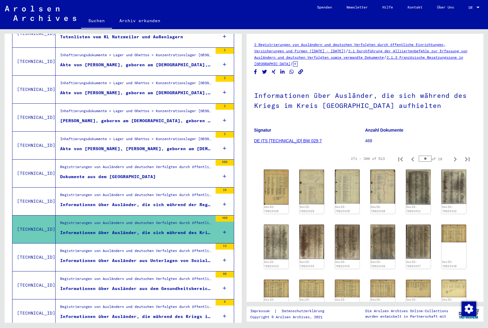
click at [454, 161] on icon "Next page" at bounding box center [455, 159] width 9 height 9
type input "**"
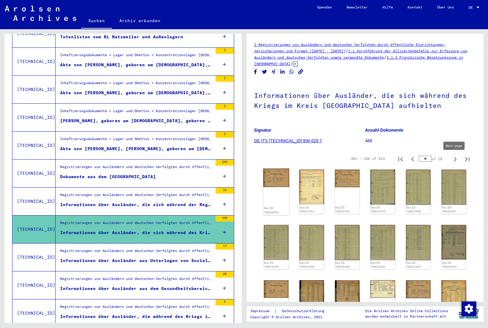
click at [280, 178] on img at bounding box center [276, 178] width 26 height 19
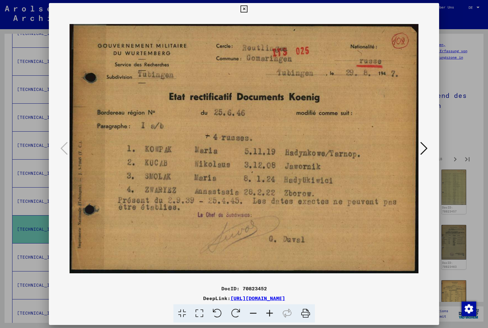
click at [426, 152] on icon at bounding box center [424, 148] width 7 height 15
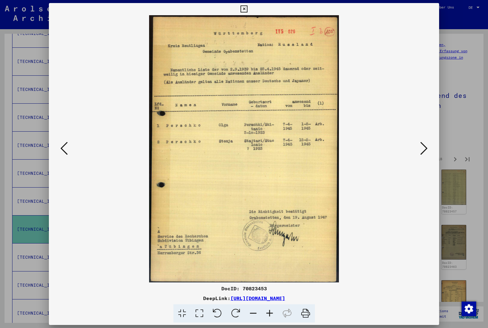
click at [428, 151] on icon at bounding box center [424, 148] width 7 height 15
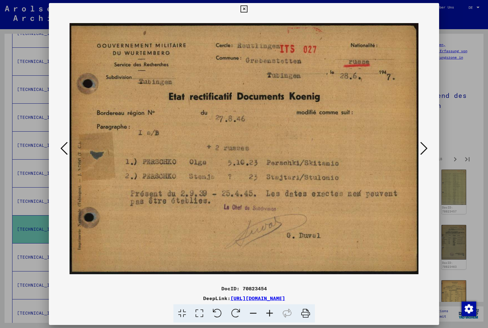
click at [428, 150] on button at bounding box center [424, 148] width 11 height 17
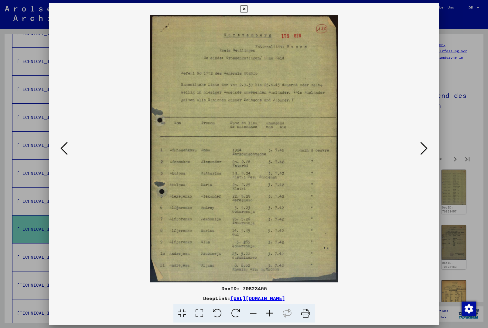
click at [422, 150] on icon at bounding box center [424, 148] width 7 height 15
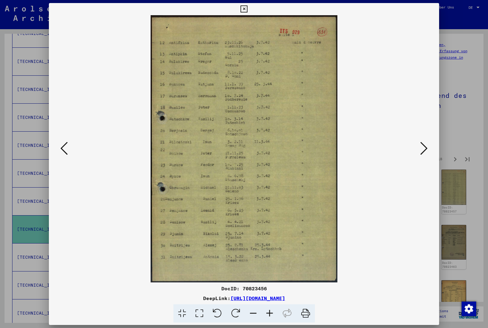
click at [425, 150] on icon at bounding box center [424, 148] width 7 height 15
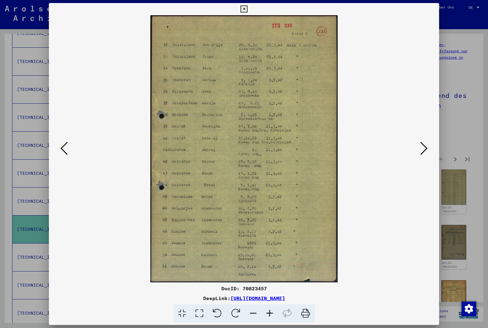
click at [418, 150] on img at bounding box center [244, 148] width 349 height 267
click at [424, 150] on icon at bounding box center [424, 148] width 7 height 15
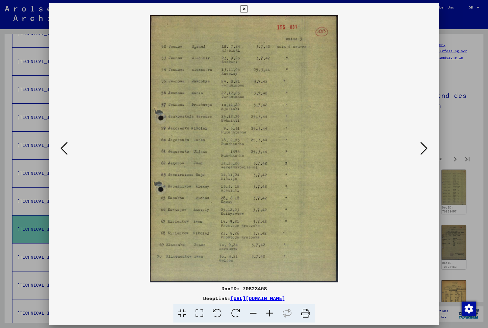
click at [424, 153] on icon at bounding box center [424, 148] width 7 height 15
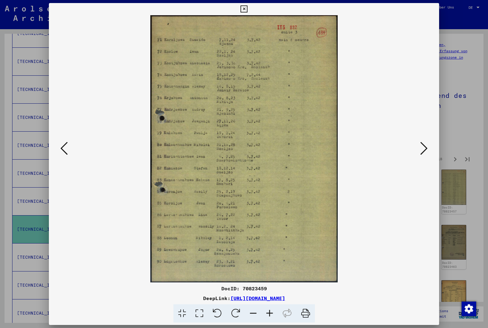
click at [426, 150] on icon at bounding box center [424, 148] width 7 height 15
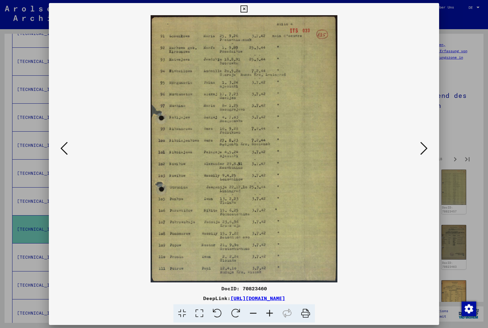
click at [424, 151] on icon at bounding box center [424, 148] width 7 height 15
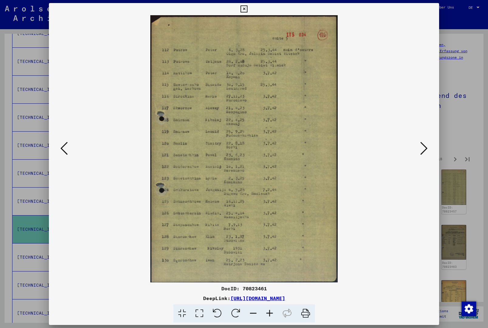
click at [426, 150] on icon at bounding box center [424, 148] width 7 height 15
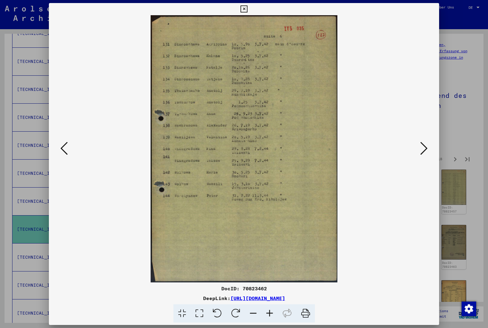
click at [425, 151] on icon at bounding box center [424, 148] width 7 height 15
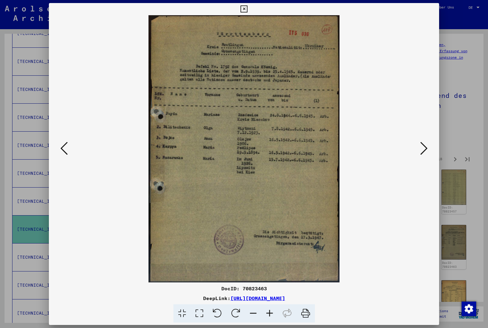
click at [425, 151] on icon at bounding box center [424, 148] width 7 height 15
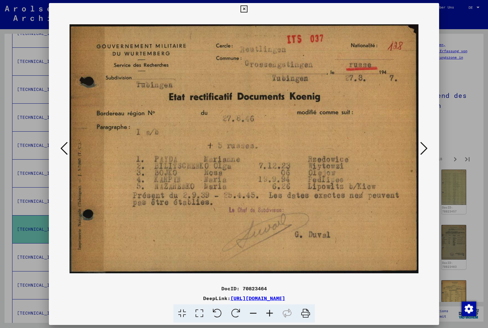
click at [425, 151] on icon at bounding box center [424, 148] width 7 height 15
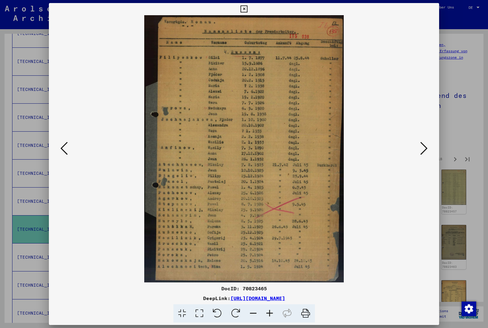
click at [426, 146] on icon at bounding box center [424, 148] width 7 height 15
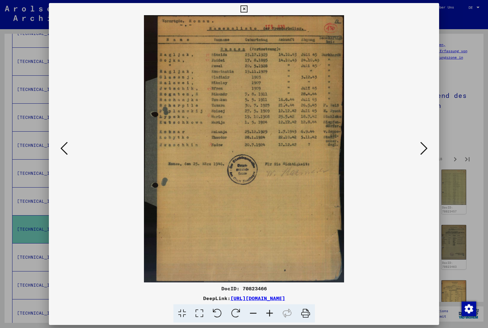
click at [427, 147] on icon at bounding box center [424, 148] width 7 height 15
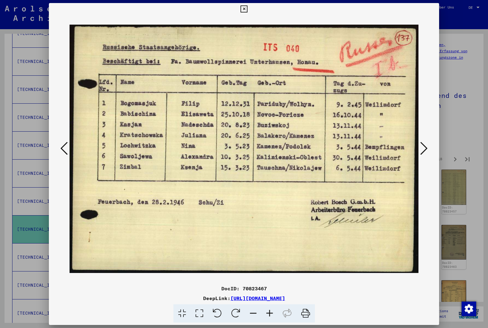
click at [425, 149] on icon at bounding box center [424, 148] width 7 height 15
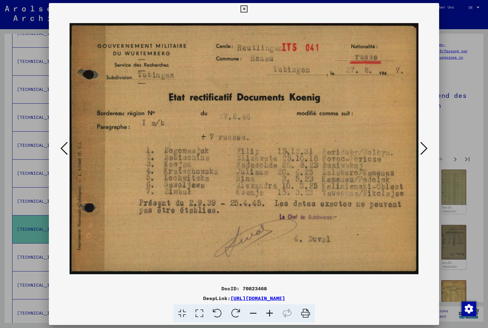
click at [426, 150] on icon at bounding box center [424, 148] width 7 height 15
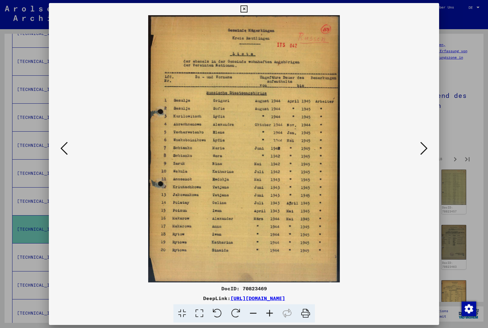
click at [427, 150] on icon at bounding box center [424, 148] width 7 height 15
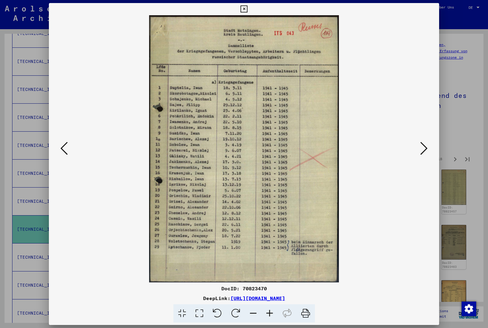
click at [428, 144] on button at bounding box center [424, 148] width 11 height 17
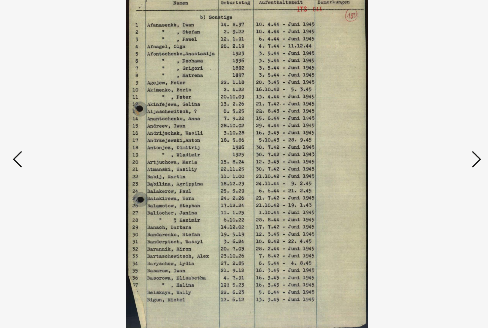
click at [421, 141] on icon at bounding box center [424, 148] width 7 height 15
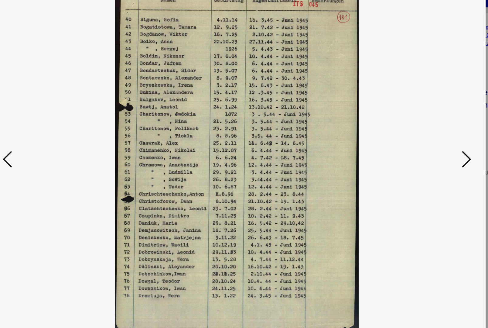
click at [421, 141] on icon at bounding box center [424, 148] width 7 height 15
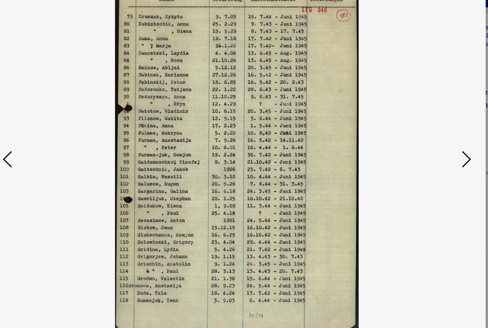
click at [421, 141] on icon at bounding box center [424, 148] width 7 height 15
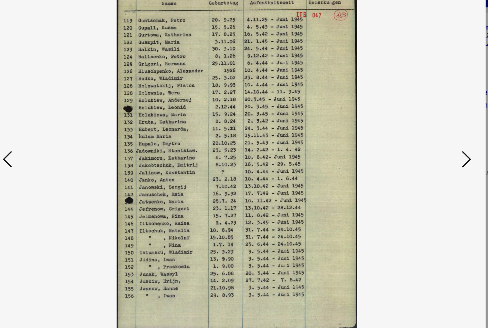
click at [421, 141] on icon at bounding box center [424, 148] width 7 height 15
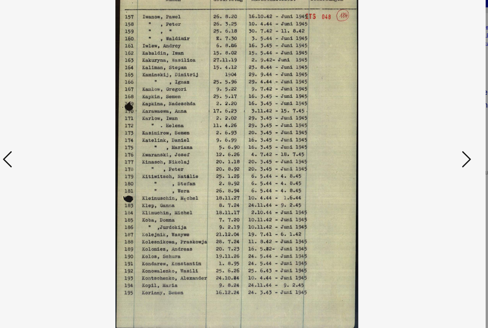
click at [421, 141] on icon at bounding box center [424, 148] width 7 height 15
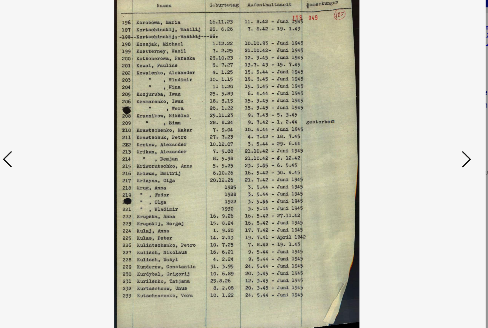
click at [421, 141] on icon at bounding box center [424, 148] width 7 height 15
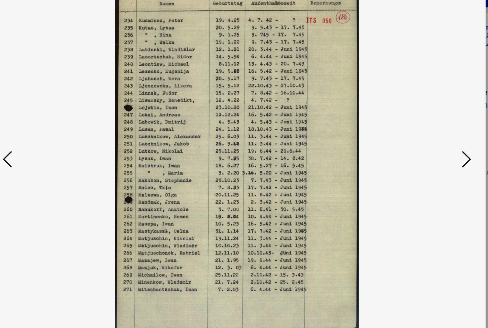
click at [421, 141] on icon at bounding box center [424, 148] width 7 height 15
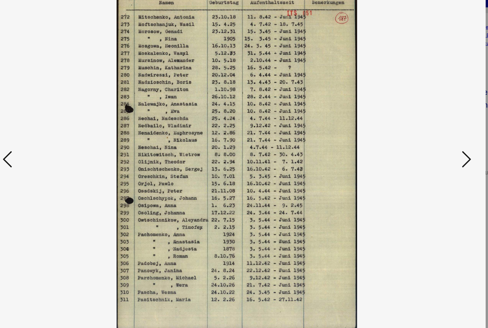
click at [421, 141] on icon at bounding box center [424, 148] width 7 height 15
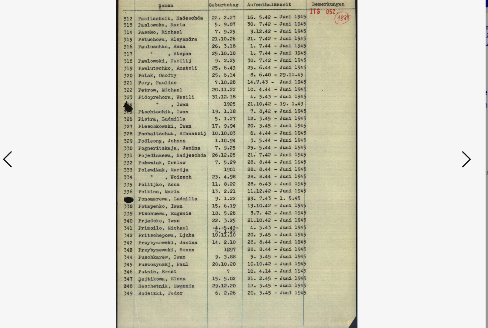
click at [421, 141] on icon at bounding box center [424, 148] width 7 height 15
click at [419, 140] on button at bounding box center [424, 148] width 11 height 17
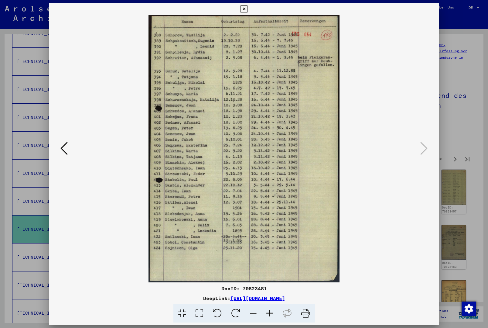
click at [248, 12] on icon at bounding box center [244, 8] width 7 height 7
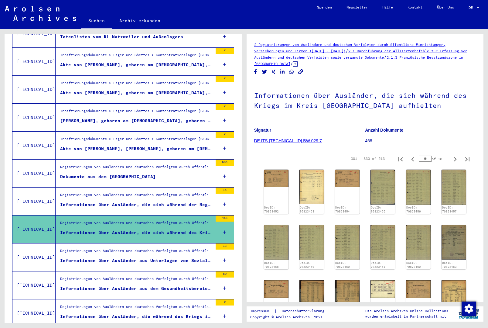
click at [457, 160] on icon "Next page" at bounding box center [455, 159] width 9 height 9
type input "**"
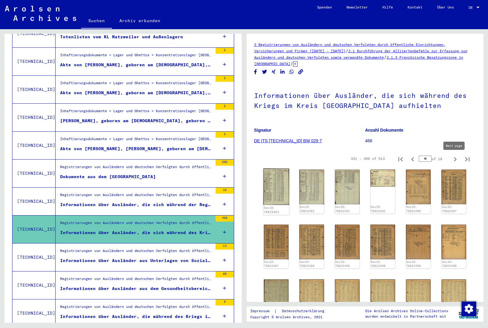
click at [281, 185] on img at bounding box center [276, 187] width 26 height 36
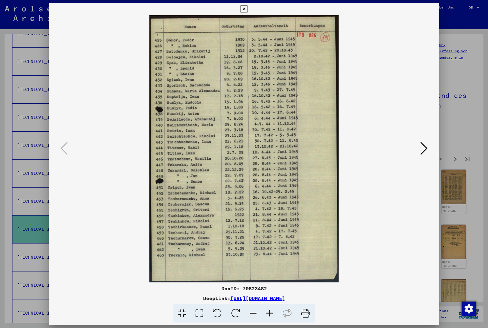
click at [426, 150] on icon at bounding box center [424, 148] width 7 height 15
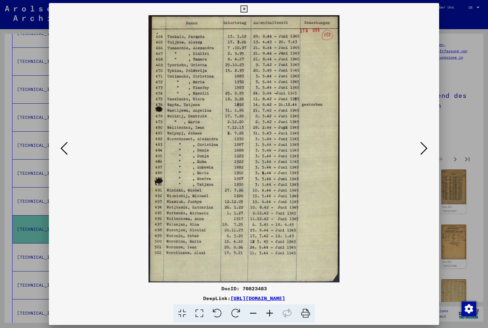
click at [426, 153] on icon at bounding box center [424, 148] width 7 height 15
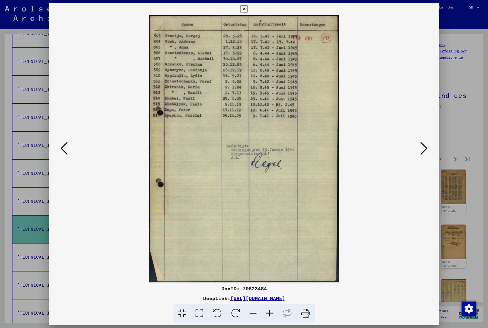
click at [426, 153] on icon at bounding box center [424, 148] width 7 height 15
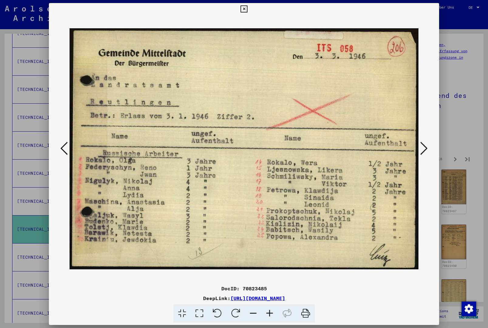
click at [427, 151] on icon at bounding box center [424, 148] width 7 height 15
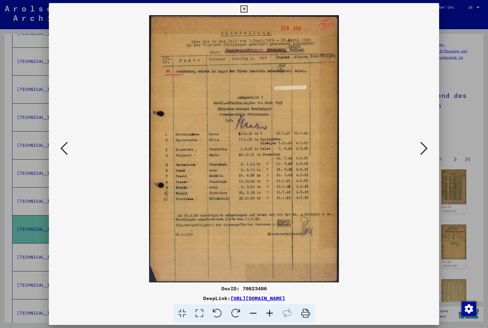
click at [428, 149] on icon at bounding box center [424, 148] width 7 height 15
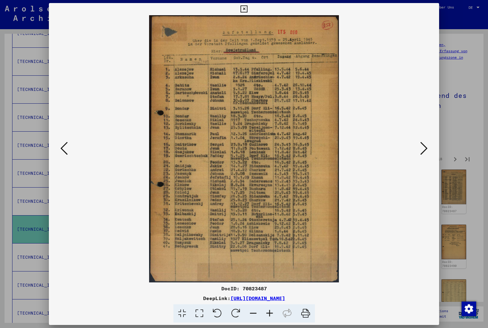
click at [424, 149] on icon at bounding box center [424, 148] width 7 height 15
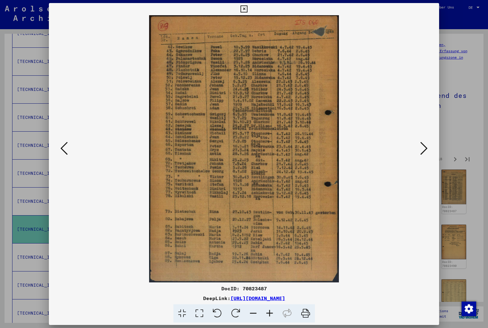
click at [426, 149] on icon at bounding box center [424, 148] width 7 height 15
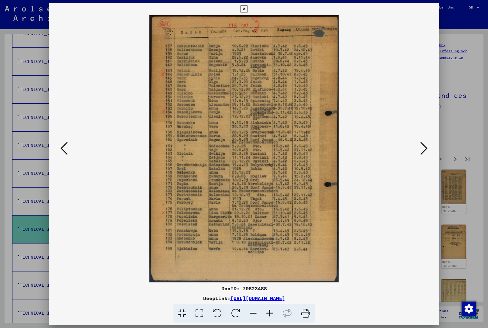
click at [427, 147] on icon at bounding box center [424, 148] width 7 height 15
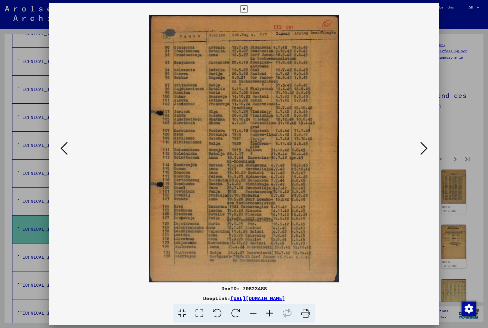
click at [426, 146] on icon at bounding box center [424, 148] width 7 height 15
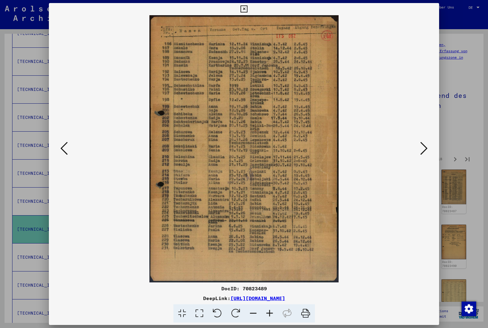
click at [428, 146] on icon at bounding box center [424, 148] width 7 height 15
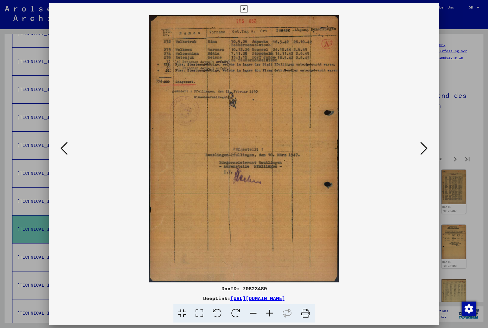
click at [67, 156] on icon at bounding box center [63, 148] width 7 height 15
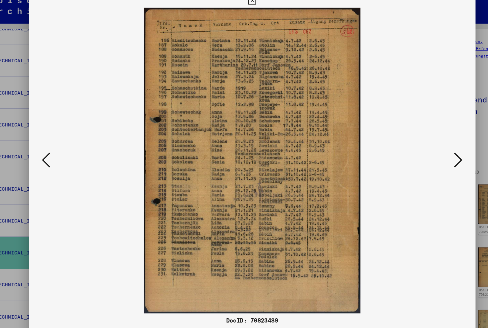
click at [421, 141] on icon at bounding box center [424, 148] width 7 height 15
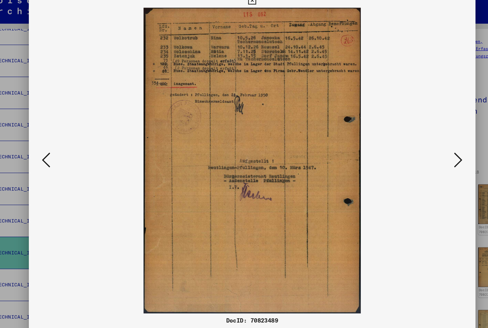
click at [421, 141] on icon at bounding box center [424, 148] width 7 height 15
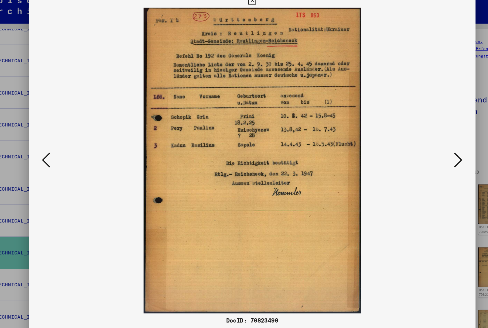
click at [421, 142] on icon at bounding box center [424, 148] width 7 height 15
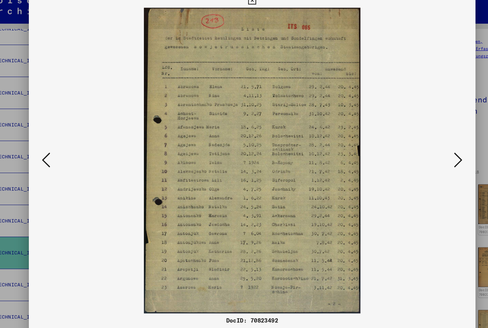
click at [421, 141] on icon at bounding box center [424, 148] width 7 height 15
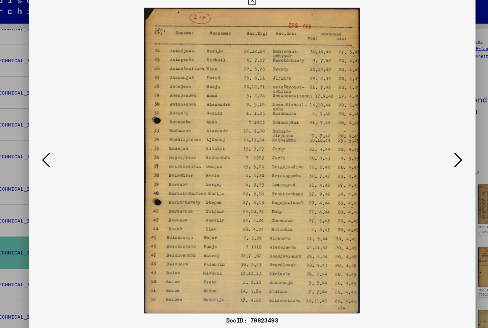
click at [419, 142] on button at bounding box center [424, 148] width 11 height 17
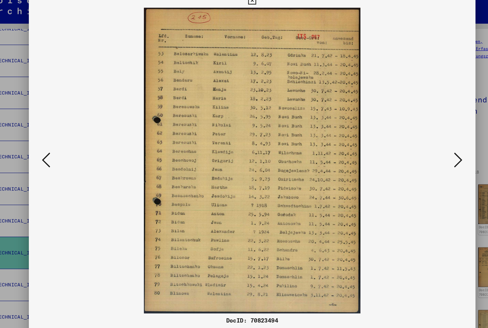
click at [419, 141] on button at bounding box center [424, 148] width 11 height 17
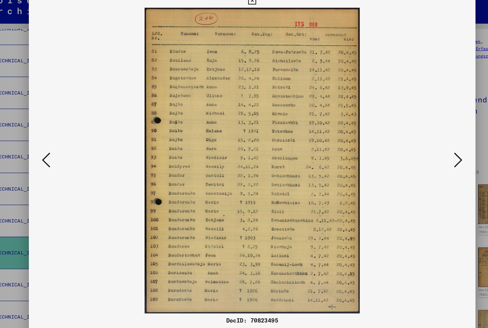
click at [421, 141] on icon at bounding box center [424, 148] width 7 height 15
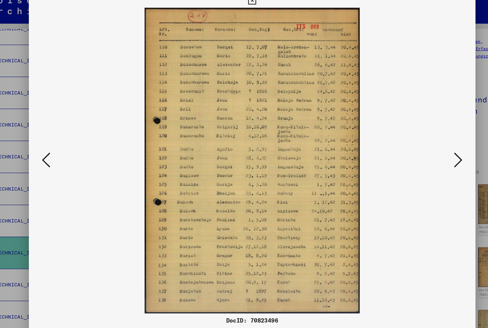
click at [59, 148] on button at bounding box center [64, 148] width 11 height 17
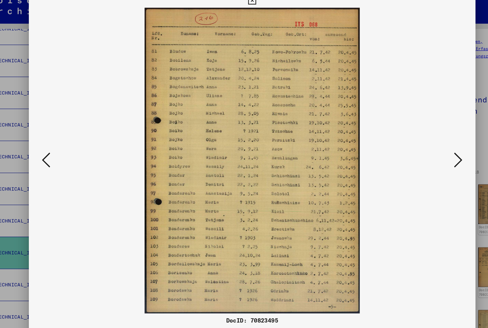
click at [421, 143] on icon at bounding box center [424, 148] width 7 height 15
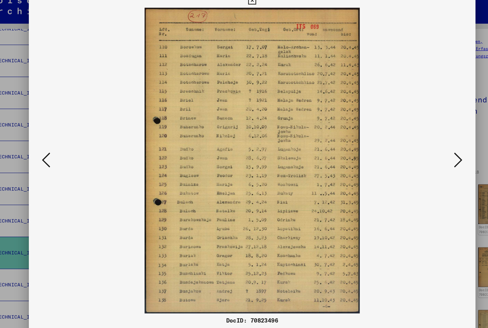
click at [421, 142] on icon at bounding box center [424, 148] width 7 height 15
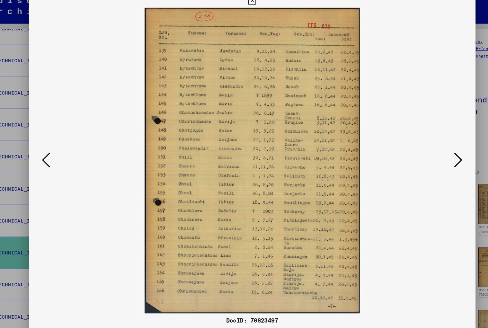
click at [421, 143] on icon at bounding box center [424, 148] width 7 height 15
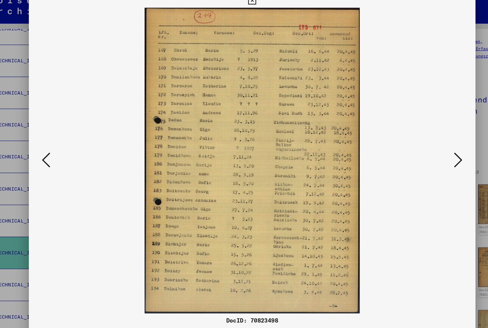
click at [421, 143] on icon at bounding box center [424, 148] width 7 height 15
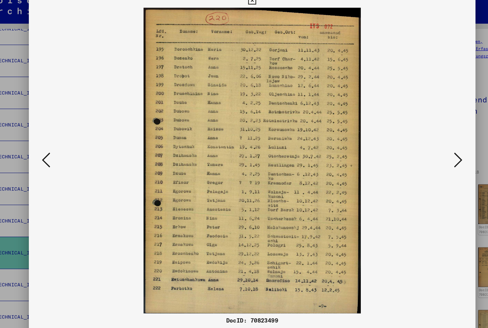
click at [421, 142] on icon at bounding box center [424, 148] width 7 height 15
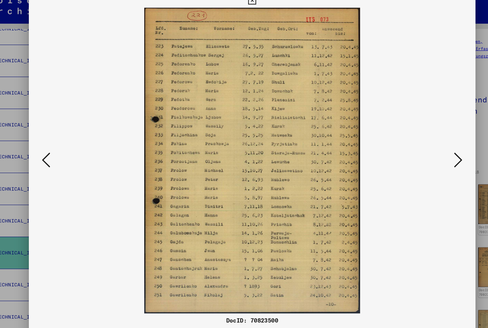
click at [421, 141] on icon at bounding box center [424, 148] width 7 height 15
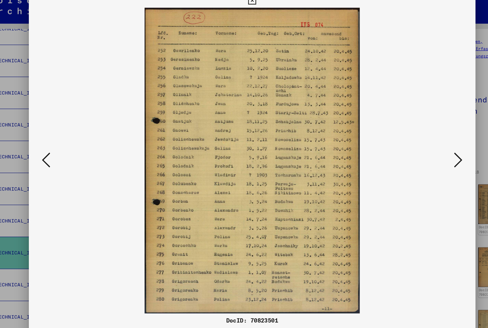
click at [421, 141] on icon at bounding box center [424, 148] width 7 height 15
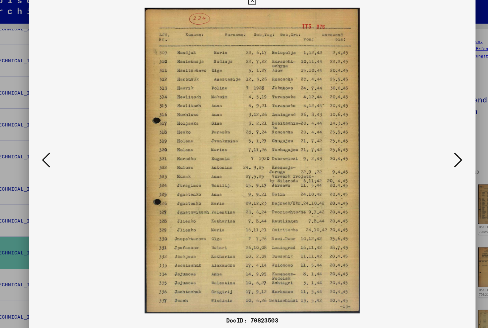
click at [421, 141] on icon at bounding box center [424, 148] width 7 height 15
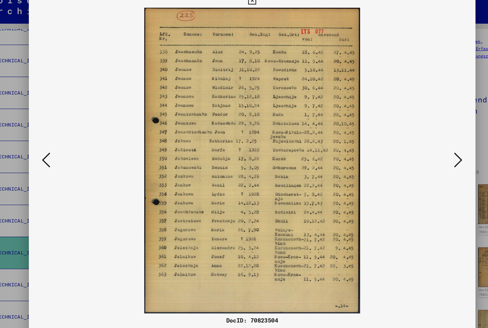
click at [421, 142] on icon at bounding box center [424, 148] width 7 height 15
click at [421, 141] on icon at bounding box center [424, 148] width 7 height 15
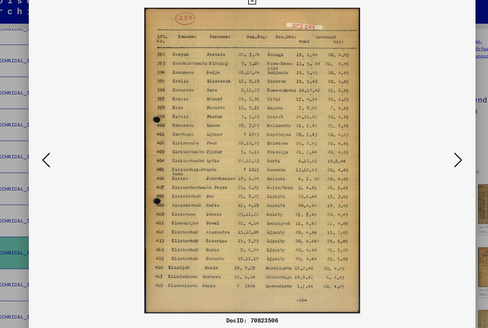
click at [421, 142] on icon at bounding box center [424, 148] width 7 height 15
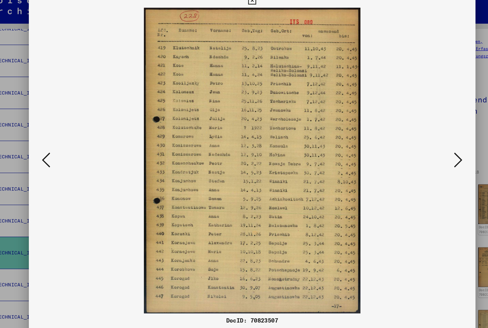
click at [421, 141] on icon at bounding box center [424, 148] width 7 height 15
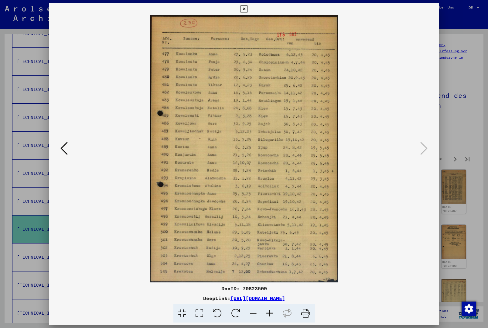
click at [248, 7] on icon at bounding box center [244, 8] width 7 height 7
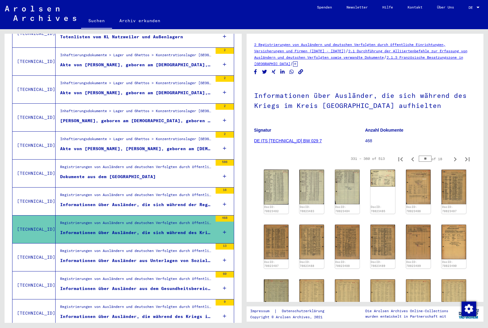
click at [458, 161] on icon "Next page" at bounding box center [455, 159] width 9 height 9
type input "**"
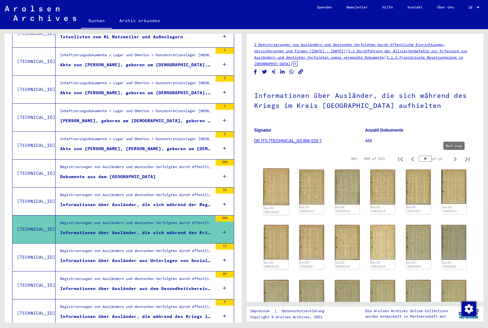
click at [275, 188] on img at bounding box center [276, 187] width 26 height 37
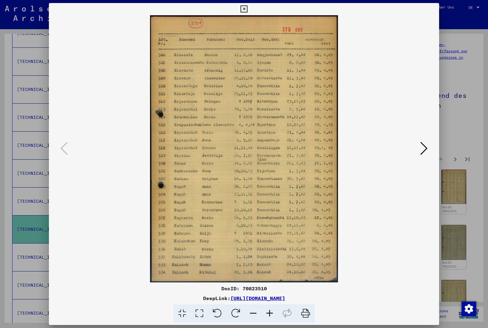
click at [425, 150] on icon at bounding box center [424, 148] width 7 height 15
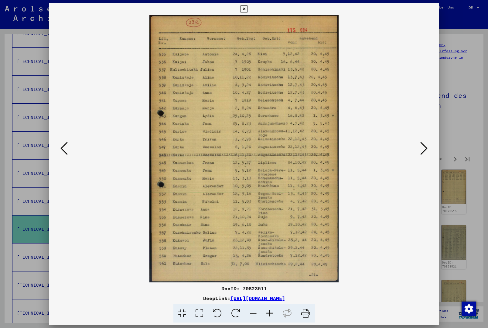
click at [425, 149] on icon at bounding box center [424, 148] width 7 height 15
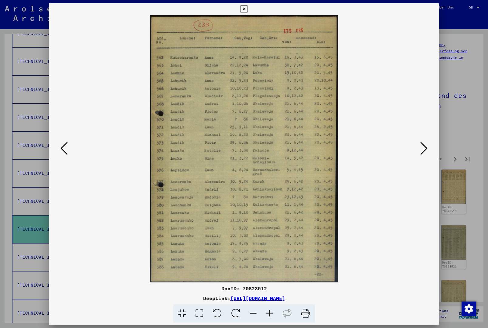
click at [425, 148] on icon at bounding box center [424, 148] width 7 height 15
click at [425, 147] on icon at bounding box center [424, 148] width 7 height 15
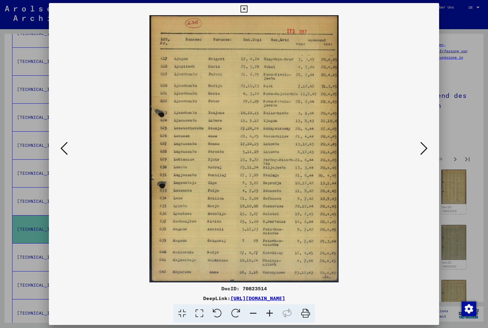
click at [425, 148] on icon at bounding box center [424, 148] width 7 height 15
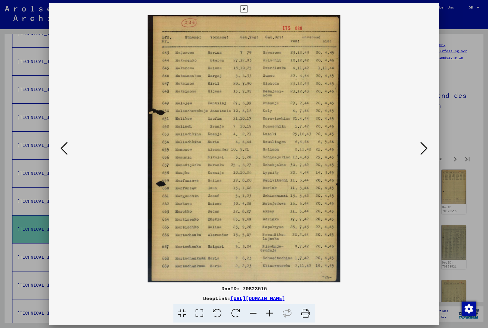
click at [426, 147] on icon at bounding box center [424, 148] width 7 height 15
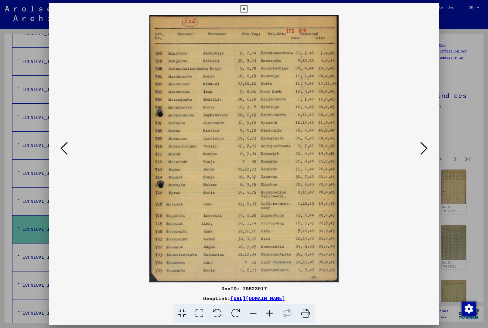
click at [427, 145] on icon at bounding box center [424, 148] width 7 height 15
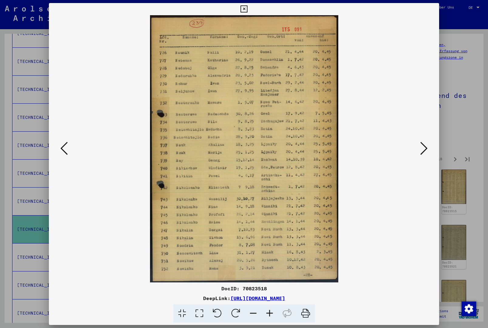
click at [428, 144] on icon at bounding box center [424, 148] width 7 height 15
click at [427, 143] on icon at bounding box center [424, 148] width 7 height 15
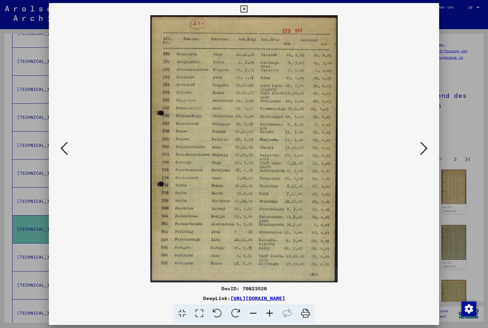
click at [429, 142] on button at bounding box center [424, 148] width 11 height 17
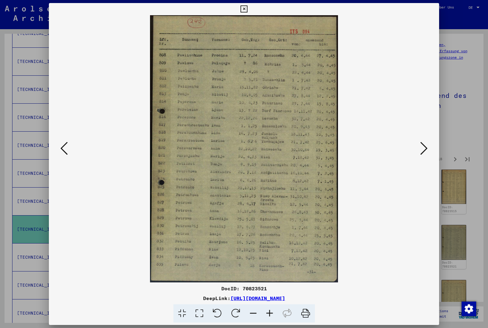
click at [429, 142] on button at bounding box center [424, 148] width 11 height 17
click at [428, 143] on button at bounding box center [424, 148] width 11 height 17
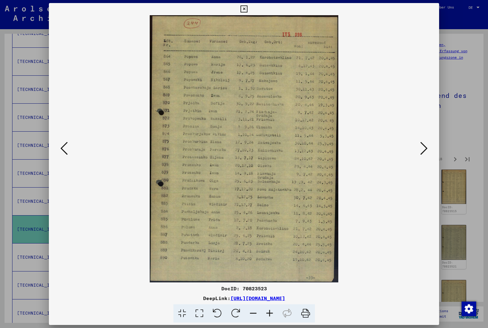
click at [429, 142] on button at bounding box center [424, 148] width 11 height 17
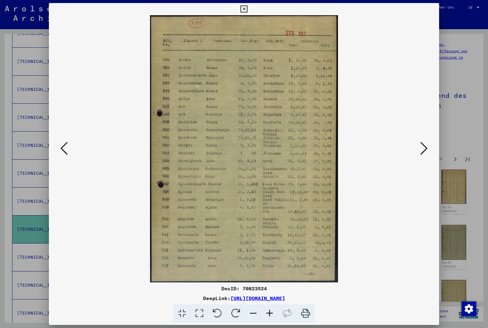
click at [428, 141] on button at bounding box center [424, 148] width 11 height 17
click at [428, 142] on button at bounding box center [424, 148] width 11 height 17
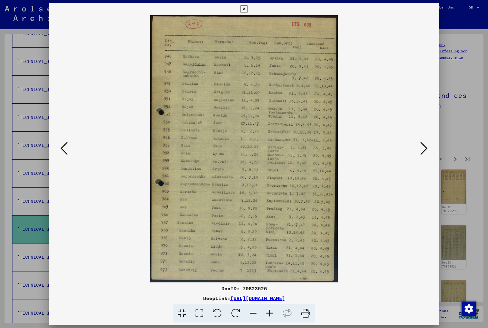
click at [429, 141] on button at bounding box center [424, 148] width 11 height 17
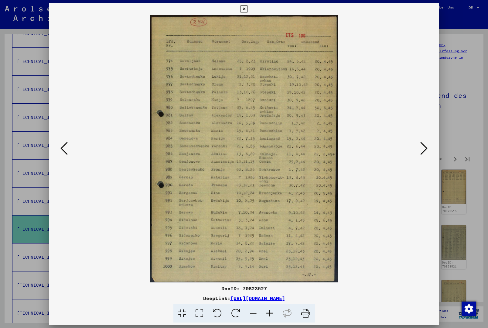
click at [430, 141] on button at bounding box center [424, 148] width 11 height 17
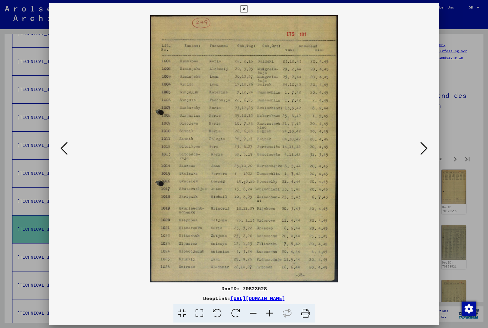
click at [429, 141] on button at bounding box center [424, 148] width 11 height 17
click at [430, 140] on button at bounding box center [424, 148] width 11 height 17
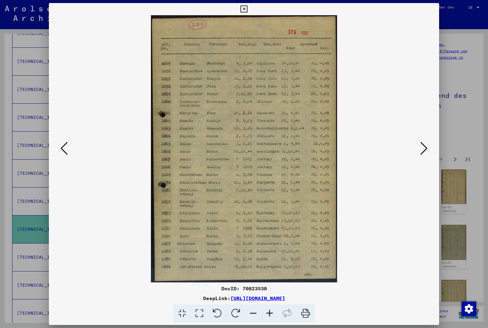
click at [428, 141] on button at bounding box center [424, 148] width 11 height 17
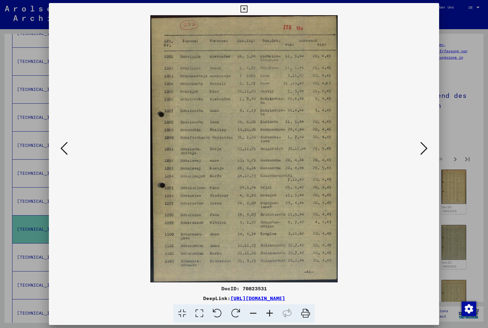
click at [427, 142] on icon at bounding box center [424, 148] width 7 height 15
click at [428, 140] on button at bounding box center [424, 148] width 11 height 17
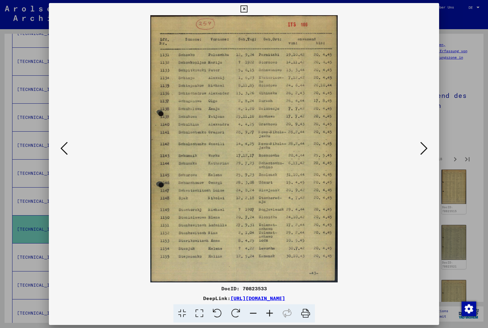
click at [429, 140] on button at bounding box center [424, 148] width 11 height 17
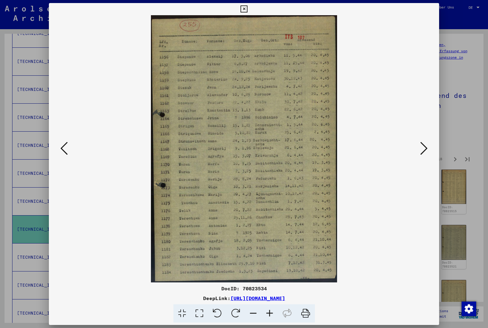
click at [431, 139] on div at bounding box center [244, 148] width 391 height 267
click at [428, 144] on button at bounding box center [424, 148] width 11 height 17
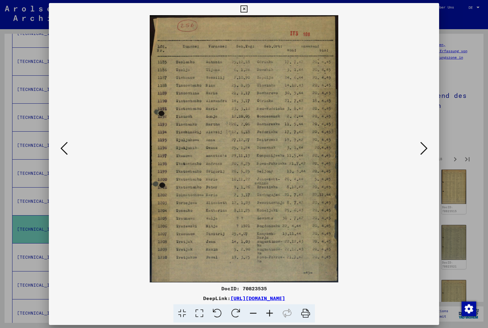
click at [429, 148] on button at bounding box center [424, 148] width 11 height 17
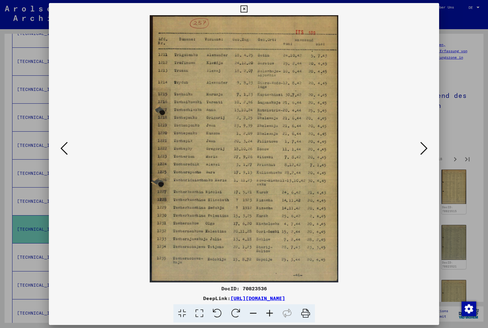
click at [426, 154] on icon at bounding box center [424, 148] width 7 height 15
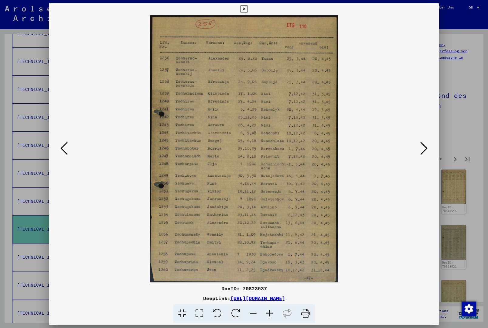
click at [427, 151] on icon at bounding box center [424, 148] width 7 height 15
click at [427, 149] on icon at bounding box center [424, 148] width 7 height 15
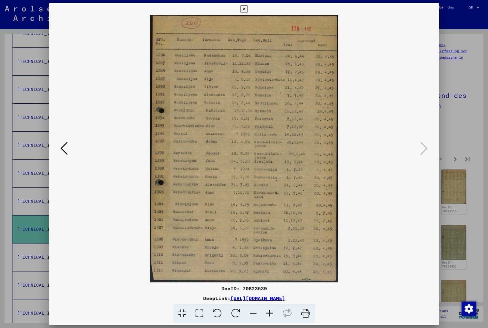
click at [248, 12] on icon at bounding box center [244, 8] width 7 height 7
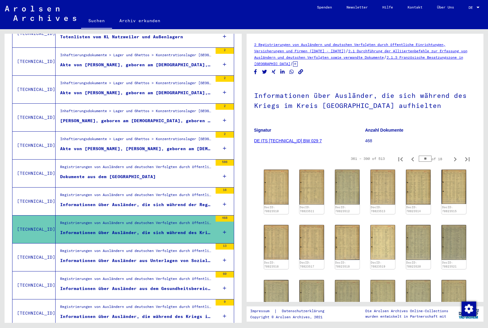
click at [456, 161] on icon "Next page" at bounding box center [455, 159] width 3 height 4
type input "**"
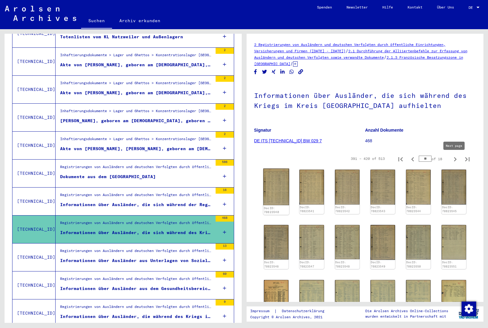
click at [281, 186] on img at bounding box center [276, 187] width 26 height 37
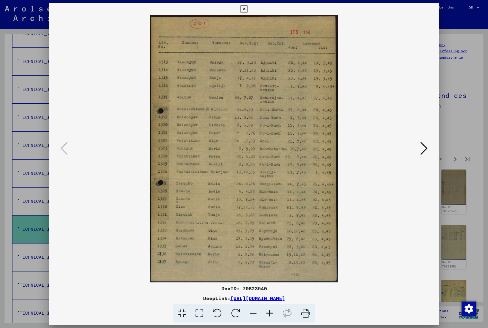
click at [423, 150] on icon at bounding box center [424, 148] width 7 height 15
click at [422, 149] on icon at bounding box center [424, 148] width 7 height 15
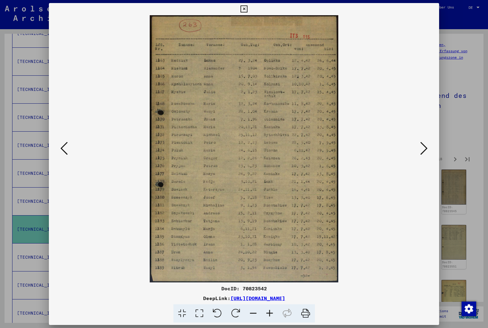
click at [423, 148] on icon at bounding box center [424, 148] width 7 height 15
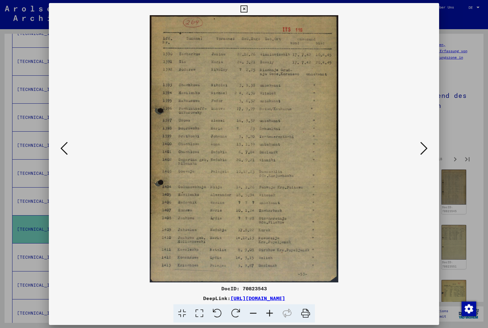
click at [424, 149] on icon at bounding box center [424, 148] width 7 height 15
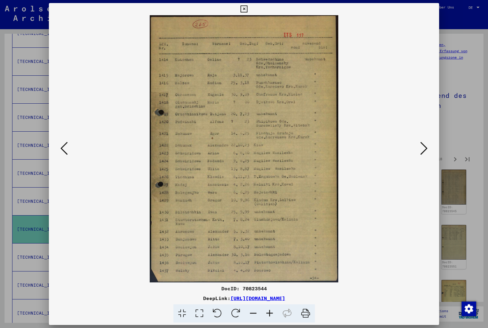
click at [424, 148] on icon at bounding box center [424, 148] width 7 height 15
click at [425, 148] on icon at bounding box center [424, 148] width 7 height 15
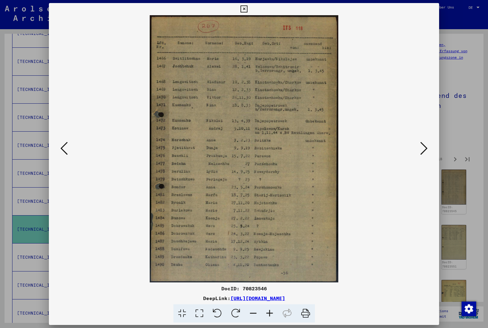
click at [424, 148] on icon at bounding box center [424, 148] width 7 height 15
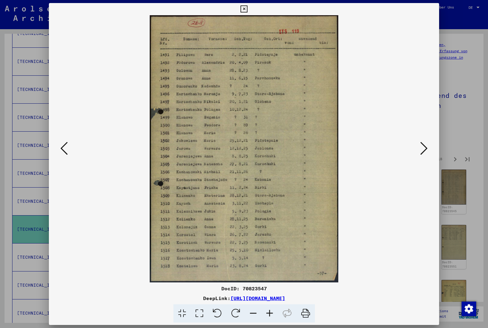
click at [424, 147] on icon at bounding box center [424, 148] width 7 height 15
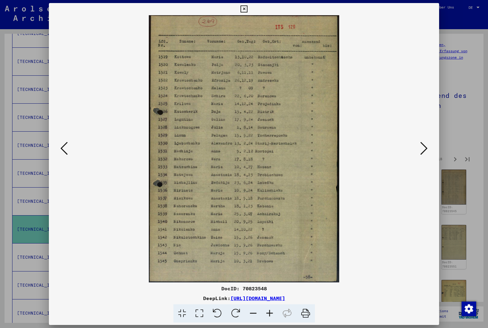
click at [422, 148] on icon at bounding box center [424, 148] width 7 height 15
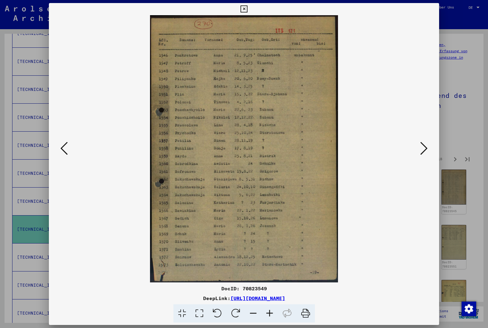
click at [422, 147] on icon at bounding box center [424, 148] width 7 height 15
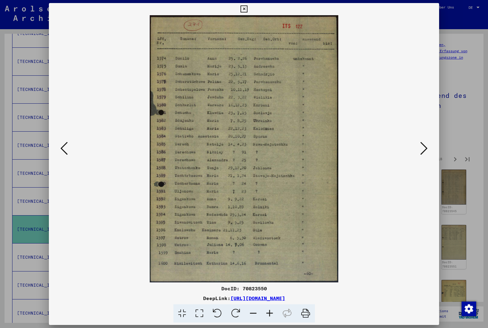
click at [422, 148] on icon at bounding box center [424, 148] width 7 height 15
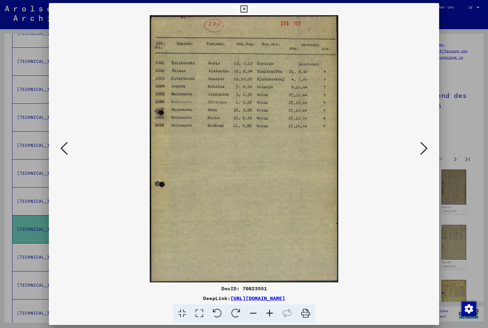
click at [421, 147] on icon at bounding box center [424, 148] width 7 height 15
click at [422, 146] on icon at bounding box center [424, 148] width 7 height 15
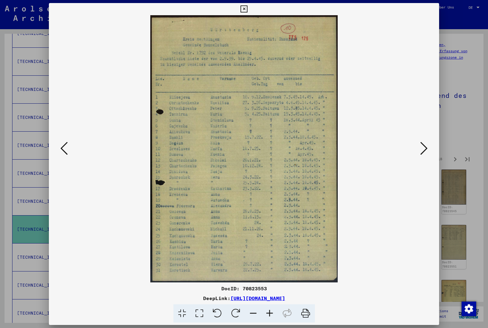
click at [424, 142] on icon at bounding box center [424, 148] width 7 height 15
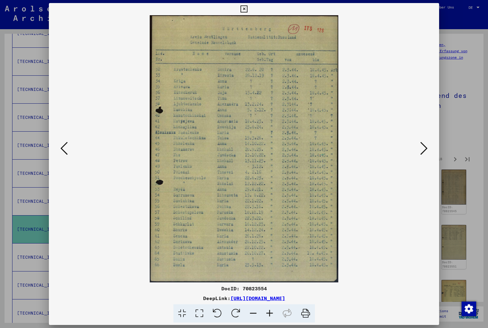
click at [425, 141] on icon at bounding box center [424, 148] width 7 height 15
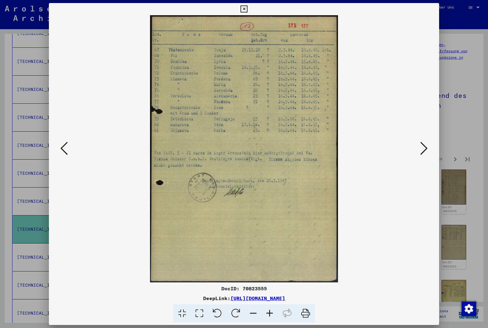
click at [427, 145] on icon at bounding box center [424, 148] width 7 height 15
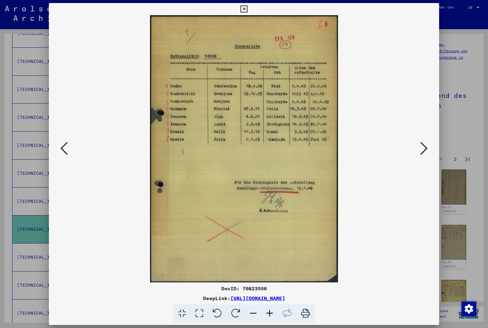
click at [428, 152] on button at bounding box center [424, 148] width 11 height 17
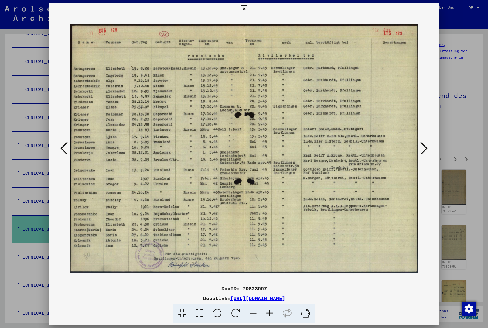
click at [426, 146] on icon at bounding box center [424, 148] width 7 height 15
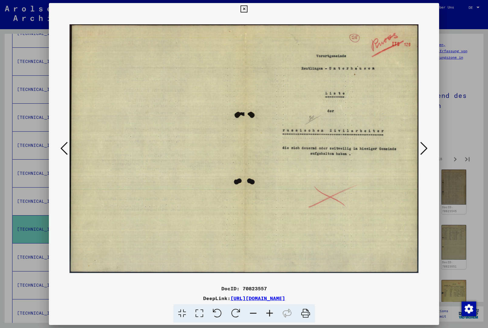
click at [428, 146] on button at bounding box center [424, 148] width 11 height 17
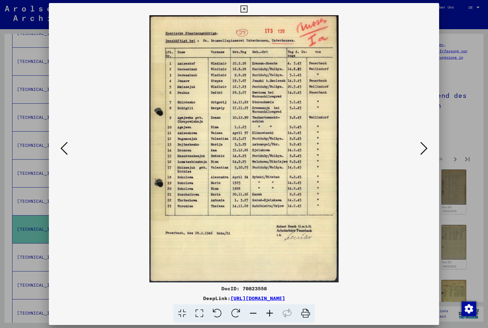
click at [427, 147] on icon at bounding box center [424, 148] width 7 height 15
click at [428, 148] on button at bounding box center [424, 148] width 11 height 17
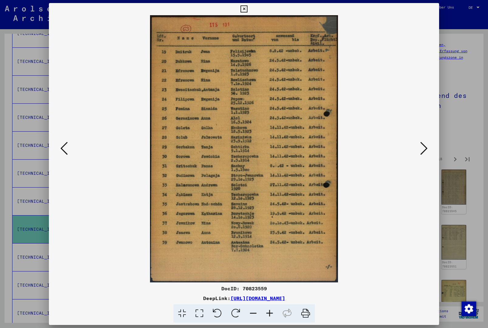
click at [428, 148] on button at bounding box center [424, 148] width 11 height 17
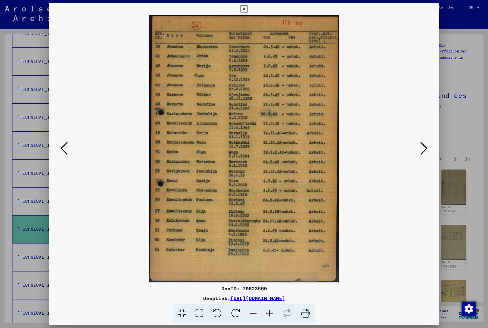
click at [61, 150] on icon at bounding box center [63, 148] width 7 height 15
click at [67, 151] on icon at bounding box center [63, 148] width 7 height 15
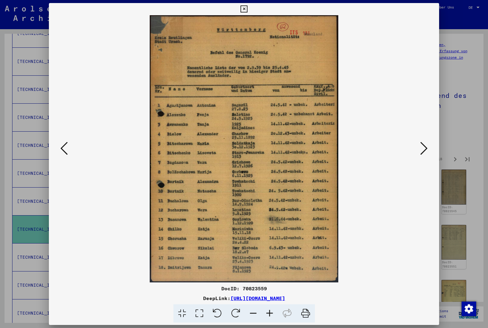
click at [425, 148] on icon at bounding box center [424, 148] width 7 height 15
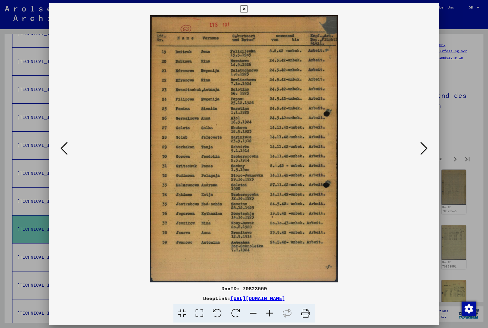
click at [423, 146] on icon at bounding box center [424, 148] width 7 height 15
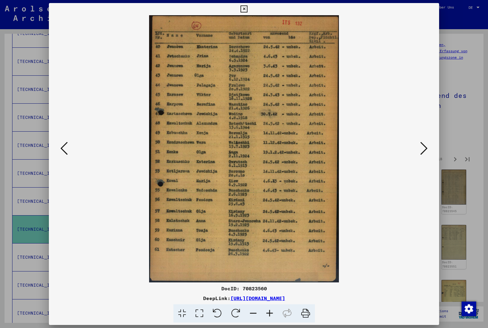
click at [424, 146] on icon at bounding box center [424, 148] width 7 height 15
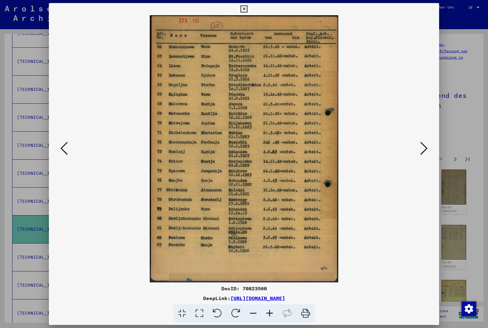
click at [426, 146] on icon at bounding box center [424, 148] width 7 height 15
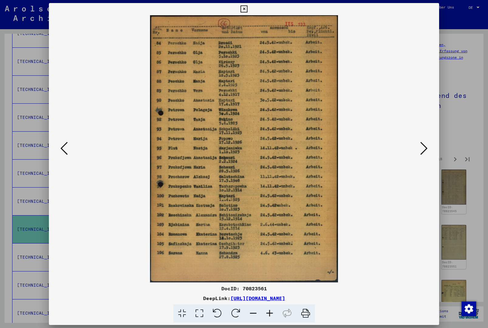
click at [429, 145] on button at bounding box center [424, 148] width 11 height 17
click at [429, 146] on button at bounding box center [424, 148] width 11 height 17
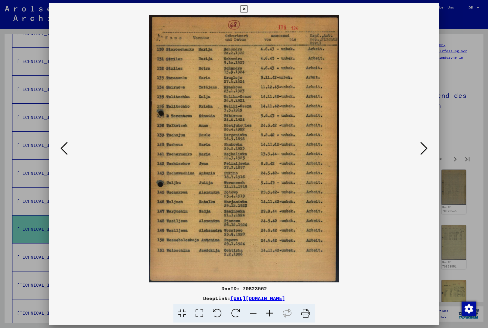
click at [430, 145] on button at bounding box center [424, 148] width 11 height 17
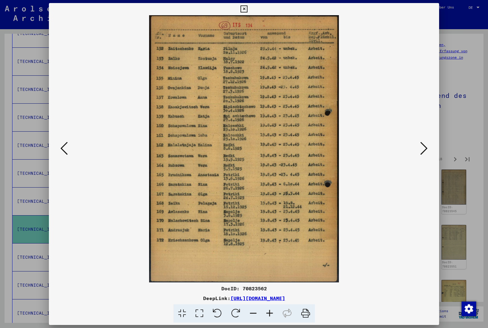
click at [429, 143] on button at bounding box center [424, 148] width 11 height 17
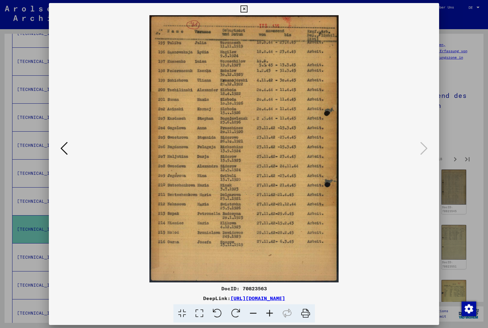
click at [432, 144] on div at bounding box center [244, 148] width 391 height 267
click at [248, 12] on icon at bounding box center [244, 8] width 7 height 7
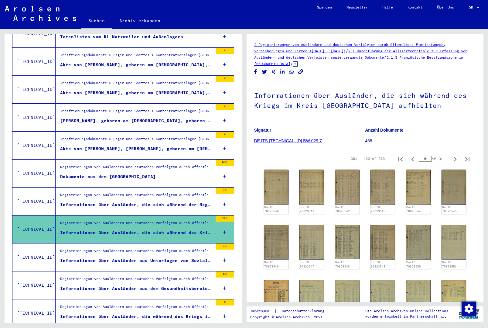
click at [455, 158] on icon "Next page" at bounding box center [455, 159] width 9 height 9
type input "**"
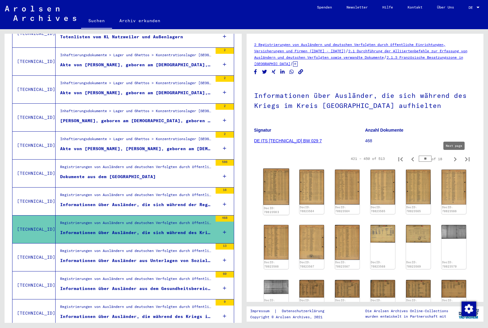
click at [282, 190] on img at bounding box center [276, 187] width 26 height 36
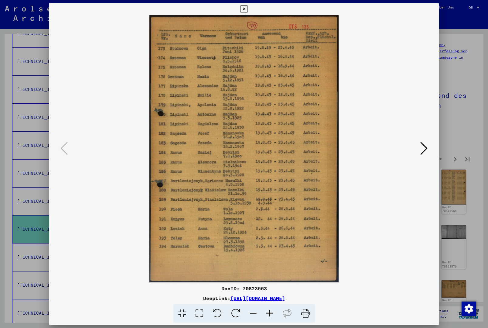
click at [428, 152] on button at bounding box center [424, 148] width 11 height 17
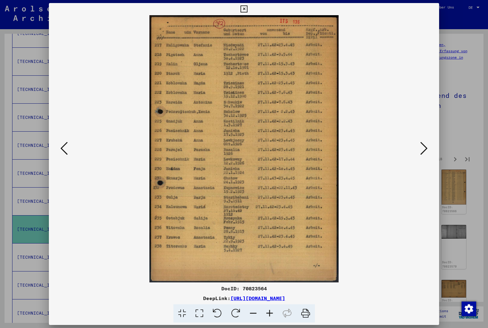
click at [430, 150] on button at bounding box center [424, 148] width 11 height 17
click at [429, 148] on button at bounding box center [424, 148] width 11 height 17
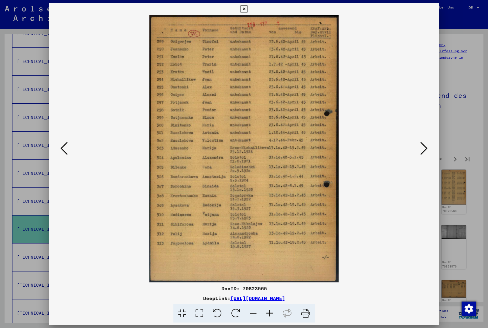
click at [429, 150] on button at bounding box center [424, 148] width 11 height 17
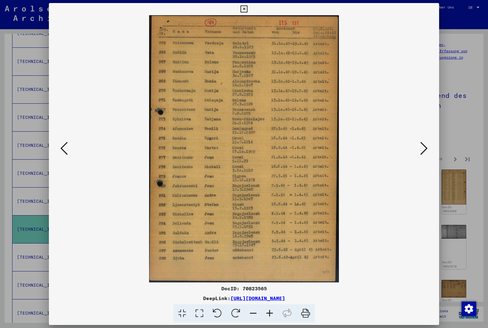
click at [429, 150] on button at bounding box center [424, 148] width 11 height 17
click at [429, 151] on button at bounding box center [424, 148] width 11 height 17
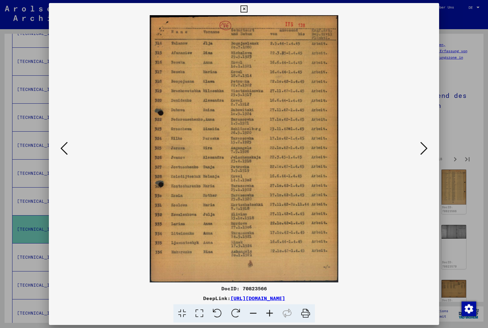
click at [429, 151] on button at bounding box center [424, 148] width 11 height 17
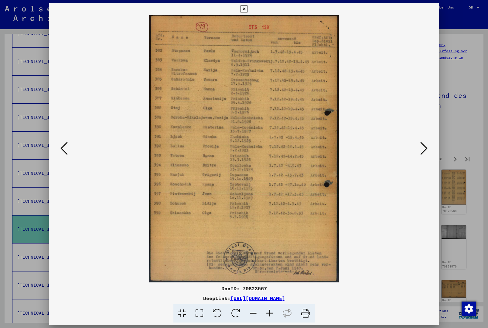
click at [429, 150] on button at bounding box center [424, 148] width 11 height 17
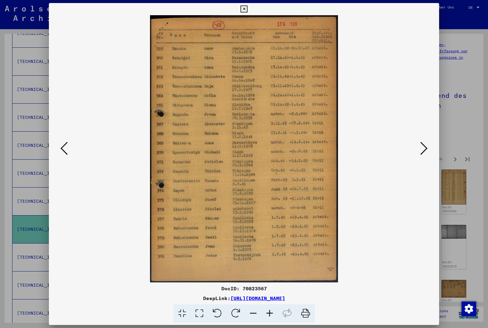
click at [429, 151] on button at bounding box center [424, 148] width 11 height 17
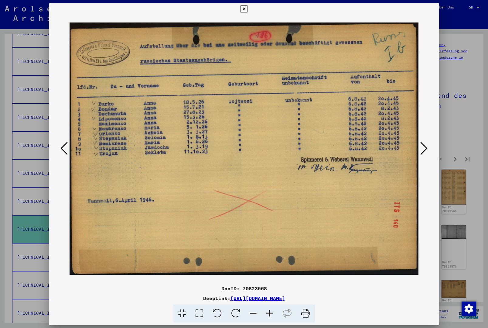
click at [429, 149] on button at bounding box center [424, 148] width 11 height 17
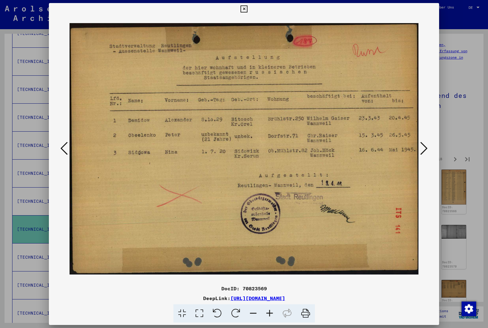
click at [64, 150] on icon at bounding box center [63, 148] width 7 height 15
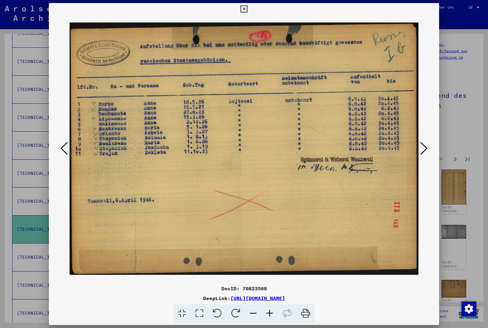
click at [425, 157] on button at bounding box center [424, 148] width 11 height 17
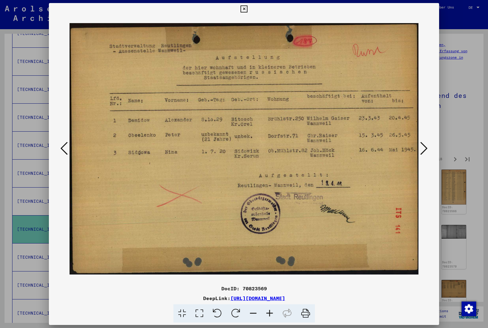
click at [426, 157] on button at bounding box center [424, 148] width 11 height 17
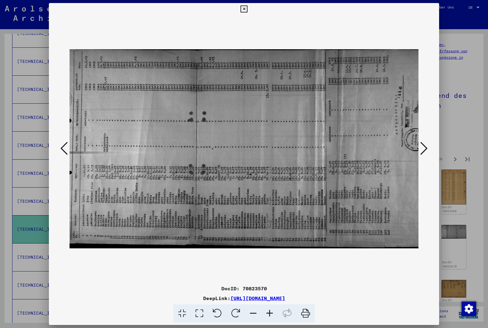
click at [424, 156] on button at bounding box center [424, 148] width 11 height 17
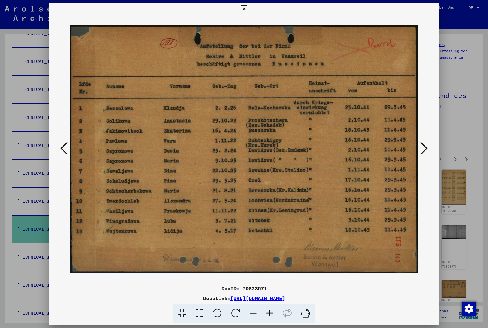
click at [423, 156] on button at bounding box center [424, 148] width 11 height 17
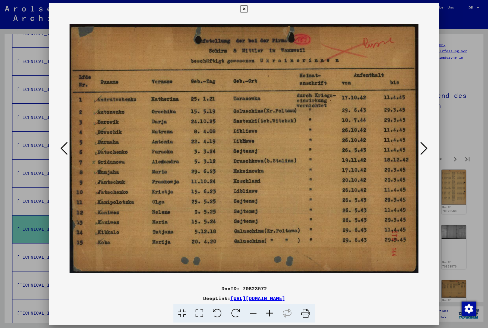
click at [425, 157] on button at bounding box center [424, 148] width 11 height 17
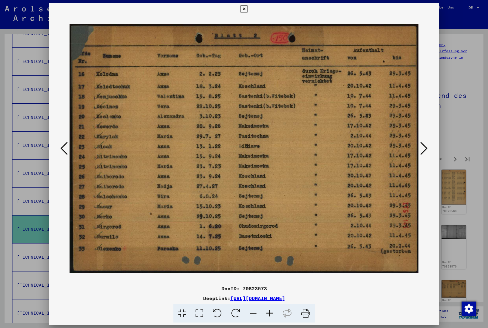
click at [424, 157] on button at bounding box center [424, 148] width 11 height 17
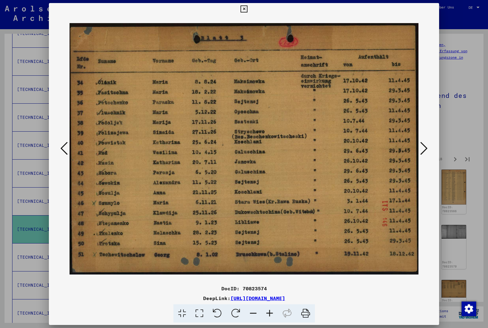
click at [423, 157] on button at bounding box center [424, 148] width 11 height 17
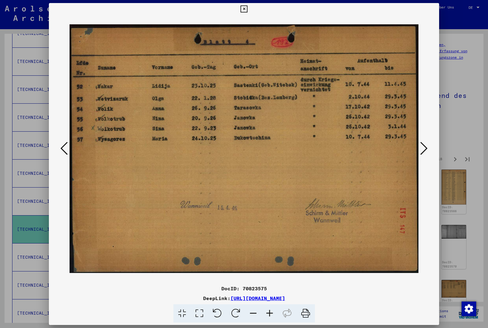
click at [425, 157] on button at bounding box center [424, 148] width 11 height 17
click at [425, 156] on button at bounding box center [424, 148] width 11 height 17
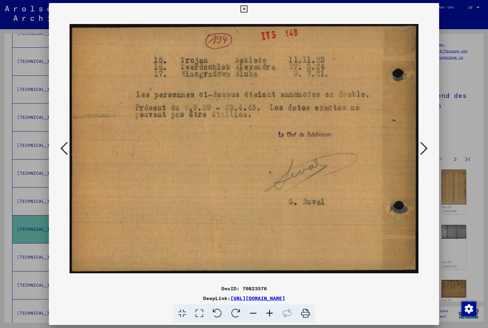
click at [424, 157] on button at bounding box center [424, 148] width 11 height 17
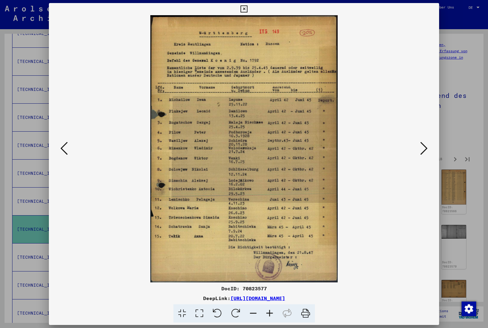
click at [423, 156] on button at bounding box center [424, 148] width 11 height 17
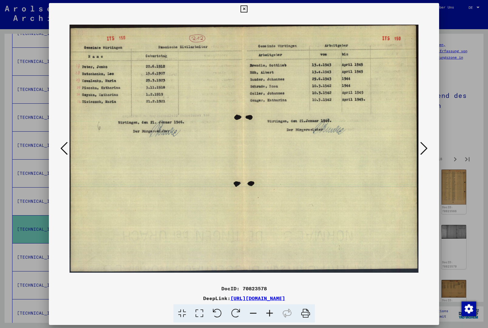
click at [424, 156] on button at bounding box center [424, 148] width 11 height 17
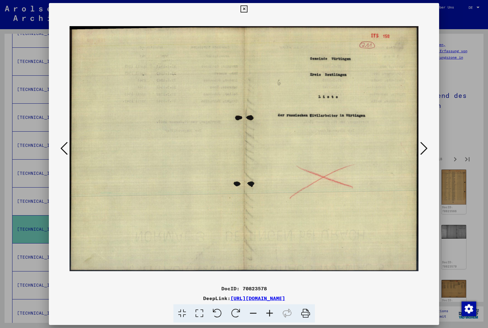
click at [424, 156] on button at bounding box center [424, 148] width 11 height 17
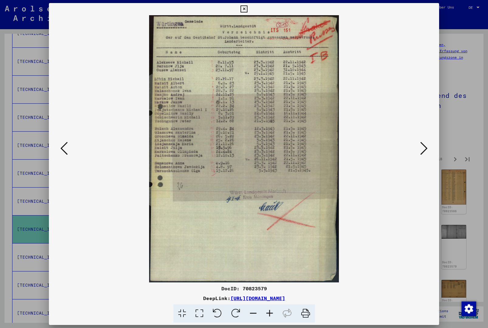
click at [423, 157] on button at bounding box center [424, 148] width 11 height 17
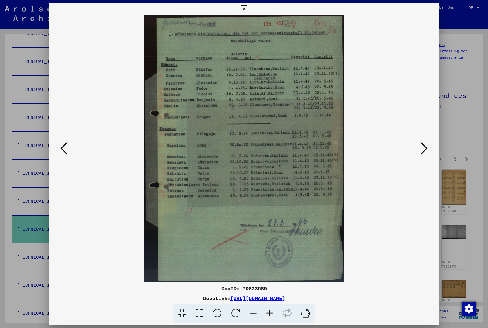
click at [421, 157] on button at bounding box center [424, 148] width 11 height 17
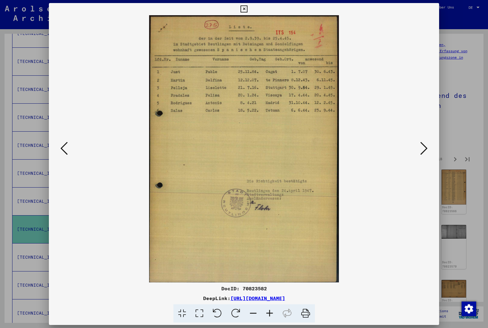
click at [423, 157] on button at bounding box center [424, 148] width 11 height 17
click at [423, 155] on icon at bounding box center [424, 148] width 7 height 15
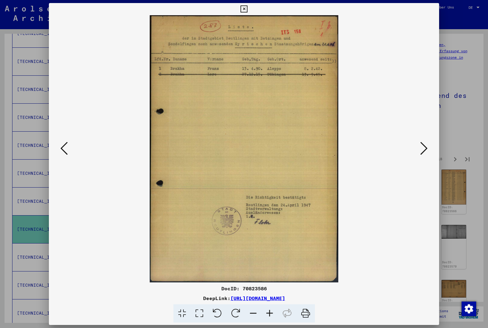
click at [249, 14] on button at bounding box center [244, 9] width 11 height 12
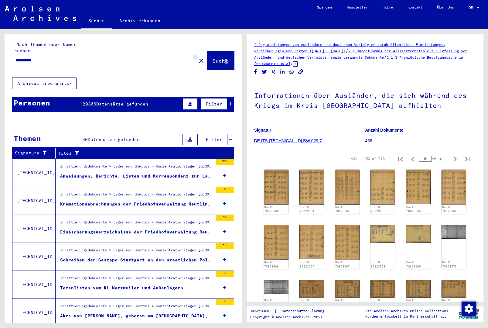
click at [198, 57] on mat-icon "close" at bounding box center [201, 60] width 7 height 7
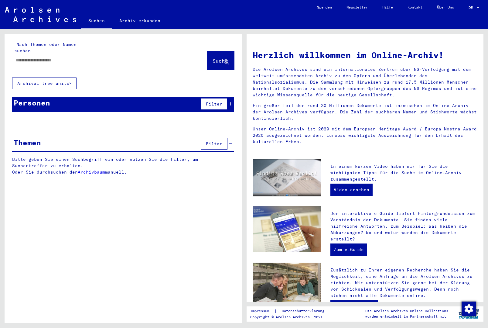
click at [171, 57] on input "text" at bounding box center [103, 60] width 174 height 6
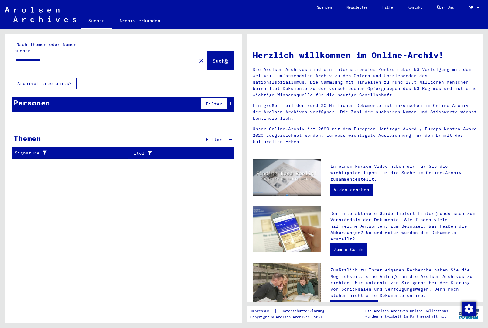
click at [31, 57] on input "**********" at bounding box center [103, 60] width 174 height 6
type input "**********"
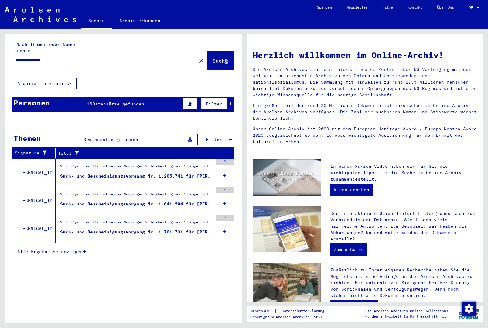
click at [150, 173] on div "Such- und Bescheinigungsvorgang Nr. 1.265.741 für [PERSON_NAME] geboren [DEMOGR…" at bounding box center [136, 176] width 153 height 6
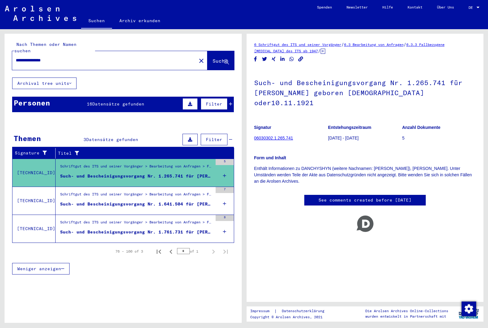
click at [138, 201] on div "Such- und Bescheinigungsvorgang Nr. 1.641.504 für [PERSON_NAME] geboren [DEMOGR…" at bounding box center [136, 204] width 153 height 6
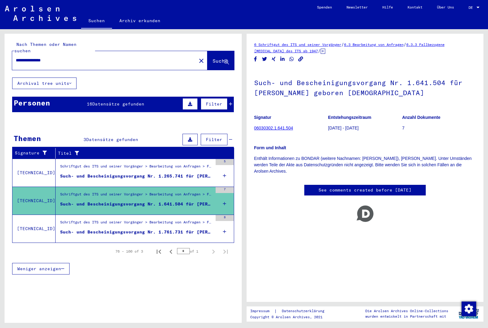
click at [144, 221] on div "Schriftgut des ITS und seiner Vorgänger > Bearbeitung von Anfragen > Fallbezoge…" at bounding box center [136, 223] width 153 height 9
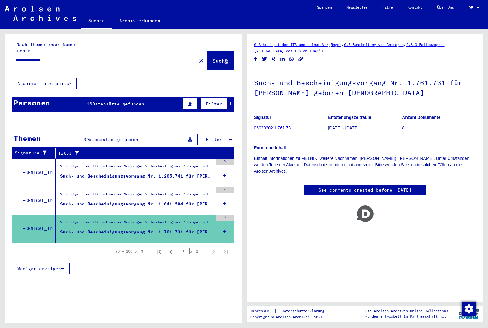
click at [137, 101] on span "Datensätze gefunden" at bounding box center [118, 103] width 52 height 5
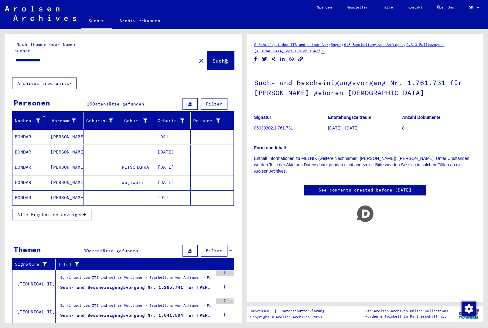
click at [76, 212] on span "Alle Ergebnisse anzeigen" at bounding box center [50, 214] width 66 height 5
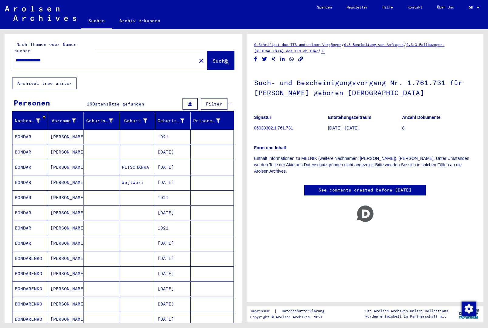
click at [192, 175] on mat-cell at bounding box center [212, 182] width 43 height 15
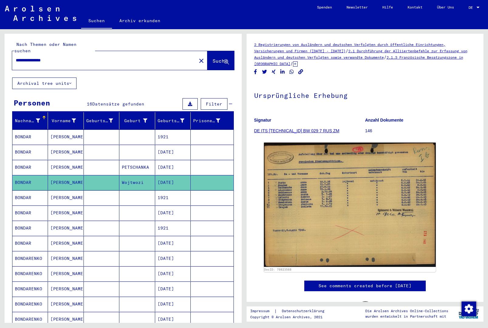
click at [191, 196] on mat-cell at bounding box center [212, 197] width 43 height 15
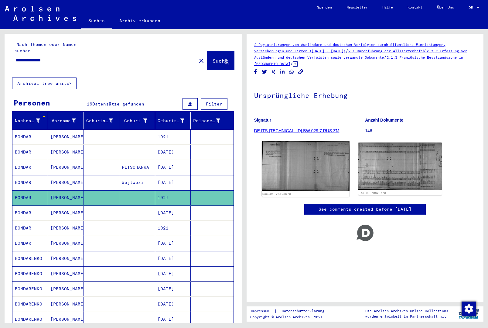
click at [312, 169] on img at bounding box center [306, 166] width 88 height 50
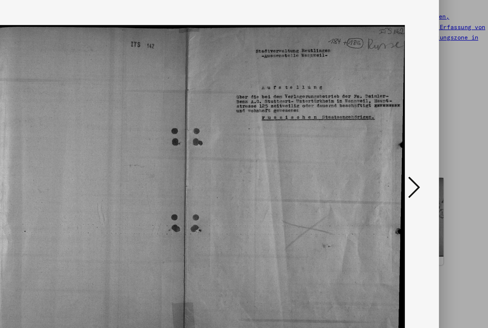
click at [421, 141] on icon at bounding box center [424, 148] width 7 height 15
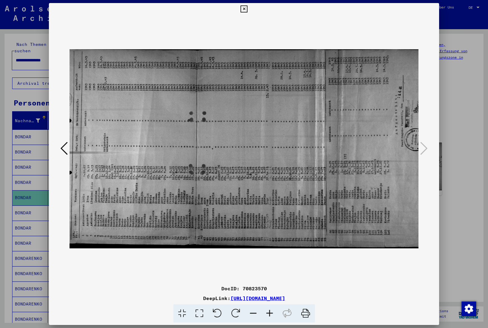
click at [248, 6] on icon at bounding box center [244, 8] width 7 height 7
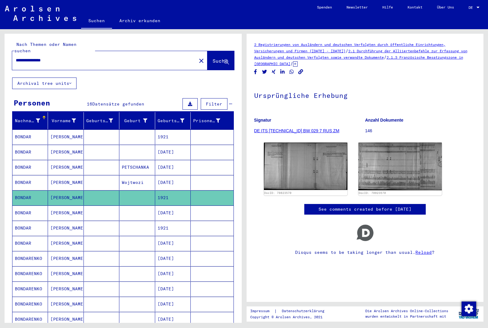
click at [192, 236] on mat-cell at bounding box center [212, 243] width 43 height 15
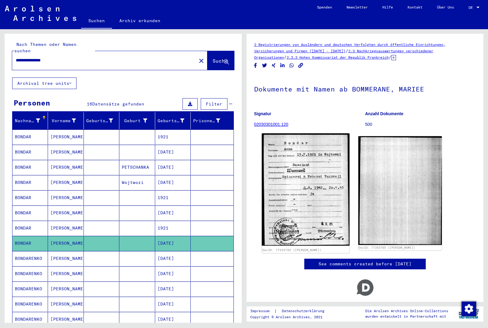
click at [309, 175] on img at bounding box center [306, 189] width 88 height 112
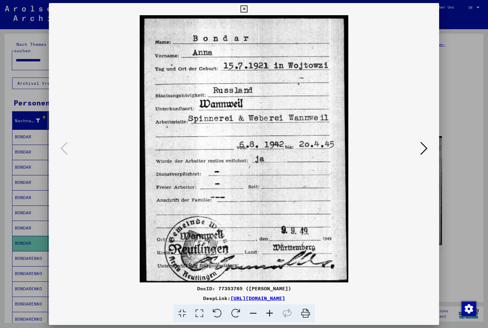
click at [425, 155] on icon at bounding box center [424, 148] width 7 height 15
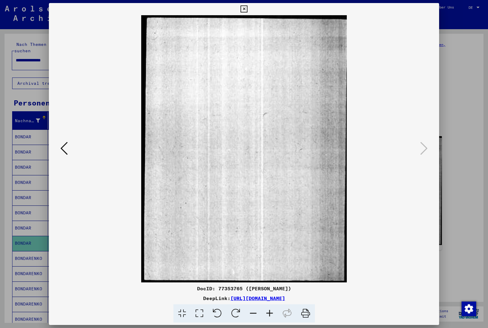
click at [248, 12] on icon at bounding box center [244, 8] width 7 height 7
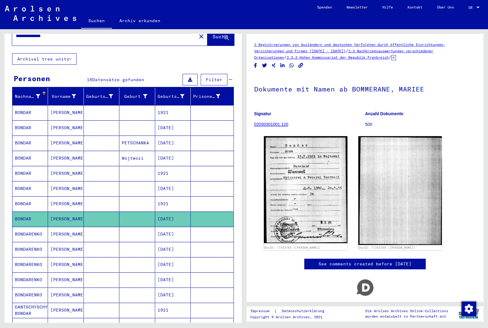
scroll to position [25, 0]
click at [192, 229] on mat-cell at bounding box center [212, 233] width 43 height 15
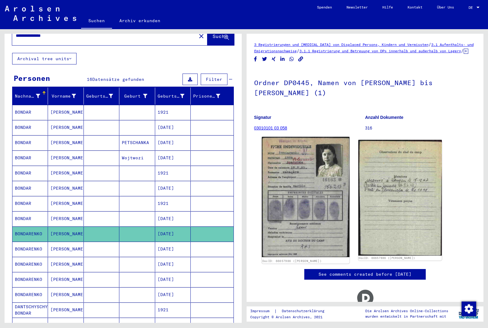
click at [307, 186] on img at bounding box center [306, 197] width 88 height 120
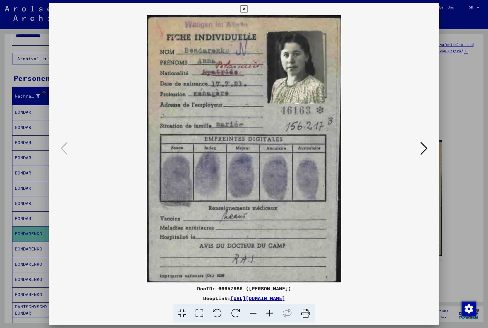
click at [249, 12] on button at bounding box center [244, 9] width 11 height 12
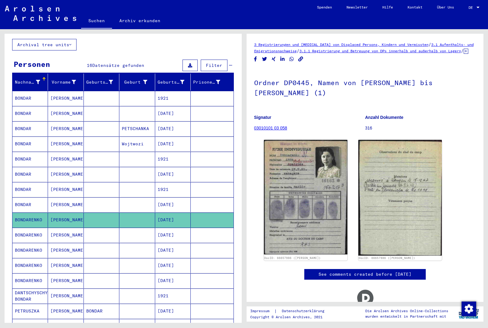
scroll to position [52, 0]
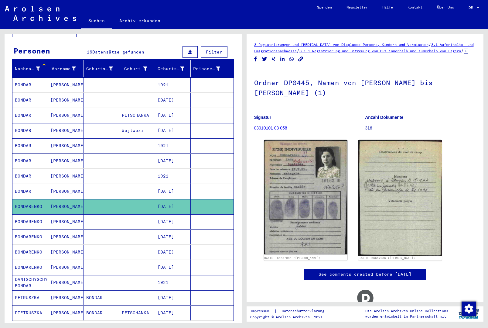
click at [170, 275] on mat-cell "1921" at bounding box center [173, 282] width 36 height 15
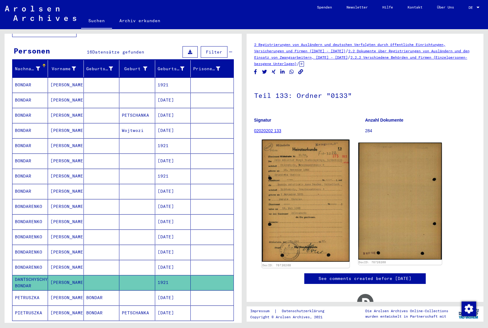
click at [313, 174] on img at bounding box center [306, 200] width 88 height 122
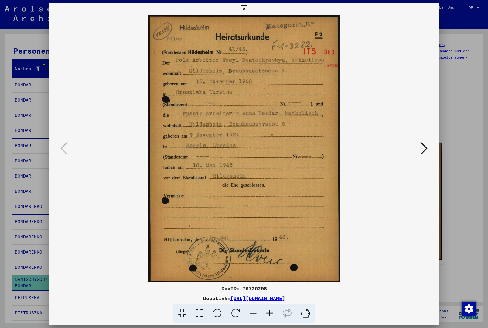
click at [248, 9] on icon at bounding box center [244, 8] width 7 height 7
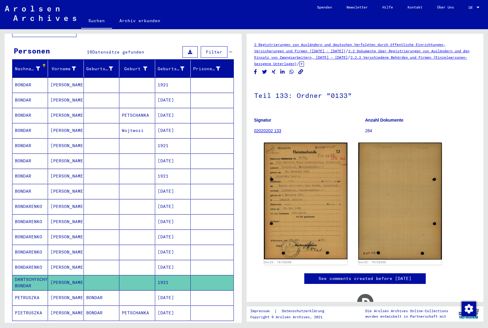
scroll to position [78, 0]
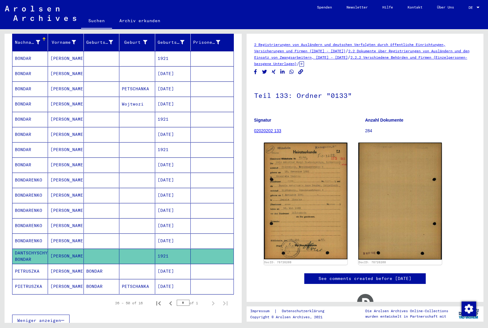
click at [160, 299] on icon "First page" at bounding box center [158, 303] width 9 height 9
type input "*"
click at [147, 160] on mat-cell at bounding box center [137, 164] width 36 height 15
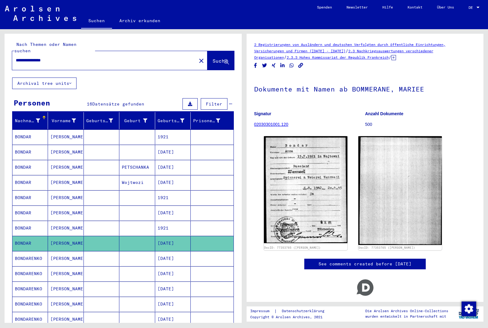
click at [155, 57] on input "**********" at bounding box center [104, 60] width 177 height 6
type input "**********"
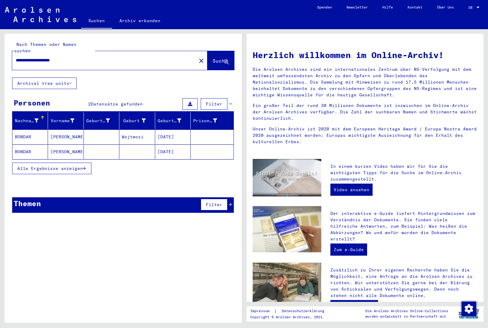
click at [187, 135] on mat-cell "[DATE]" at bounding box center [173, 136] width 36 height 15
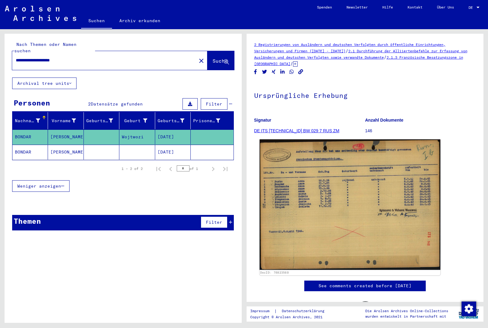
click at [318, 192] on img at bounding box center [350, 204] width 181 height 130
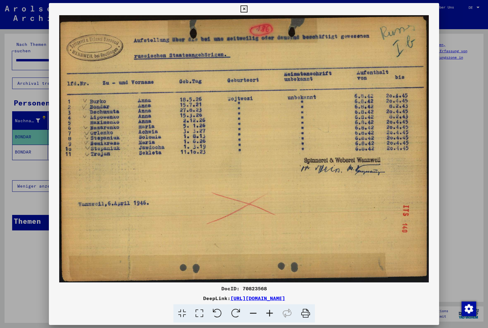
click at [248, 9] on icon at bounding box center [244, 8] width 7 height 7
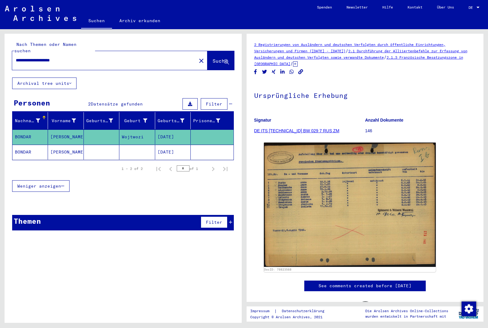
click at [186, 148] on mat-cell "[DATE]" at bounding box center [173, 152] width 36 height 15
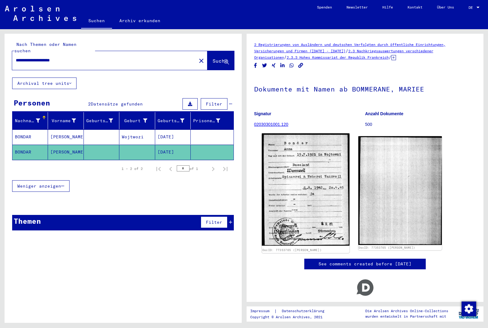
click at [311, 178] on img at bounding box center [306, 189] width 88 height 112
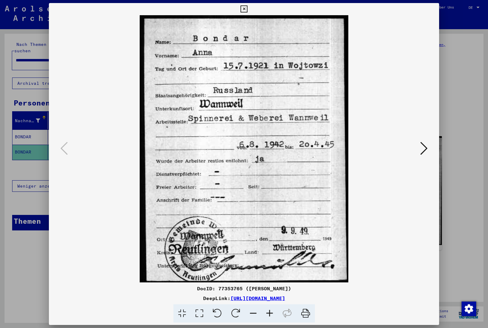
click at [248, 10] on icon at bounding box center [244, 8] width 7 height 7
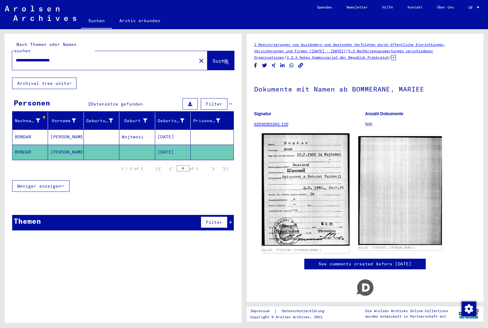
click at [307, 192] on img at bounding box center [306, 189] width 88 height 112
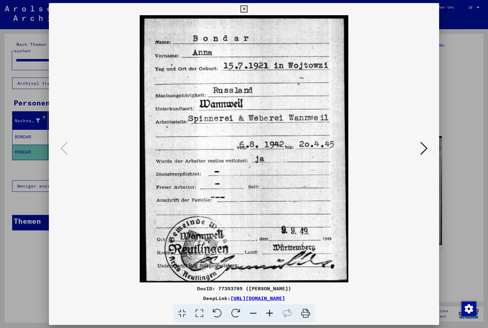
click at [248, 10] on icon at bounding box center [244, 8] width 7 height 7
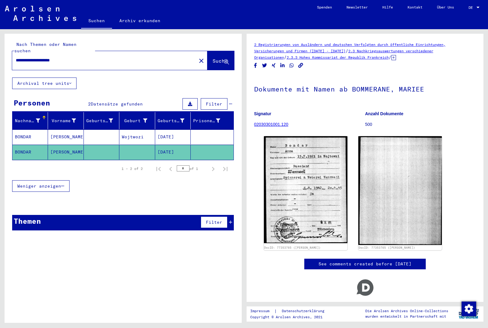
click at [198, 57] on mat-icon "close" at bounding box center [201, 60] width 7 height 7
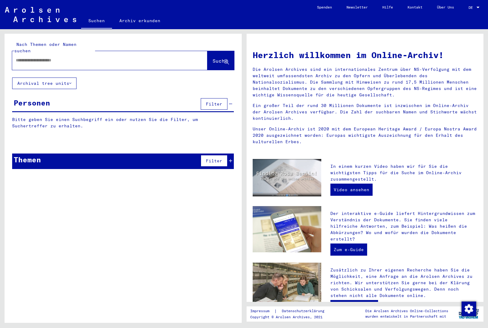
click at [158, 64] on div "Nach Themen oder Namen suchen Suche" at bounding box center [123, 56] width 237 height 44
click at [170, 61] on div at bounding box center [109, 60] width 195 height 19
click at [114, 53] on div at bounding box center [100, 60] width 177 height 14
click at [162, 57] on input "text" at bounding box center [103, 60] width 174 height 6
type input "********"
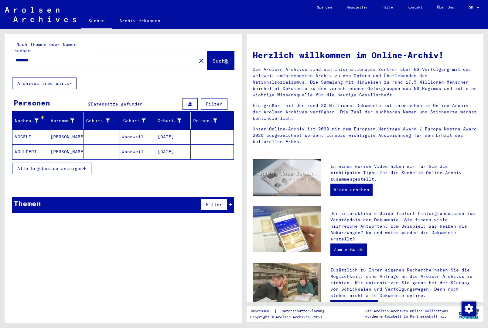
click at [172, 197] on div "Themen Filter" at bounding box center [123, 204] width 222 height 15
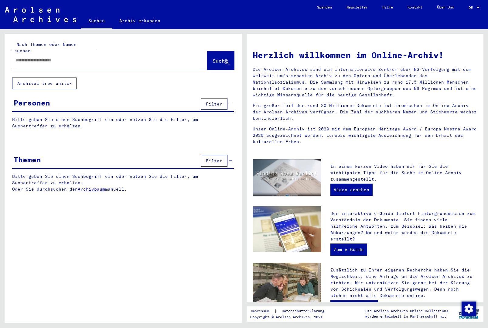
click at [159, 57] on input "text" at bounding box center [103, 60] width 174 height 6
type input "*"
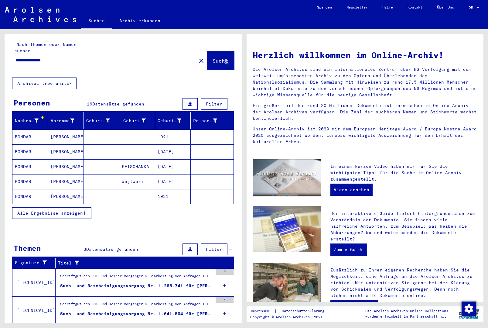
click at [79, 210] on span "Alle Ergebnisse anzeigen" at bounding box center [50, 212] width 66 height 5
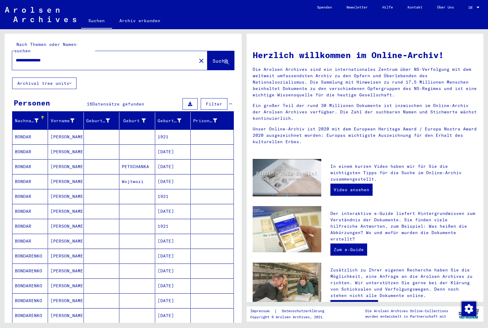
click at [159, 178] on mat-cell "[DATE]" at bounding box center [173, 181] width 36 height 15
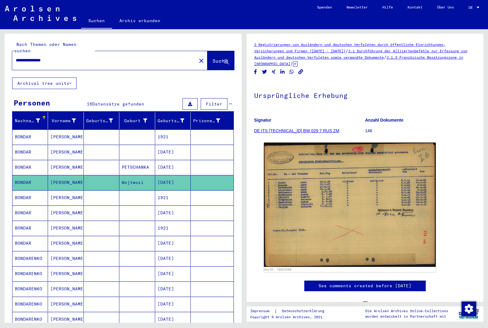
click at [139, 57] on input "**********" at bounding box center [104, 60] width 177 height 6
type input "**********"
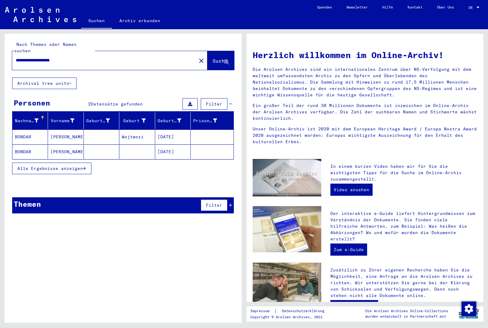
click at [160, 135] on mat-cell "[DATE]" at bounding box center [173, 136] width 36 height 15
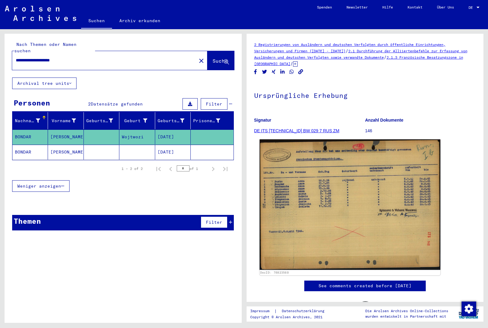
click at [323, 202] on img at bounding box center [350, 204] width 181 height 130
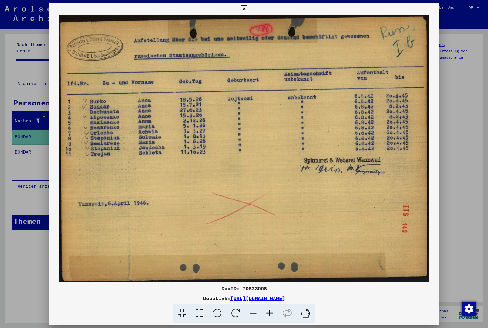
click at [456, 154] on div at bounding box center [244, 164] width 488 height 328
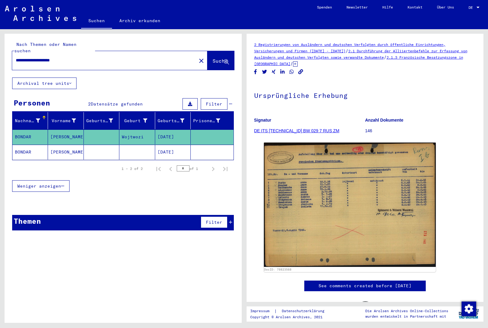
click at [178, 150] on mat-cell "[DATE]" at bounding box center [173, 152] width 36 height 15
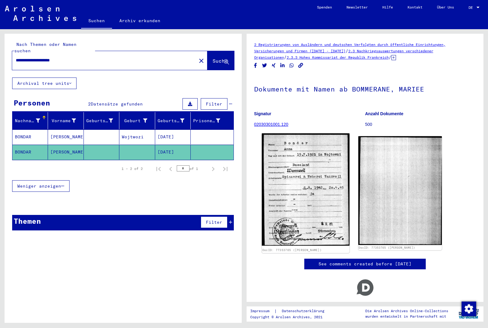
click at [315, 187] on img at bounding box center [306, 189] width 88 height 112
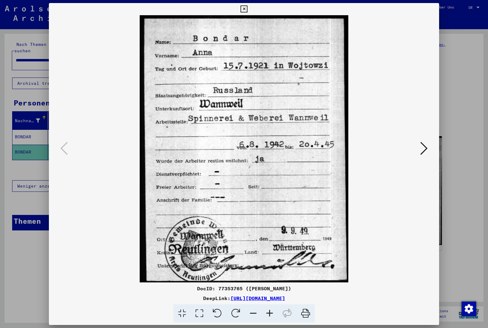
click at [450, 124] on div at bounding box center [244, 164] width 488 height 328
